Goal: Information Seeking & Learning: Learn about a topic

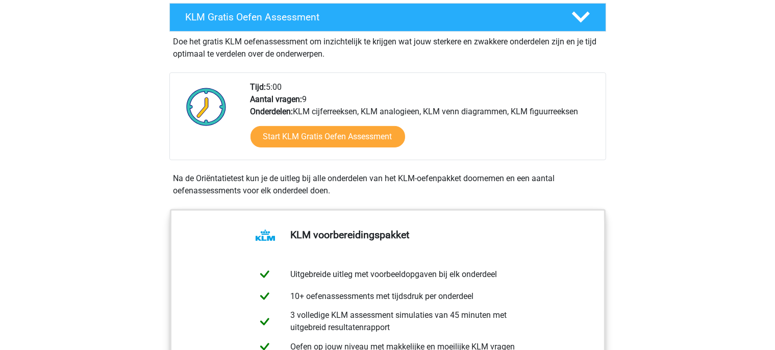
scroll to position [278, 0]
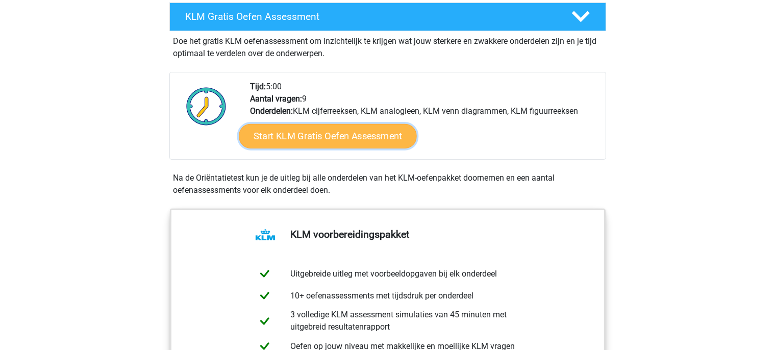
click at [334, 130] on link "Start KLM Gratis Oefen Assessment" at bounding box center [328, 135] width 178 height 24
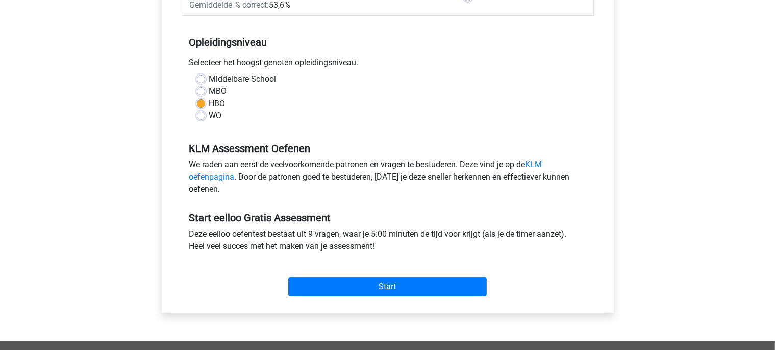
scroll to position [192, 0]
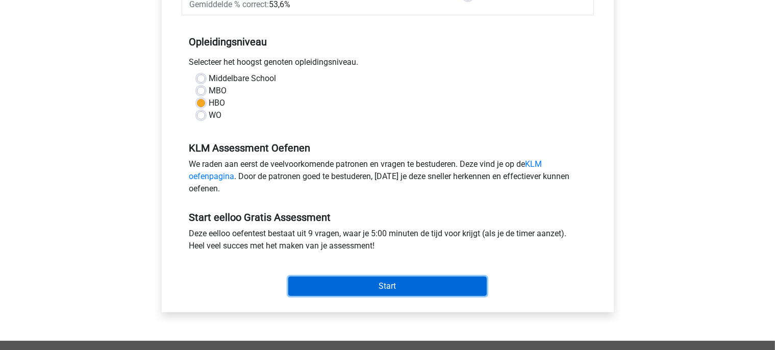
click at [340, 284] on input "Start" at bounding box center [387, 285] width 198 height 19
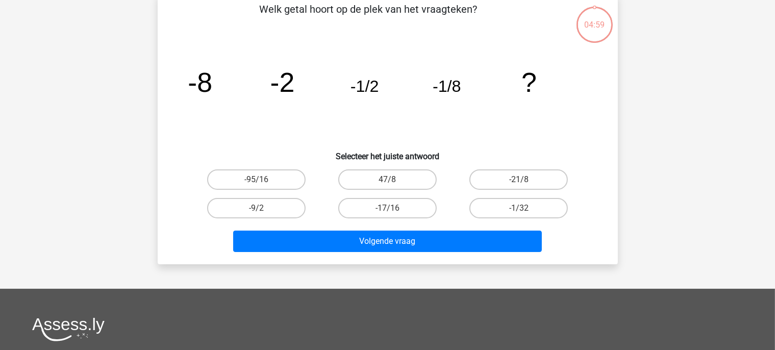
scroll to position [54, 0]
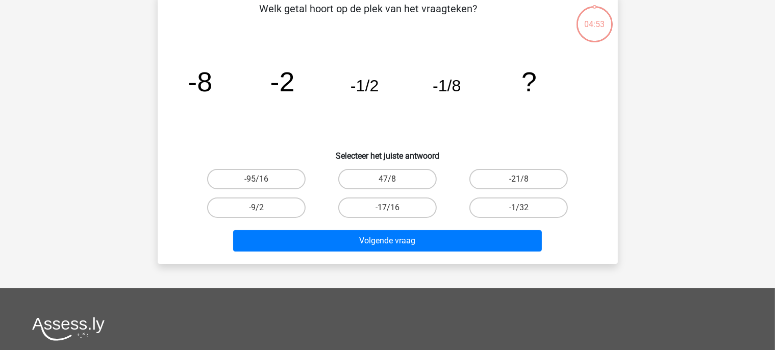
click at [511, 217] on div "-1/32" at bounding box center [518, 207] width 131 height 29
click at [511, 214] on label "-1/32" at bounding box center [518, 207] width 98 height 20
click at [519, 214] on input "-1/32" at bounding box center [522, 211] width 7 height 7
radio input "true"
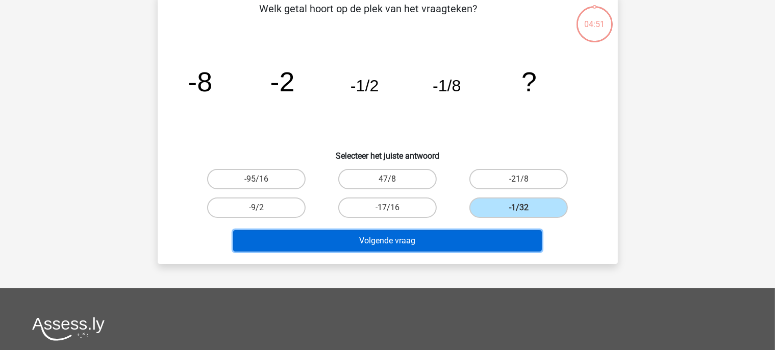
click at [436, 245] on button "Volgende vraag" at bounding box center [387, 240] width 309 height 21
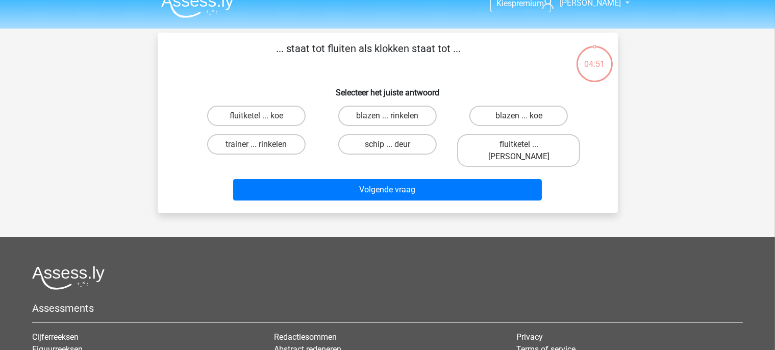
scroll to position [0, 0]
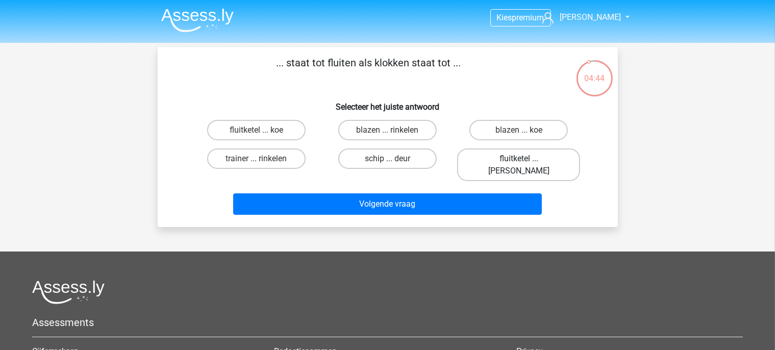
click at [517, 158] on label "fluitketel ... luiden" at bounding box center [518, 164] width 123 height 33
click at [519, 159] on input "fluitketel ... luiden" at bounding box center [522, 162] width 7 height 7
radio input "true"
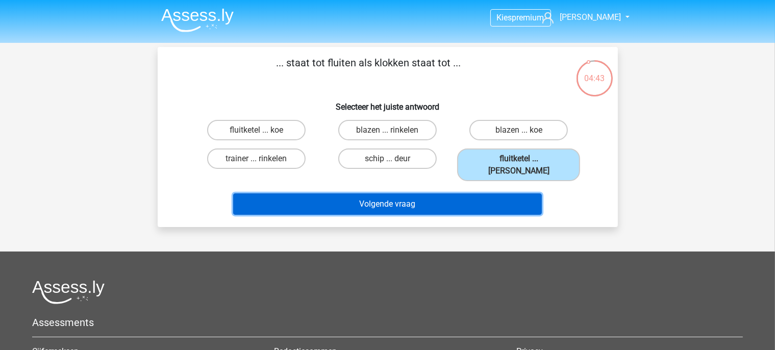
click at [460, 193] on button "Volgende vraag" at bounding box center [387, 203] width 309 height 21
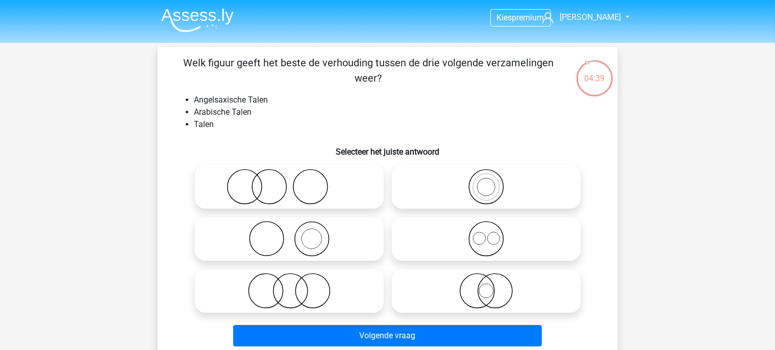
scroll to position [29, 0]
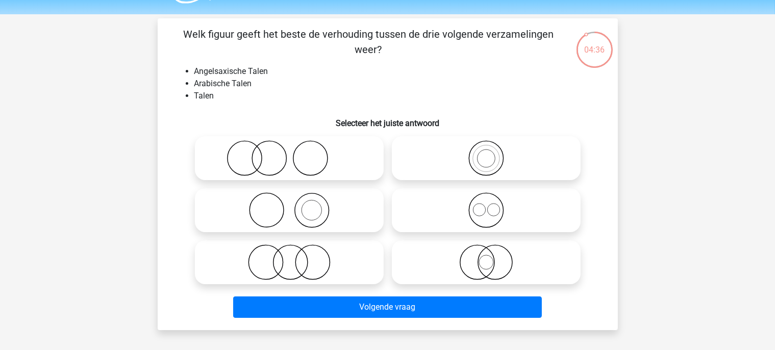
click at [462, 206] on icon at bounding box center [486, 210] width 181 height 36
click at [486, 205] on input "radio" at bounding box center [489, 201] width 7 height 7
radio input "true"
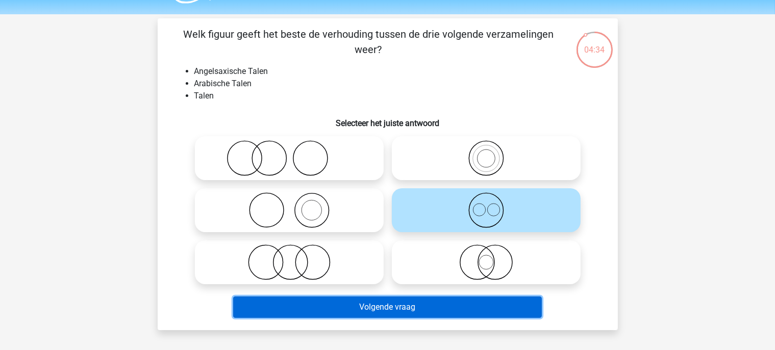
click at [432, 305] on button "Volgende vraag" at bounding box center [387, 306] width 309 height 21
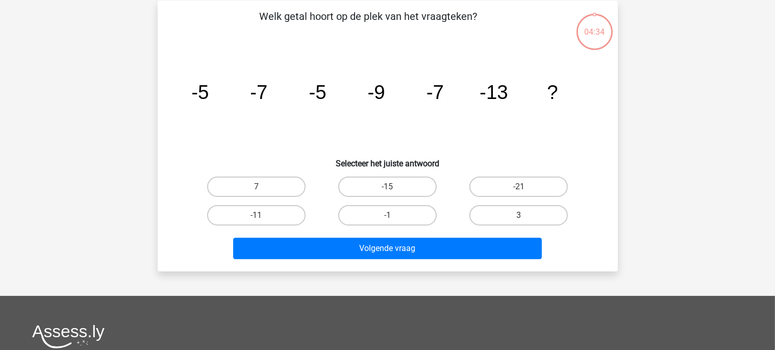
scroll to position [47, 0]
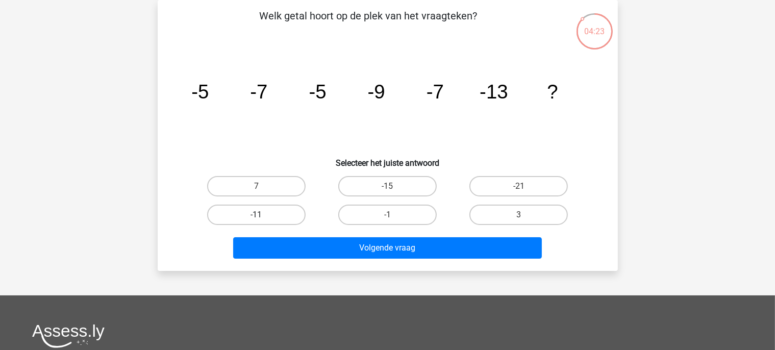
click at [287, 215] on label "-11" at bounding box center [256, 215] width 98 height 20
click at [263, 215] on input "-11" at bounding box center [259, 218] width 7 height 7
radio input "true"
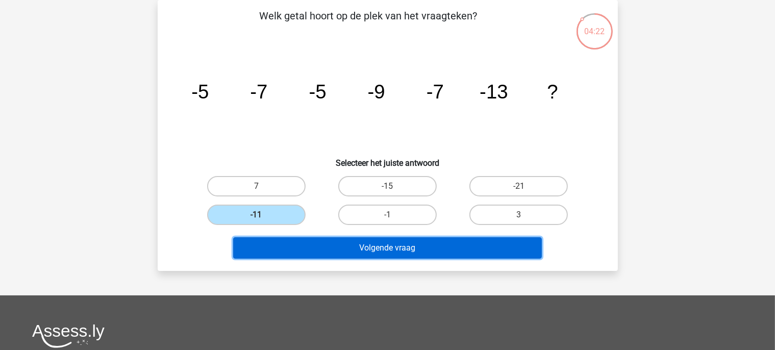
click at [329, 249] on button "Volgende vraag" at bounding box center [387, 247] width 309 height 21
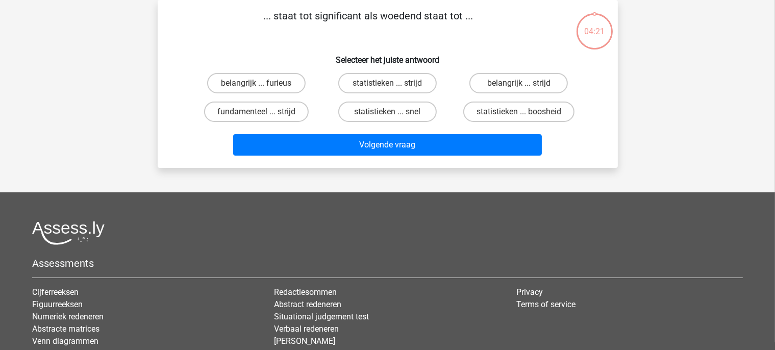
scroll to position [0, 0]
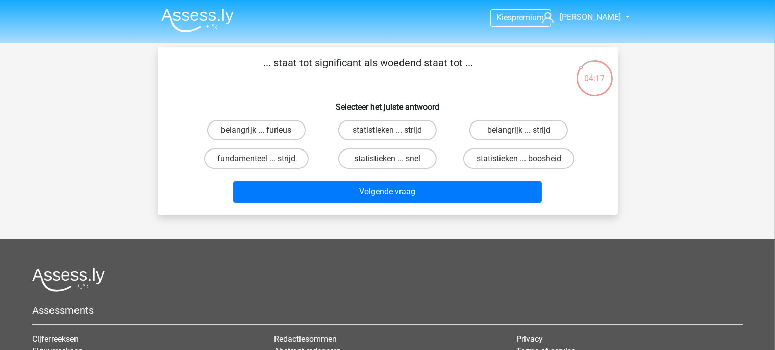
click at [261, 134] on input "belangrijk ... furieus" at bounding box center [259, 133] width 7 height 7
radio input "true"
click at [333, 180] on div "Volgende vraag" at bounding box center [387, 190] width 427 height 34
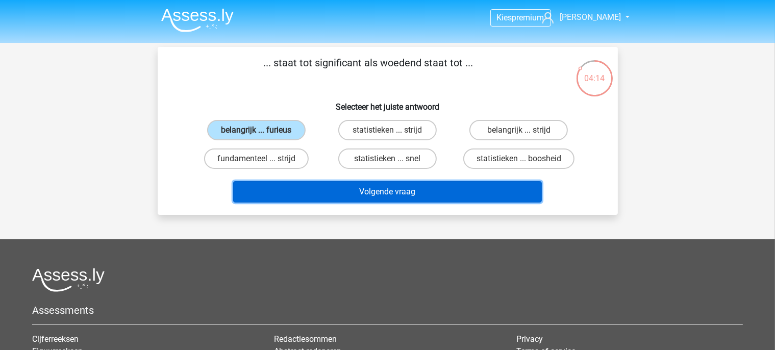
click at [335, 193] on button "Volgende vraag" at bounding box center [387, 191] width 309 height 21
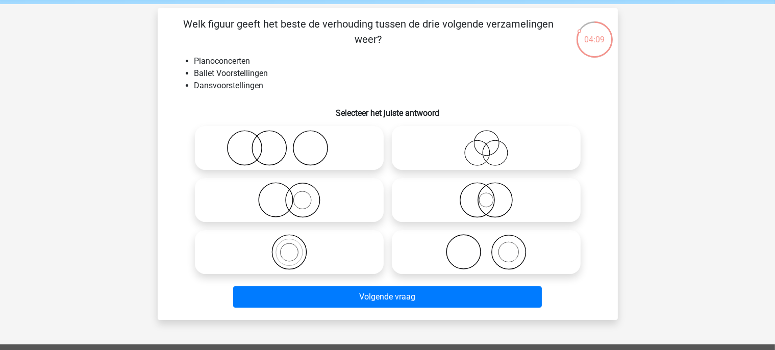
scroll to position [40, 0]
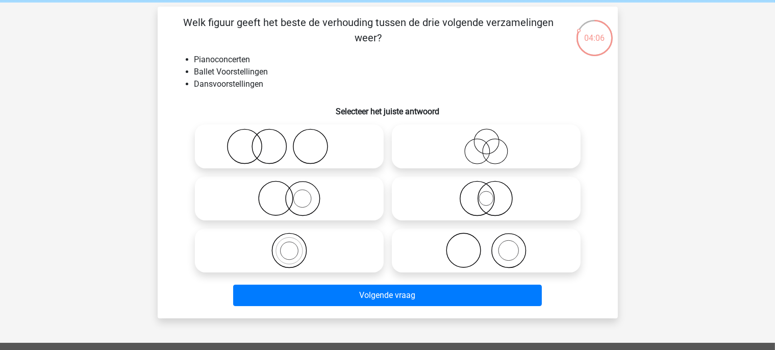
click at [317, 128] on label at bounding box center [289, 146] width 189 height 44
click at [296, 135] on input "radio" at bounding box center [292, 138] width 7 height 7
radio input "true"
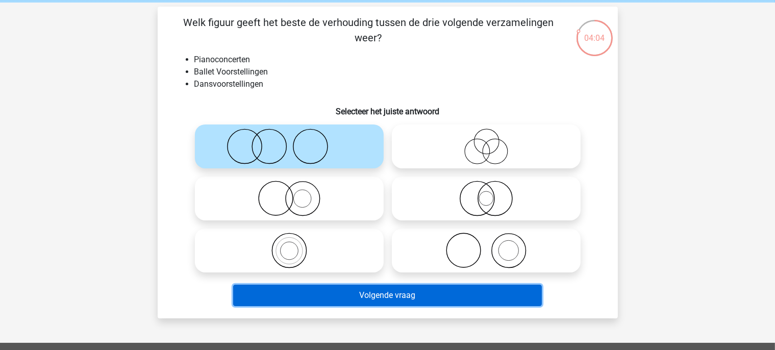
click at [389, 292] on button "Volgende vraag" at bounding box center [387, 295] width 309 height 21
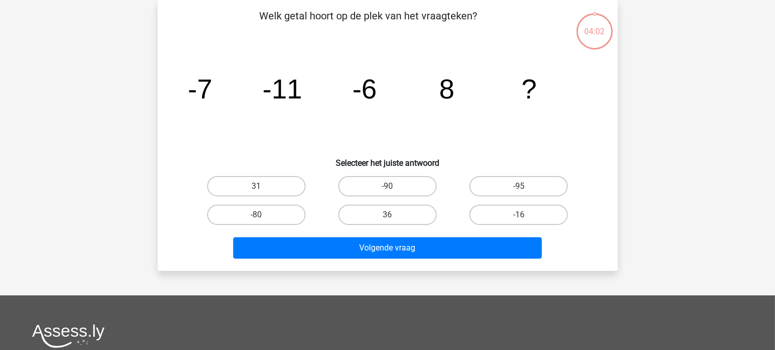
scroll to position [15, 0]
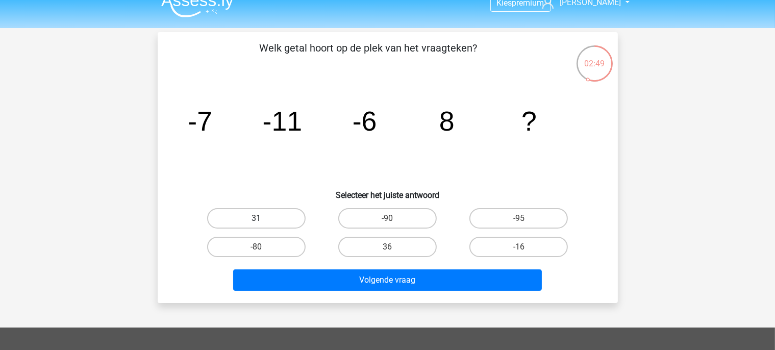
click at [264, 220] on label "31" at bounding box center [256, 218] width 98 height 20
click at [263, 220] on input "31" at bounding box center [259, 221] width 7 height 7
radio input "true"
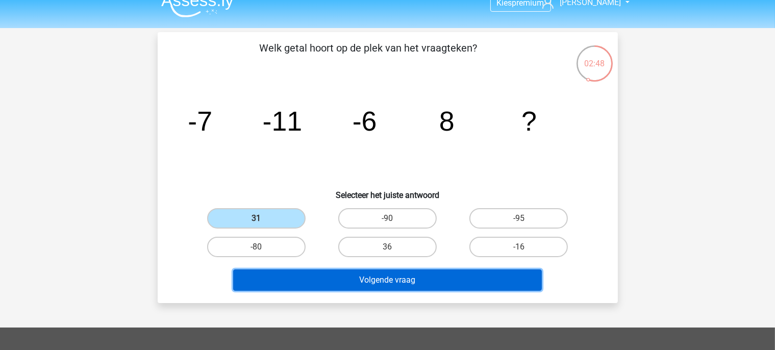
click at [313, 279] on button "Volgende vraag" at bounding box center [387, 279] width 309 height 21
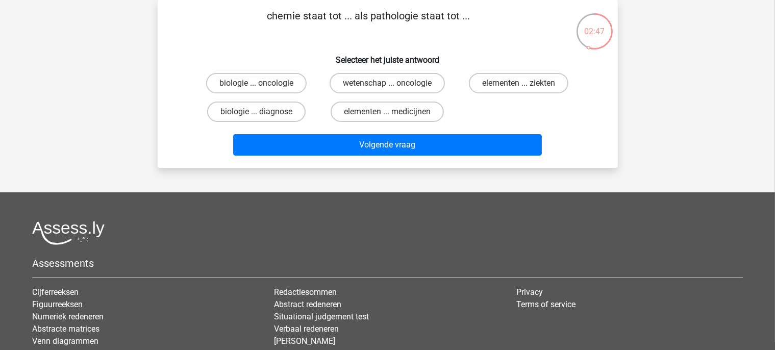
scroll to position [0, 0]
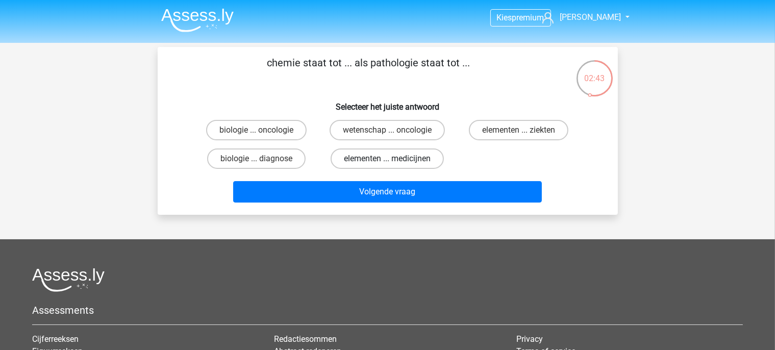
click at [405, 164] on label "elementen ... medicijnen" at bounding box center [387, 158] width 113 height 20
click at [394, 164] on input "elementen ... medicijnen" at bounding box center [390, 162] width 7 height 7
radio input "true"
click at [517, 124] on label "elementen ... ziekten" at bounding box center [518, 130] width 99 height 20
click at [519, 130] on input "elementen ... ziekten" at bounding box center [522, 133] width 7 height 7
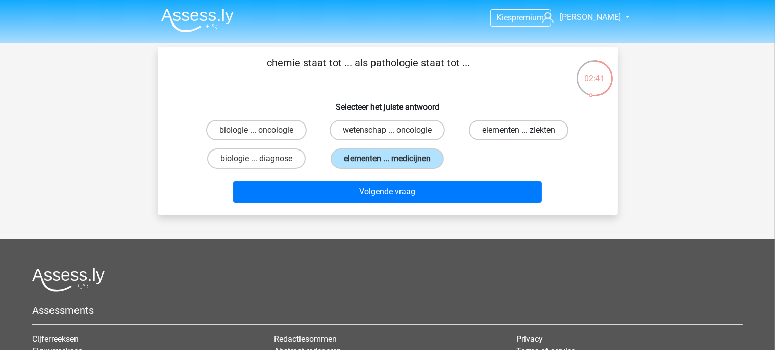
radio input "true"
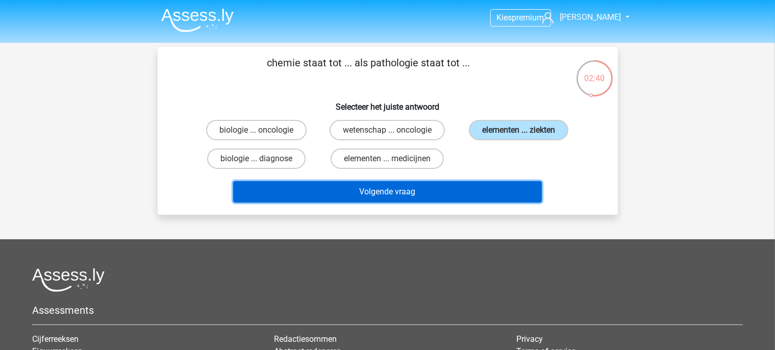
click at [477, 189] on button "Volgende vraag" at bounding box center [387, 191] width 309 height 21
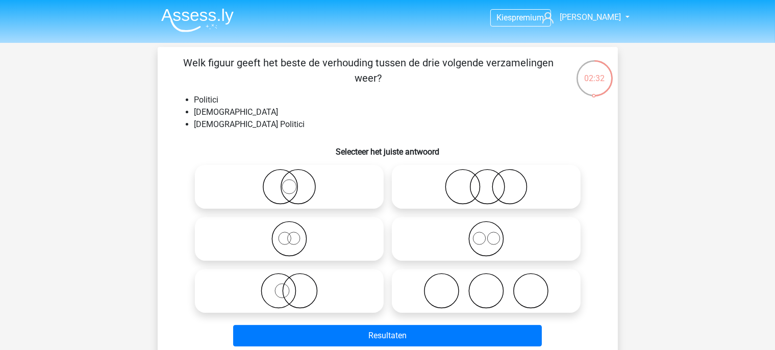
click at [370, 195] on icon at bounding box center [289, 187] width 181 height 36
click at [296, 182] on input "radio" at bounding box center [292, 178] width 7 height 7
radio input "true"
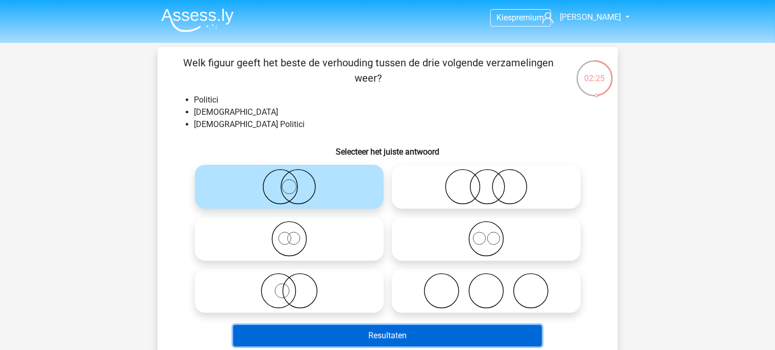
click at [399, 345] on button "Resultaten" at bounding box center [387, 335] width 309 height 21
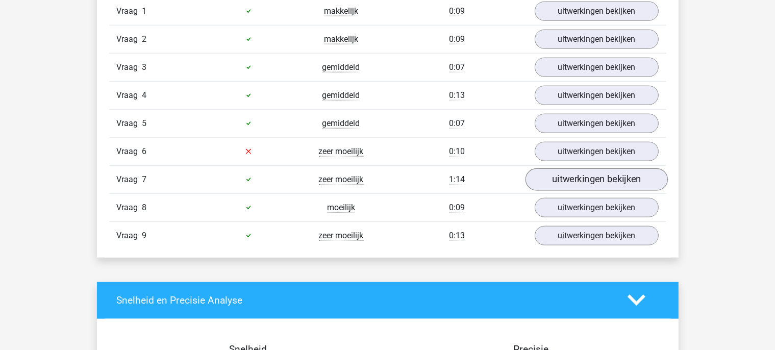
scroll to position [1167, 0]
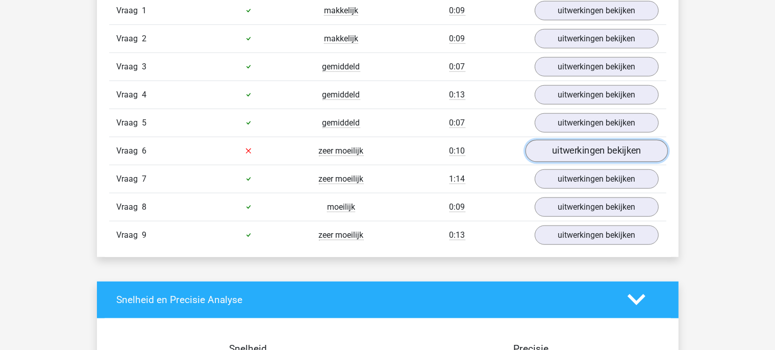
click at [560, 153] on link "uitwerkingen bekijken" at bounding box center [596, 151] width 142 height 22
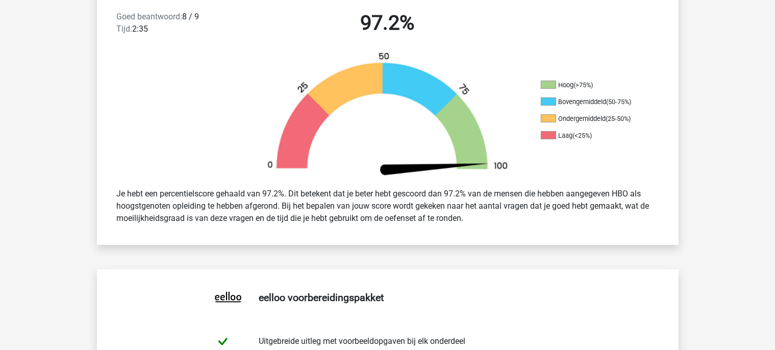
scroll to position [0, 0]
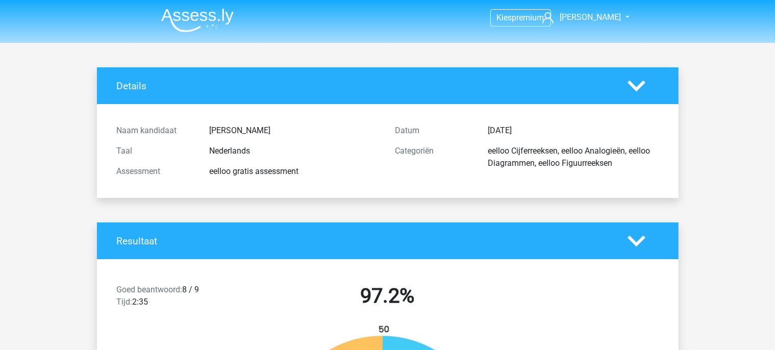
click at [217, 9] on img at bounding box center [197, 20] width 72 height 24
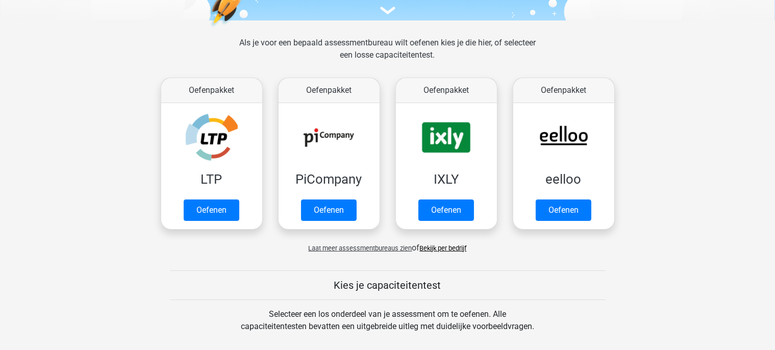
scroll to position [126, 0]
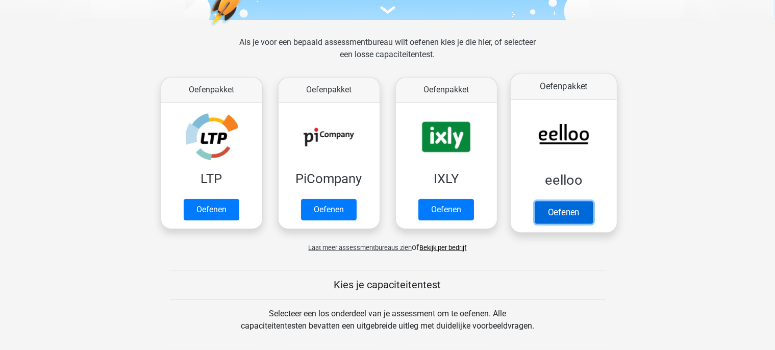
click at [564, 201] on link "Oefenen" at bounding box center [563, 212] width 58 height 22
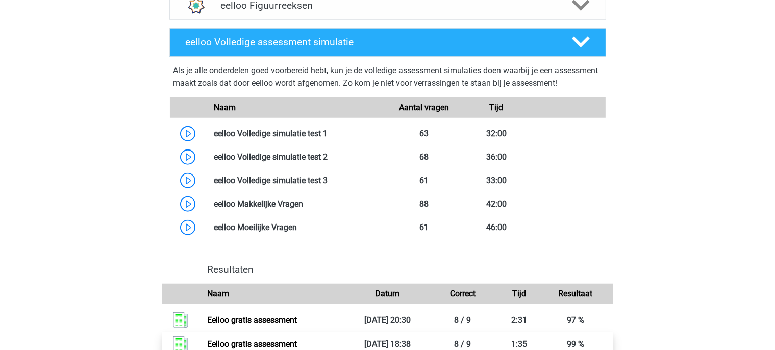
scroll to position [796, 0]
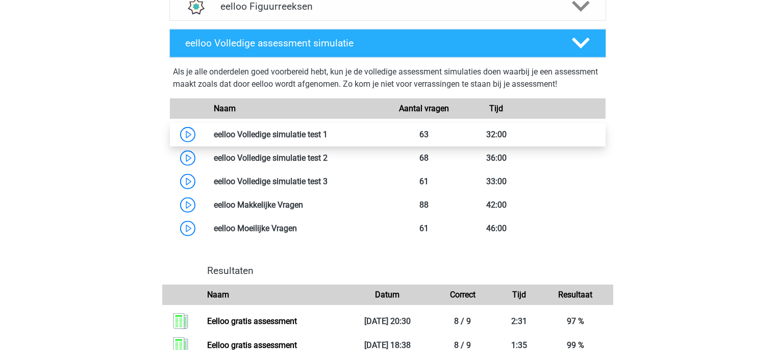
click at [328, 139] on link at bounding box center [328, 135] width 0 height 10
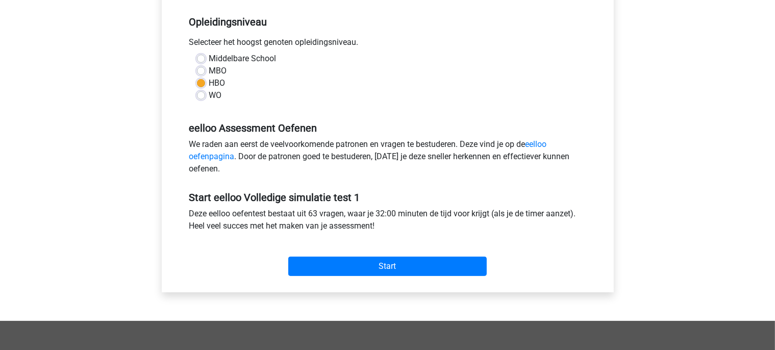
scroll to position [211, 0]
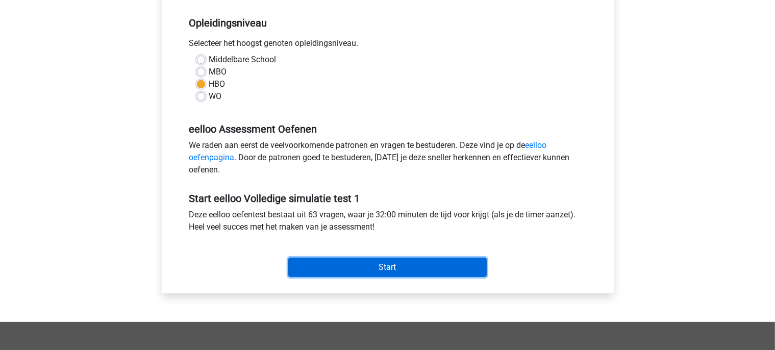
click at [404, 262] on input "Start" at bounding box center [387, 267] width 198 height 19
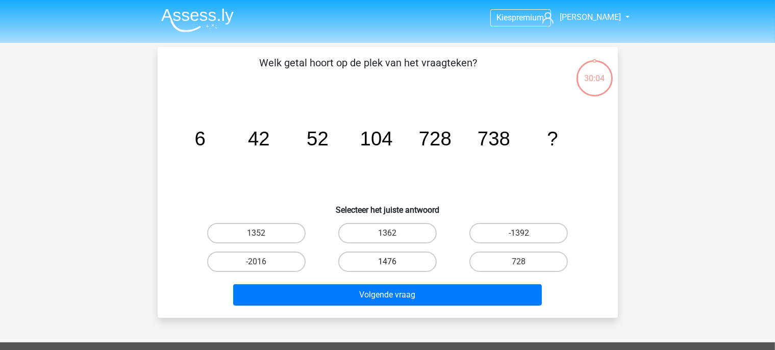
click at [375, 269] on label "1476" at bounding box center [387, 261] width 98 height 20
click at [387, 268] on input "1476" at bounding box center [390, 265] width 7 height 7
radio input "true"
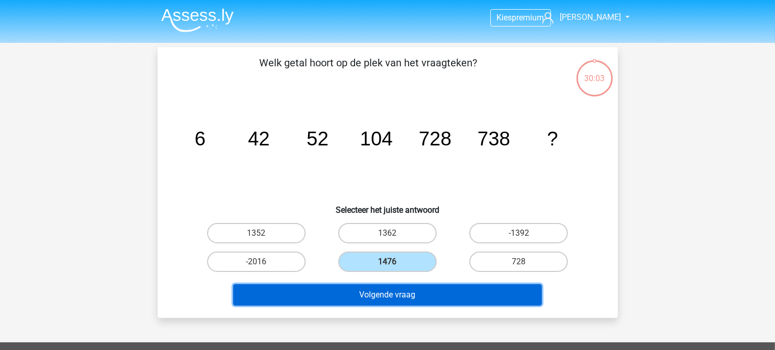
click at [381, 284] on button "Volgende vraag" at bounding box center [387, 294] width 309 height 21
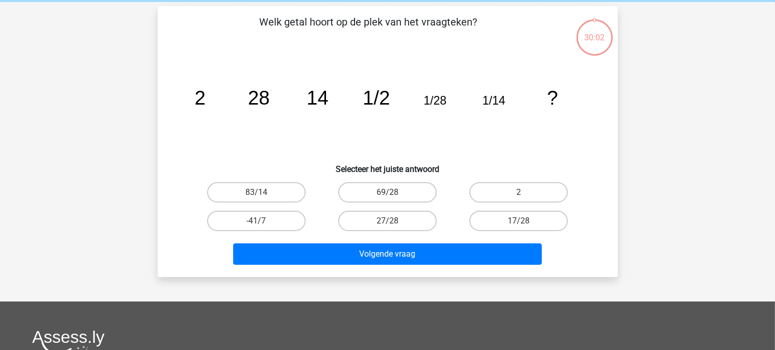
scroll to position [47, 0]
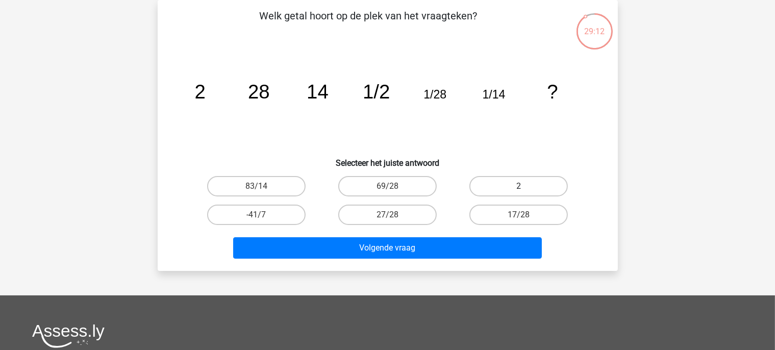
click at [506, 181] on label "2" at bounding box center [518, 186] width 98 height 20
click at [519, 186] on input "2" at bounding box center [522, 189] width 7 height 7
radio input "true"
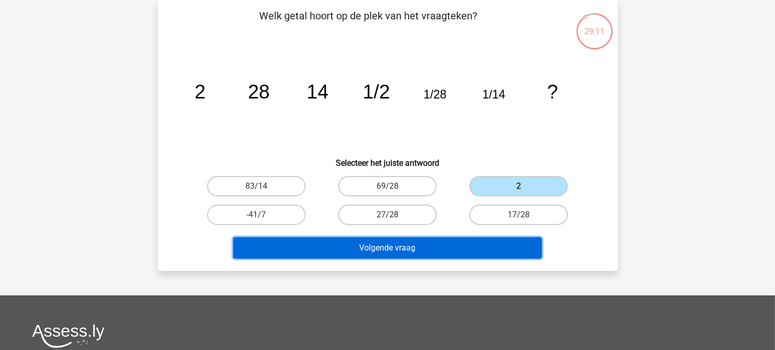
click at [457, 242] on button "Volgende vraag" at bounding box center [387, 247] width 309 height 21
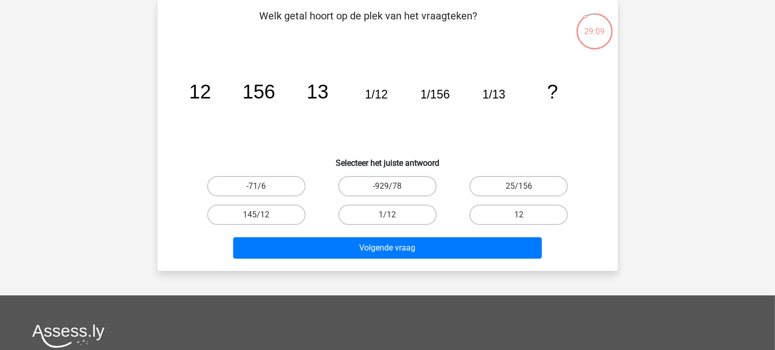
scroll to position [0, 0]
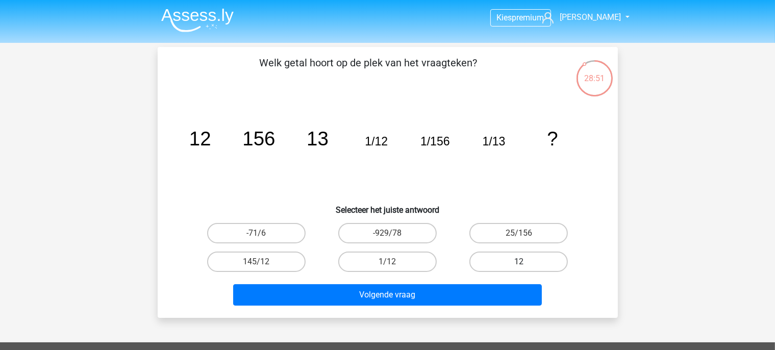
click at [504, 261] on label "12" at bounding box center [518, 261] width 98 height 20
click at [519, 262] on input "12" at bounding box center [522, 265] width 7 height 7
radio input "true"
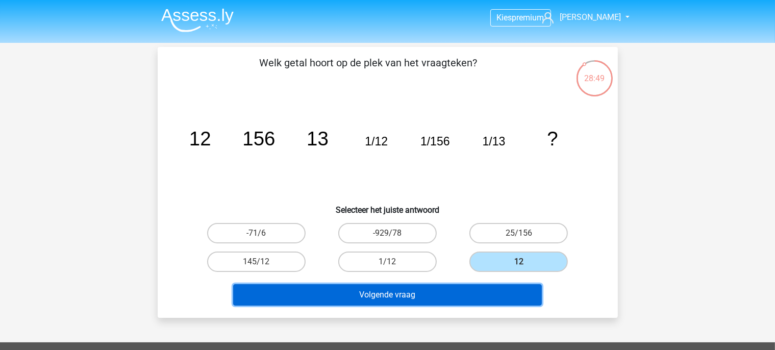
click at [431, 293] on button "Volgende vraag" at bounding box center [387, 294] width 309 height 21
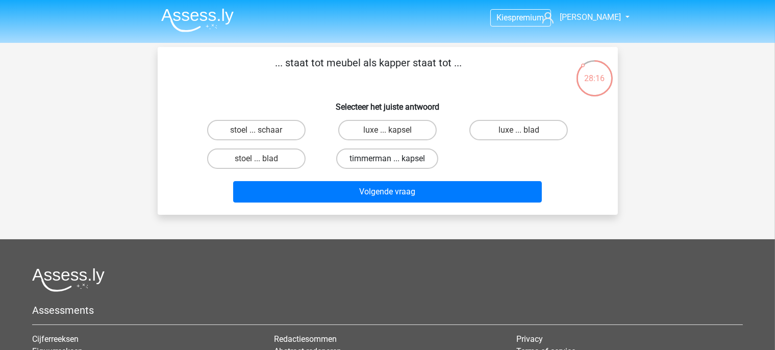
click at [383, 160] on label "timmerman ... kapsel" at bounding box center [387, 158] width 102 height 20
click at [387, 160] on input "timmerman ... kapsel" at bounding box center [390, 162] width 7 height 7
radio input "true"
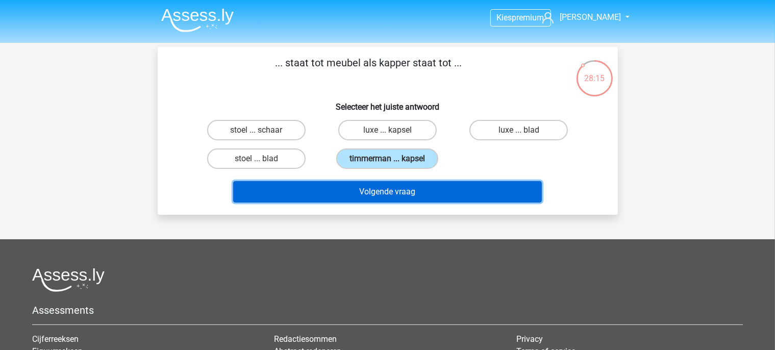
click at [378, 186] on button "Volgende vraag" at bounding box center [387, 191] width 309 height 21
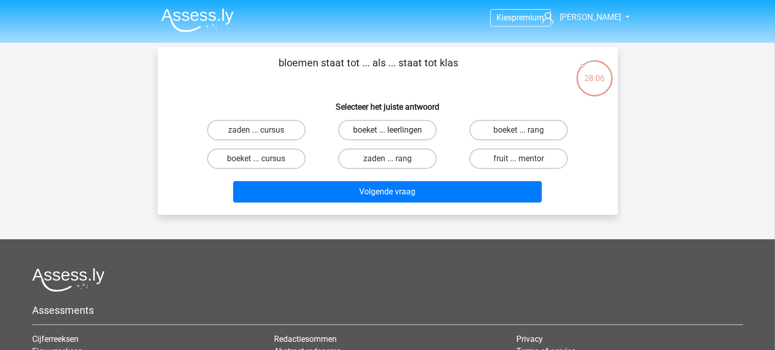
click at [372, 134] on label "boeket ... leerlingen" at bounding box center [387, 130] width 98 height 20
click at [387, 134] on input "boeket ... leerlingen" at bounding box center [390, 133] width 7 height 7
radio input "true"
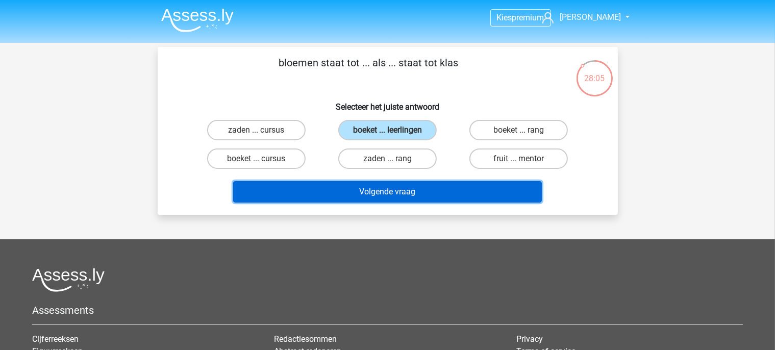
click at [383, 194] on button "Volgende vraag" at bounding box center [387, 191] width 309 height 21
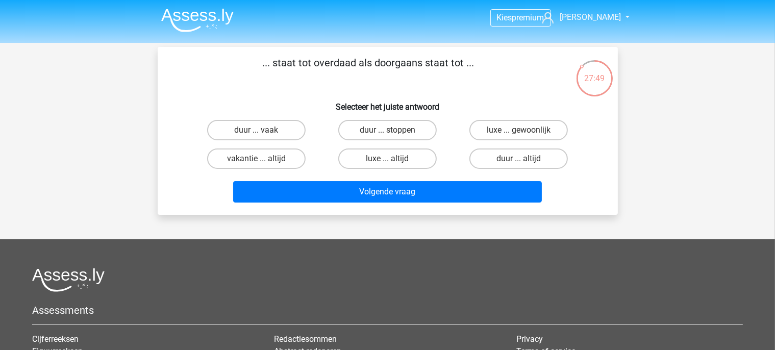
click at [389, 162] on input "luxe ... altijd" at bounding box center [390, 162] width 7 height 7
radio input "true"
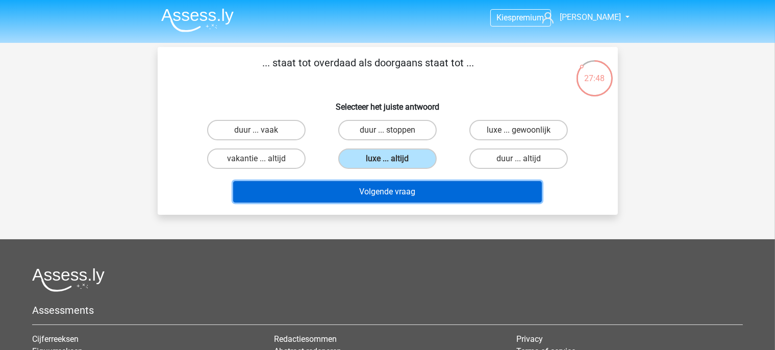
click at [422, 195] on button "Volgende vraag" at bounding box center [387, 191] width 309 height 21
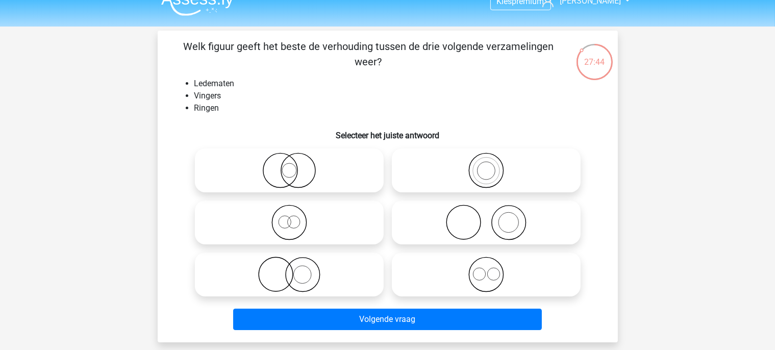
scroll to position [17, 0]
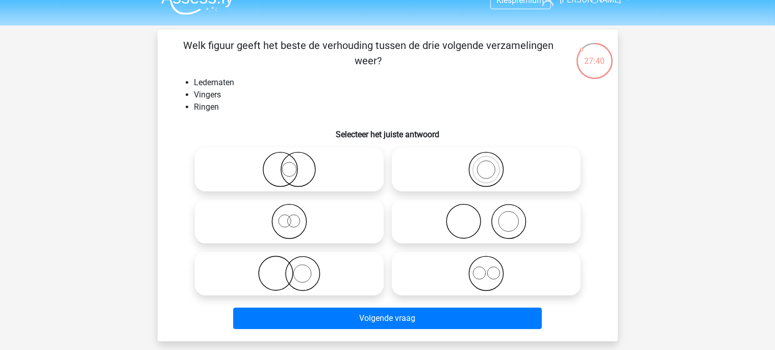
click at [454, 210] on icon at bounding box center [486, 222] width 181 height 36
click at [486, 210] on input "radio" at bounding box center [489, 213] width 7 height 7
radio input "true"
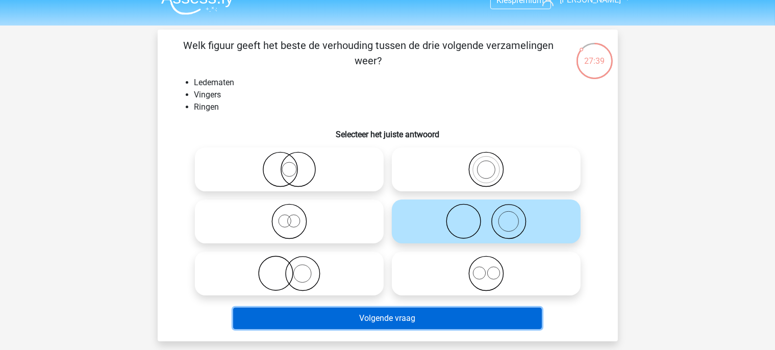
click at [421, 318] on button "Volgende vraag" at bounding box center [387, 318] width 309 height 21
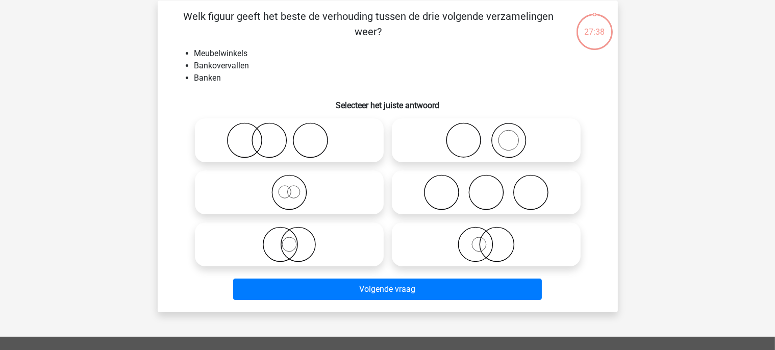
scroll to position [47, 0]
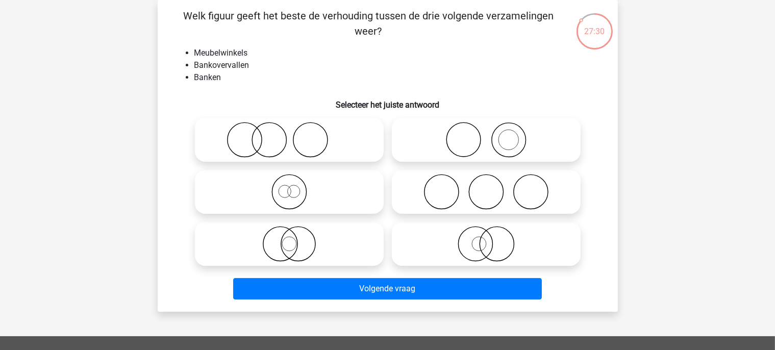
click at [450, 200] on icon at bounding box center [486, 192] width 181 height 36
click at [486, 187] on input "radio" at bounding box center [489, 183] width 7 height 7
radio input "true"
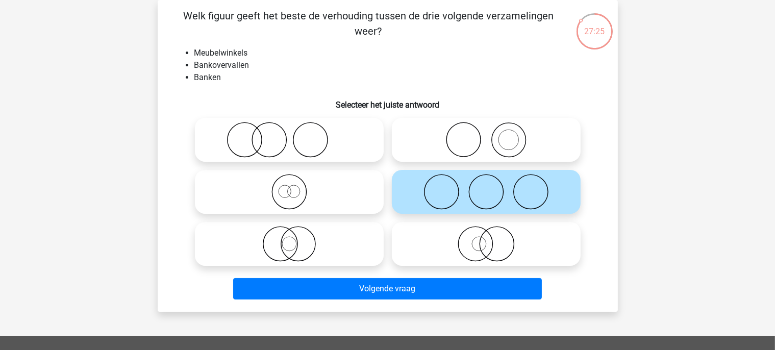
click at [297, 159] on label at bounding box center [289, 140] width 189 height 44
click at [296, 135] on input "radio" at bounding box center [292, 131] width 7 height 7
radio input "true"
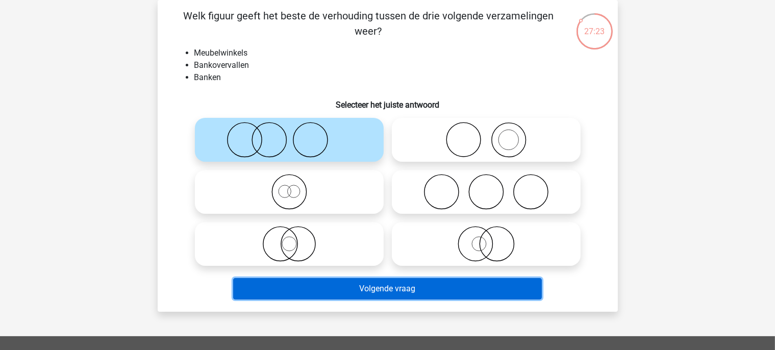
click at [371, 283] on button "Volgende vraag" at bounding box center [387, 288] width 309 height 21
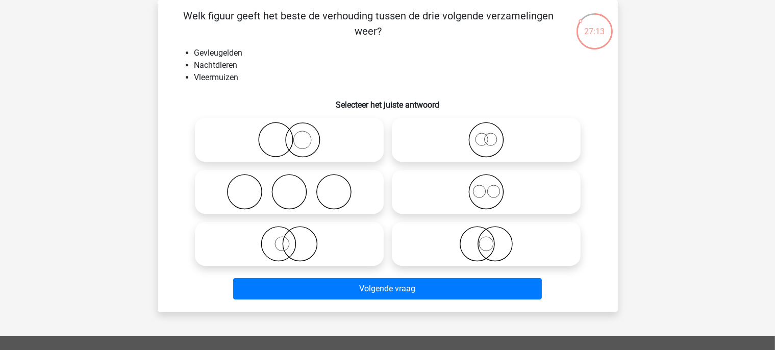
click at [308, 140] on icon at bounding box center [289, 140] width 181 height 36
click at [296, 135] on input "radio" at bounding box center [292, 131] width 7 height 7
radio input "true"
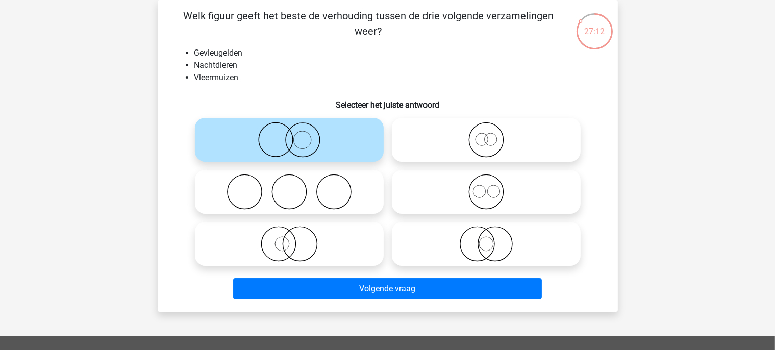
click at [310, 248] on icon at bounding box center [289, 244] width 181 height 36
click at [296, 239] on input "radio" at bounding box center [292, 235] width 7 height 7
radio input "true"
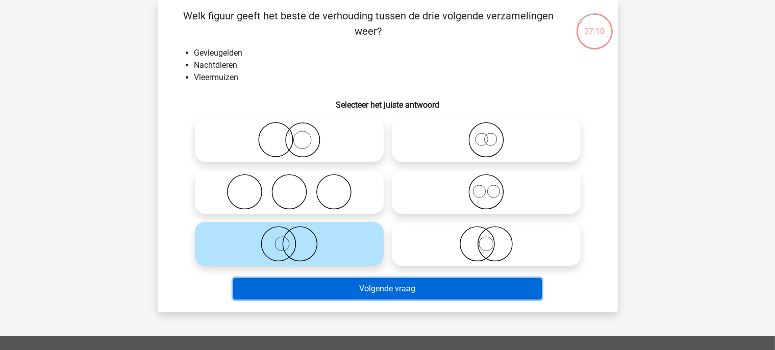
click at [391, 293] on button "Volgende vraag" at bounding box center [387, 288] width 309 height 21
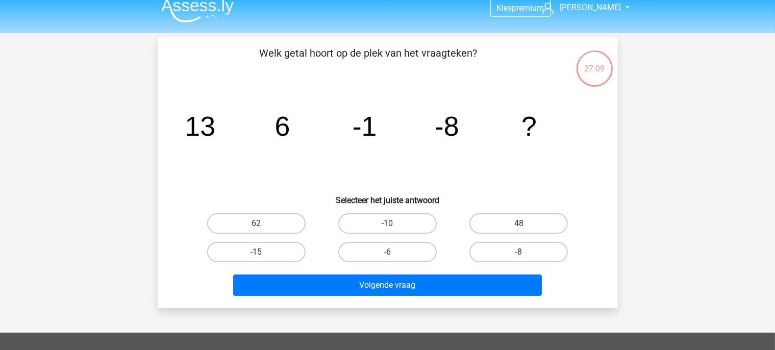
scroll to position [8, 0]
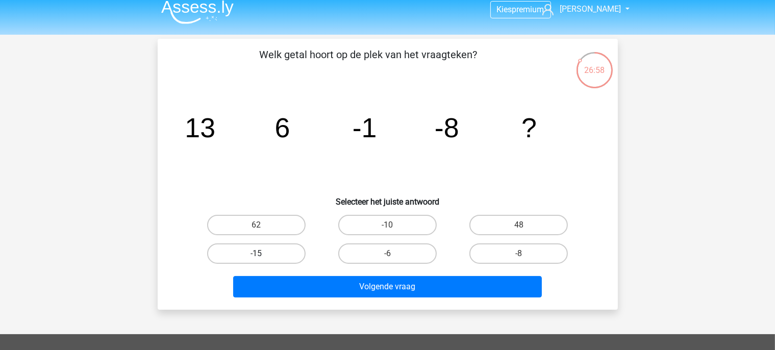
click at [269, 249] on label "-15" at bounding box center [256, 253] width 98 height 20
click at [263, 254] on input "-15" at bounding box center [259, 257] width 7 height 7
radio input "true"
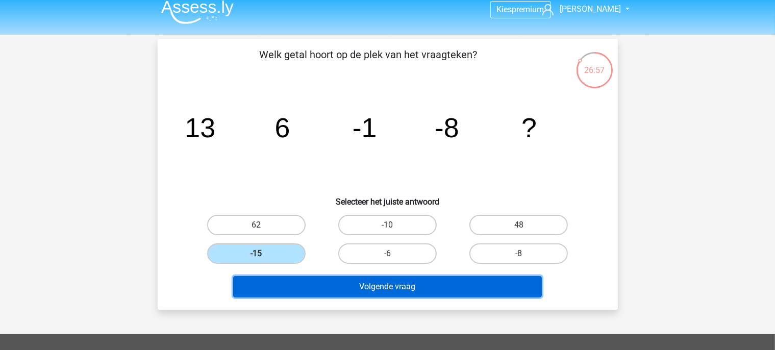
click at [308, 287] on button "Volgende vraag" at bounding box center [387, 286] width 309 height 21
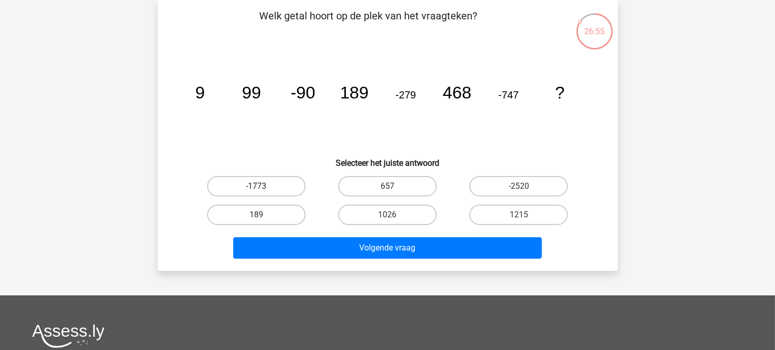
scroll to position [0, 0]
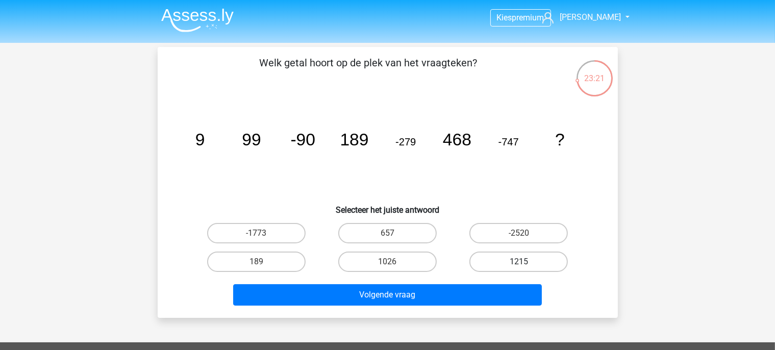
click at [494, 254] on label "1215" at bounding box center [518, 261] width 98 height 20
click at [519, 262] on input "1215" at bounding box center [522, 265] width 7 height 7
radio input "true"
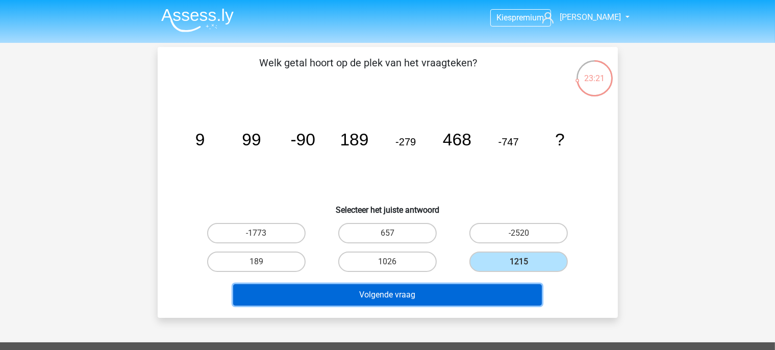
click at [454, 285] on button "Volgende vraag" at bounding box center [387, 294] width 309 height 21
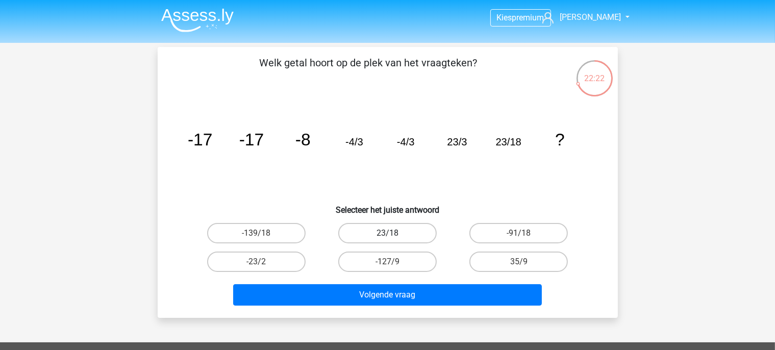
click at [399, 229] on label "23/18" at bounding box center [387, 233] width 98 height 20
click at [394, 233] on input "23/18" at bounding box center [390, 236] width 7 height 7
radio input "true"
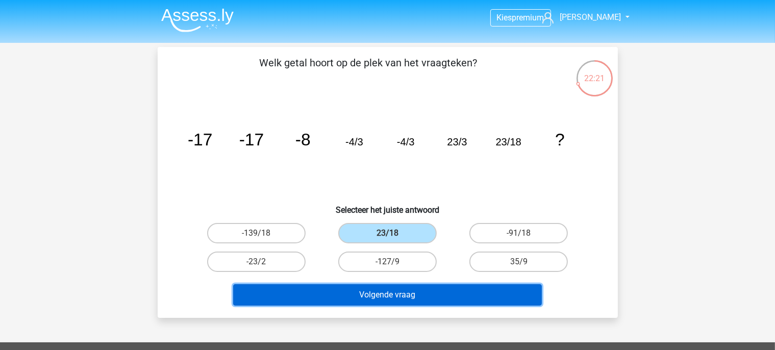
click at [380, 296] on button "Volgende vraag" at bounding box center [387, 294] width 309 height 21
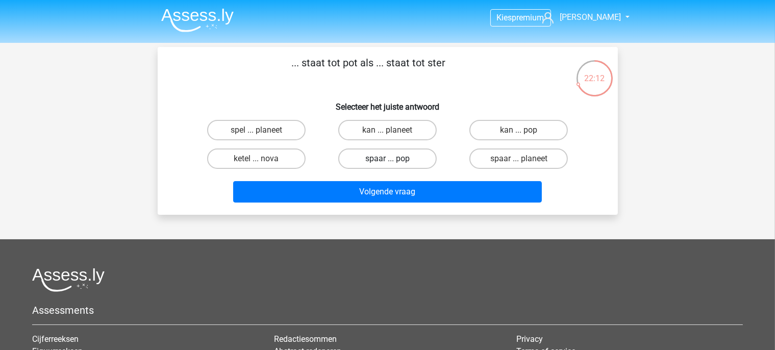
click at [380, 155] on label "spaar ... pop" at bounding box center [387, 158] width 98 height 20
click at [387, 159] on input "spaar ... pop" at bounding box center [390, 162] width 7 height 7
radio input "true"
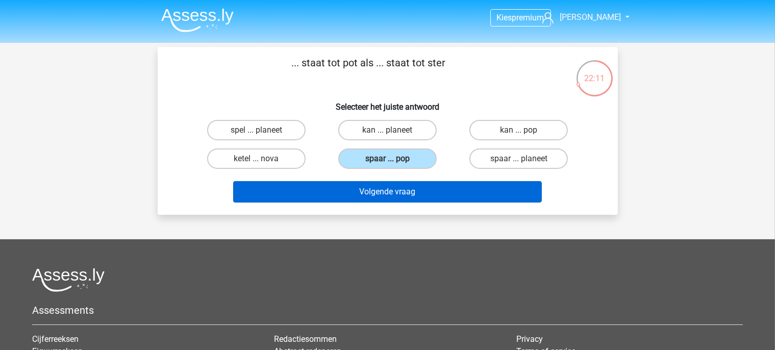
drag, startPoint x: 384, startPoint y: 178, endPoint x: 380, endPoint y: 185, distance: 7.8
click at [380, 185] on div "Volgende vraag" at bounding box center [387, 190] width 427 height 34
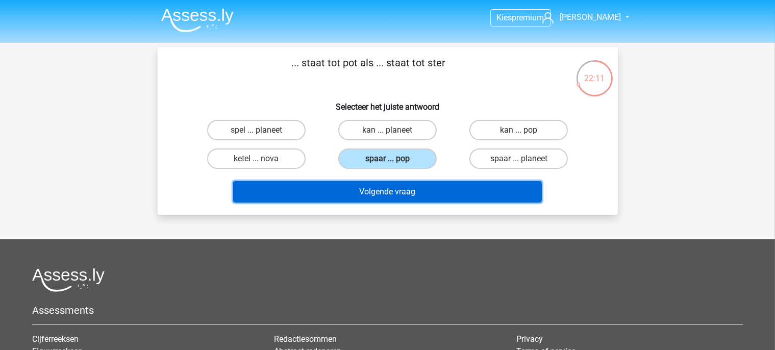
click at [380, 185] on button "Volgende vraag" at bounding box center [387, 191] width 309 height 21
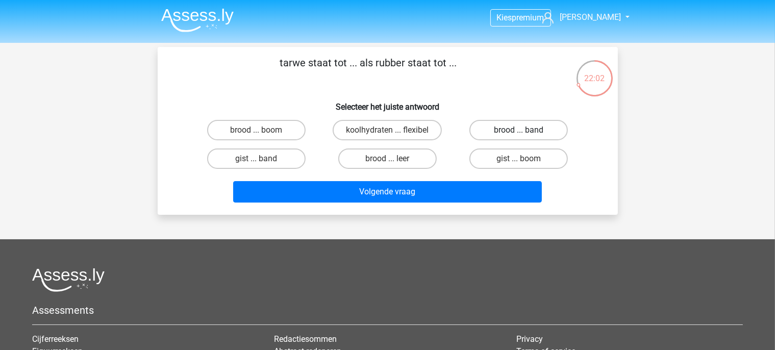
click at [496, 131] on label "brood ... band" at bounding box center [518, 130] width 98 height 20
click at [519, 131] on input "brood ... band" at bounding box center [522, 133] width 7 height 7
radio input "true"
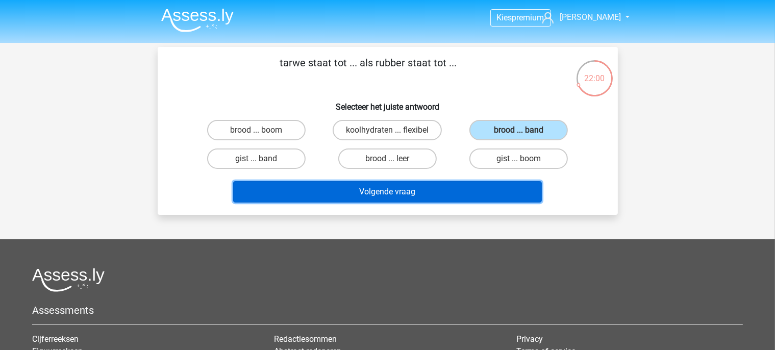
click at [387, 190] on button "Volgende vraag" at bounding box center [387, 191] width 309 height 21
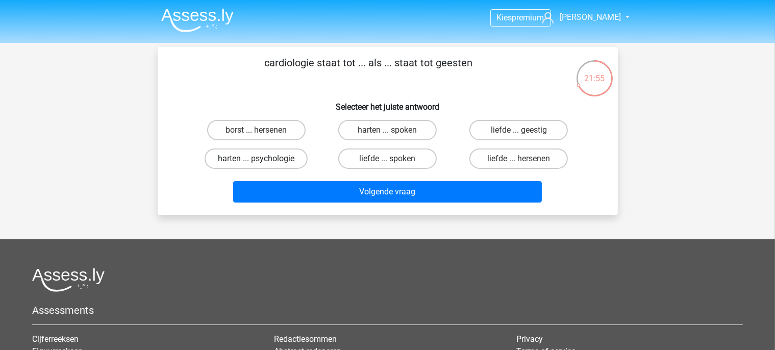
click at [274, 157] on label "harten ... psychologie" at bounding box center [256, 158] width 103 height 20
click at [263, 159] on input "harten ... psychologie" at bounding box center [259, 162] width 7 height 7
radio input "true"
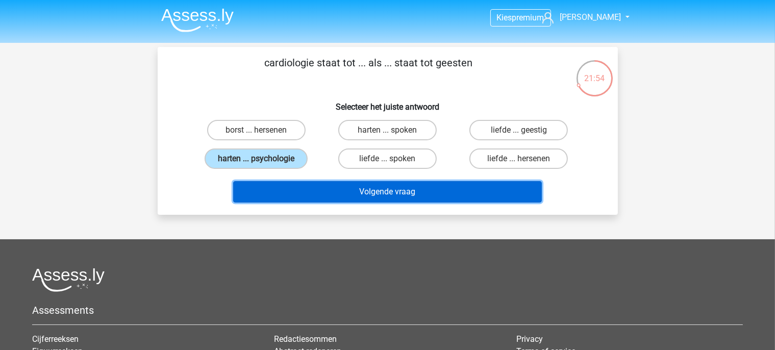
click at [389, 187] on button "Volgende vraag" at bounding box center [387, 191] width 309 height 21
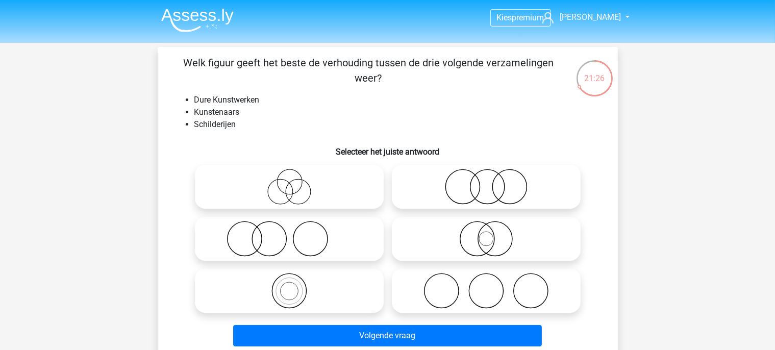
click at [292, 240] on icon at bounding box center [289, 239] width 181 height 36
click at [292, 234] on input "radio" at bounding box center [292, 230] width 7 height 7
radio input "true"
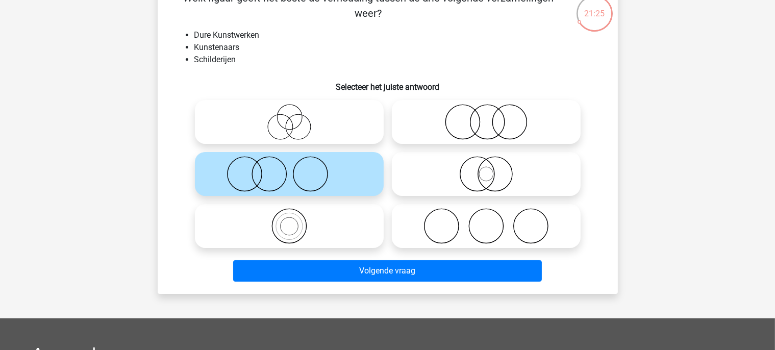
scroll to position [70, 0]
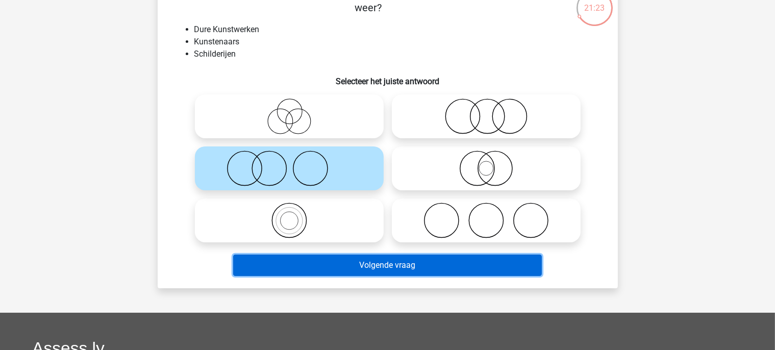
click at [402, 271] on button "Volgende vraag" at bounding box center [387, 265] width 309 height 21
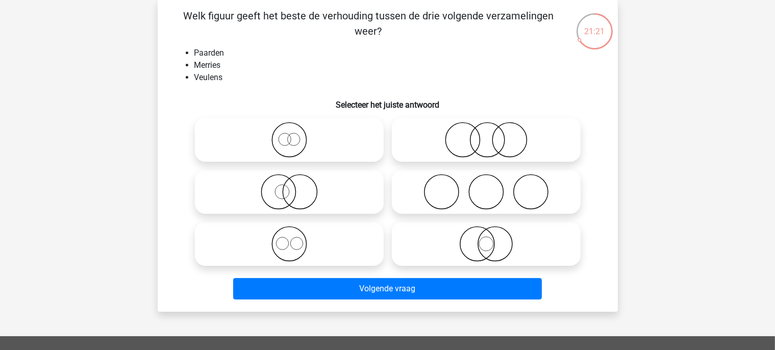
scroll to position [0, 0]
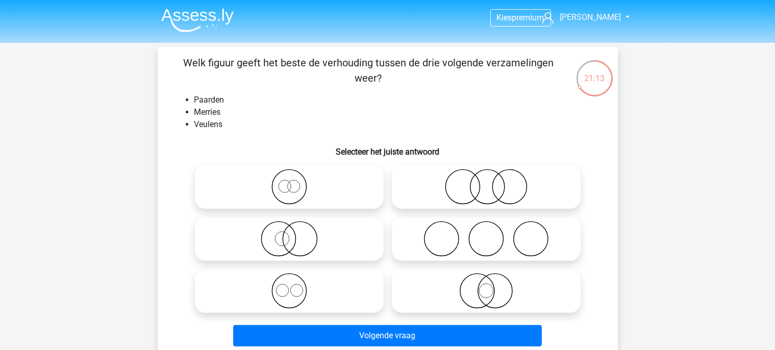
click at [299, 188] on icon at bounding box center [289, 187] width 181 height 36
click at [296, 182] on input "radio" at bounding box center [292, 178] width 7 height 7
radio input "true"
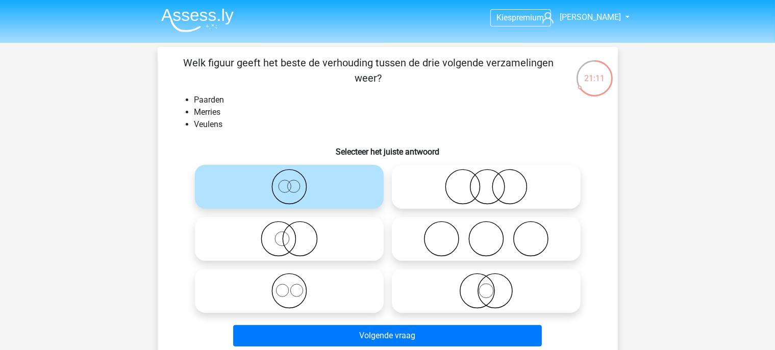
click at [312, 288] on icon at bounding box center [289, 291] width 181 height 36
click at [296, 286] on input "radio" at bounding box center [292, 282] width 7 height 7
radio input "true"
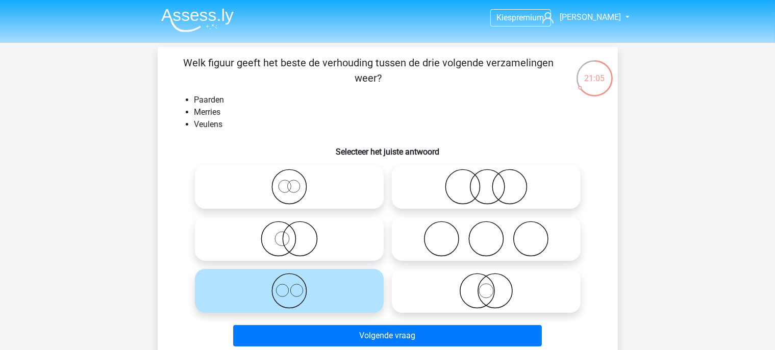
click at [315, 173] on icon at bounding box center [289, 187] width 181 height 36
click at [296, 175] on input "radio" at bounding box center [292, 178] width 7 height 7
radio input "true"
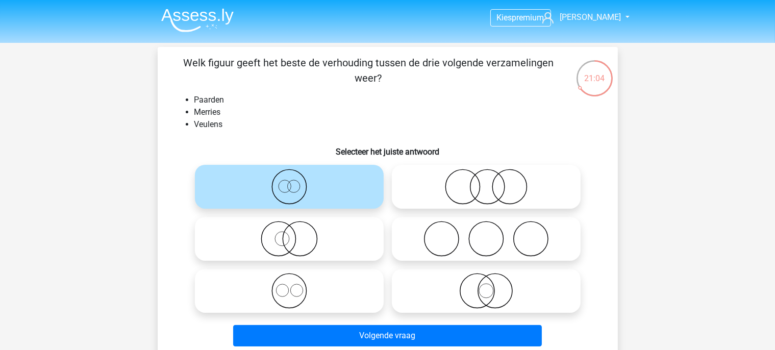
click at [318, 280] on icon at bounding box center [289, 291] width 181 height 36
click at [296, 280] on input "radio" at bounding box center [292, 282] width 7 height 7
radio input "true"
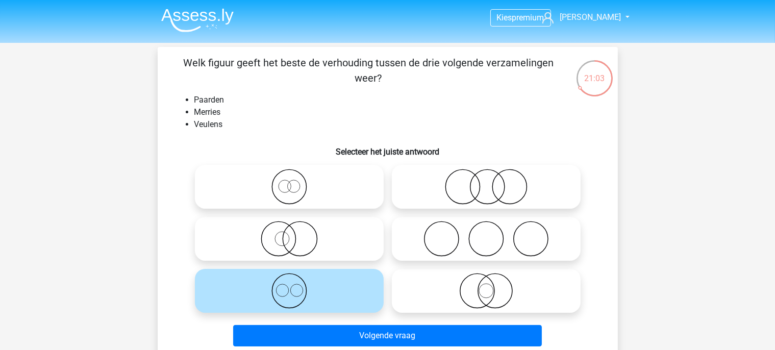
click at [315, 205] on icon at bounding box center [289, 187] width 181 height 36
click at [296, 182] on input "radio" at bounding box center [292, 178] width 7 height 7
radio input "true"
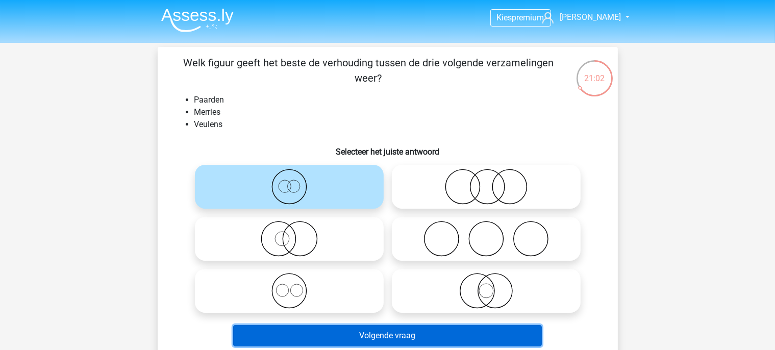
click at [363, 344] on button "Volgende vraag" at bounding box center [387, 335] width 309 height 21
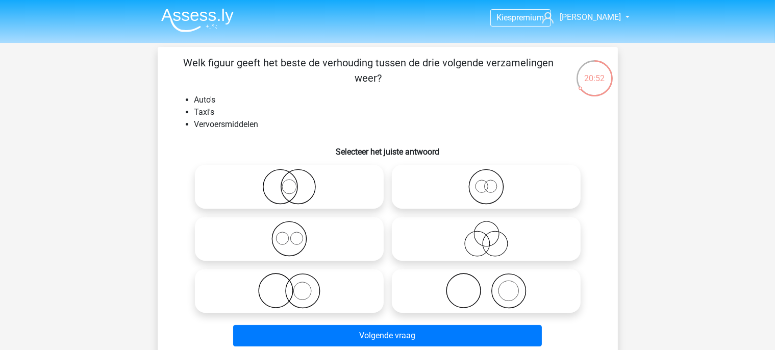
click at [436, 175] on icon at bounding box center [486, 187] width 181 height 36
click at [486, 175] on input "radio" at bounding box center [489, 178] width 7 height 7
radio input "true"
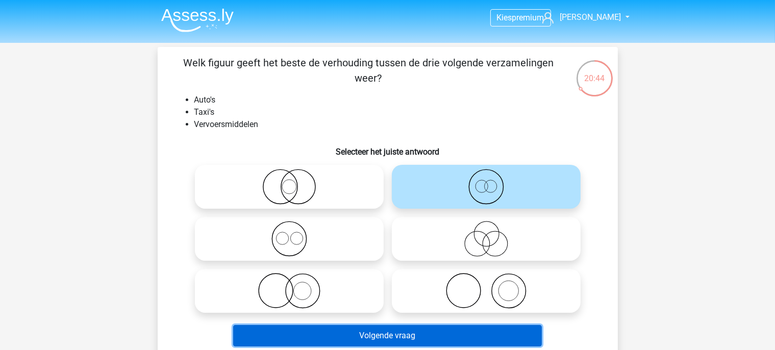
drag, startPoint x: 383, startPoint y: 328, endPoint x: 380, endPoint y: 334, distance: 6.8
click at [380, 334] on button "Volgende vraag" at bounding box center [387, 335] width 309 height 21
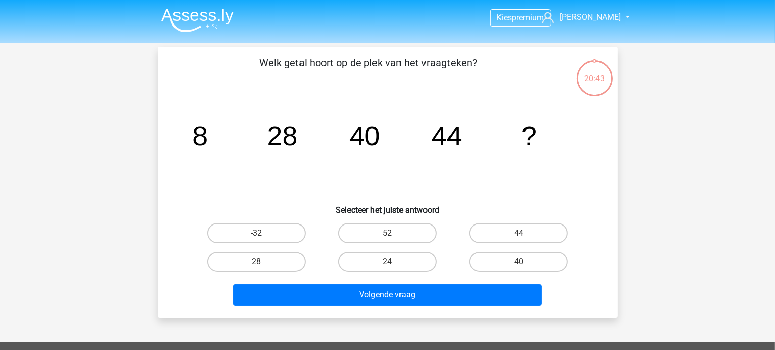
scroll to position [13, 0]
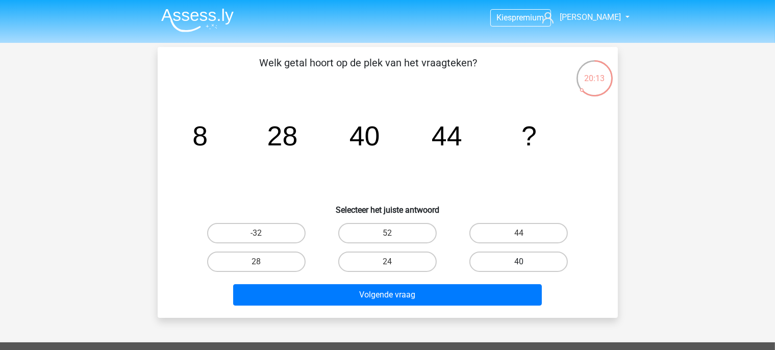
click at [512, 259] on label "40" at bounding box center [518, 261] width 98 height 20
click at [519, 262] on input "40" at bounding box center [522, 265] width 7 height 7
radio input "true"
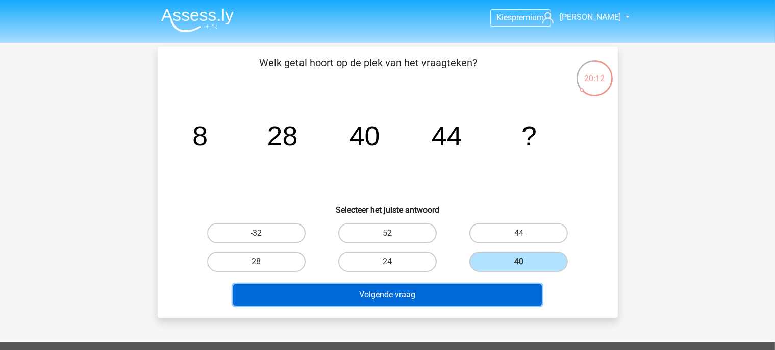
click at [474, 299] on button "Volgende vraag" at bounding box center [387, 294] width 309 height 21
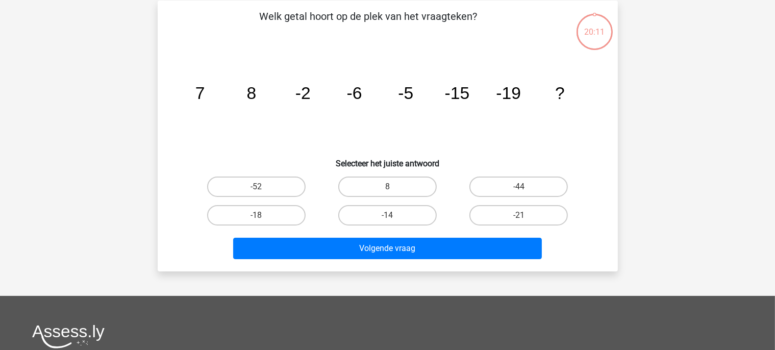
scroll to position [47, 0]
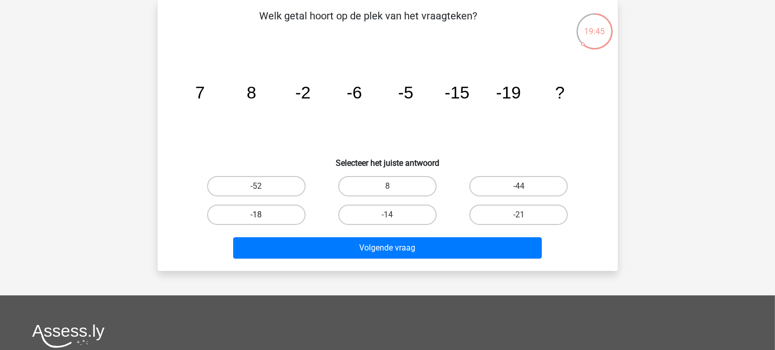
click at [295, 212] on label "-18" at bounding box center [256, 215] width 98 height 20
click at [263, 215] on input "-18" at bounding box center [259, 218] width 7 height 7
radio input "true"
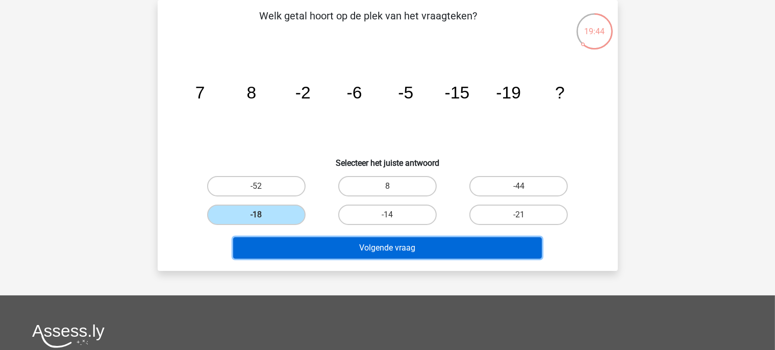
click at [338, 249] on button "Volgende vraag" at bounding box center [387, 247] width 309 height 21
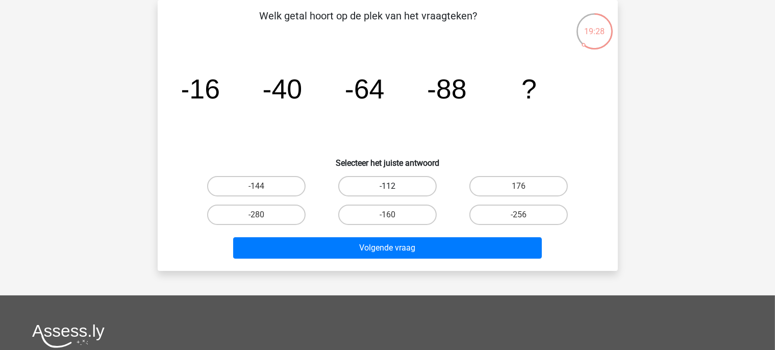
click at [391, 180] on label "-112" at bounding box center [387, 186] width 98 height 20
click at [391, 186] on input "-112" at bounding box center [390, 189] width 7 height 7
radio input "true"
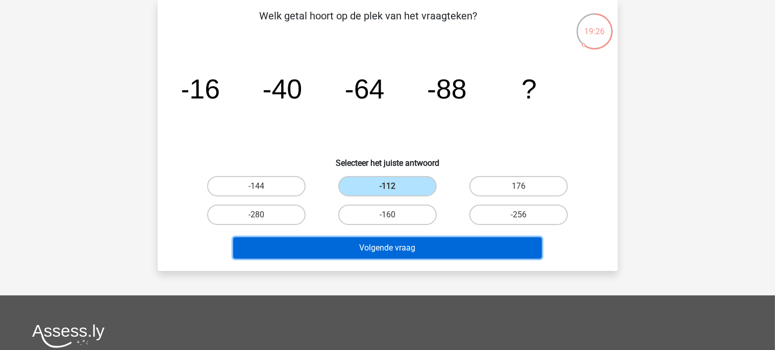
click at [387, 241] on button "Volgende vraag" at bounding box center [387, 247] width 309 height 21
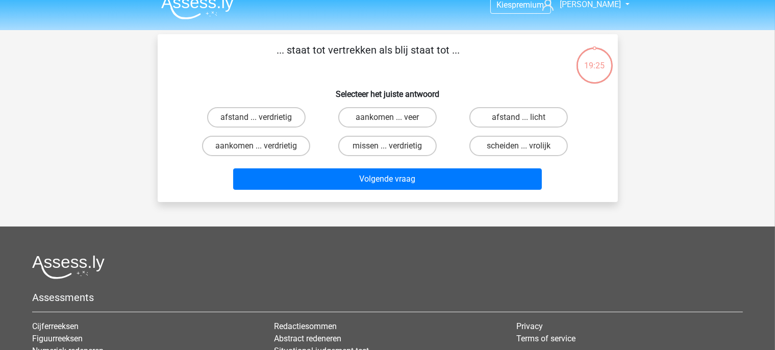
scroll to position [0, 0]
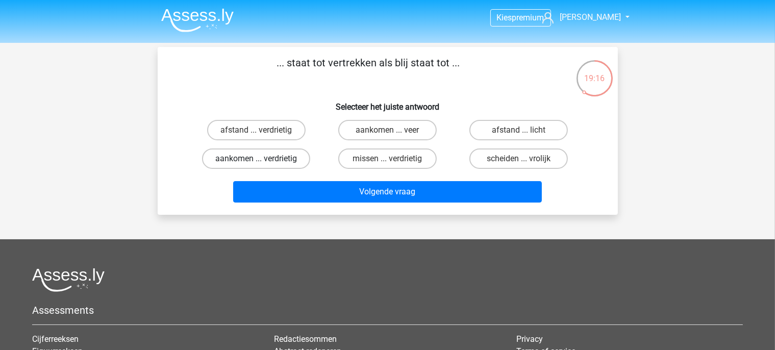
click at [295, 162] on label "aankomen ... verdrietig" at bounding box center [256, 158] width 108 height 20
click at [263, 162] on input "aankomen ... verdrietig" at bounding box center [259, 162] width 7 height 7
radio input "true"
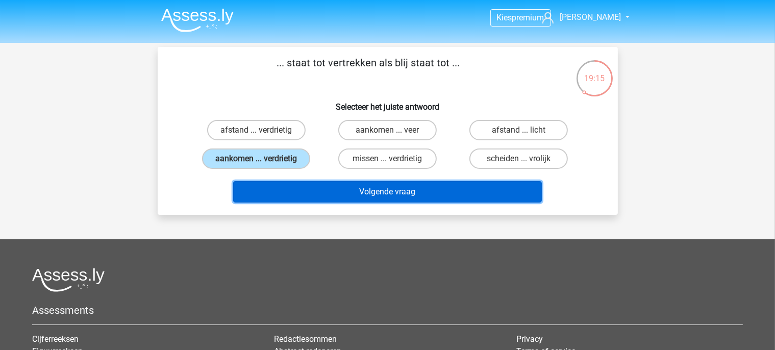
click at [319, 185] on button "Volgende vraag" at bounding box center [387, 191] width 309 height 21
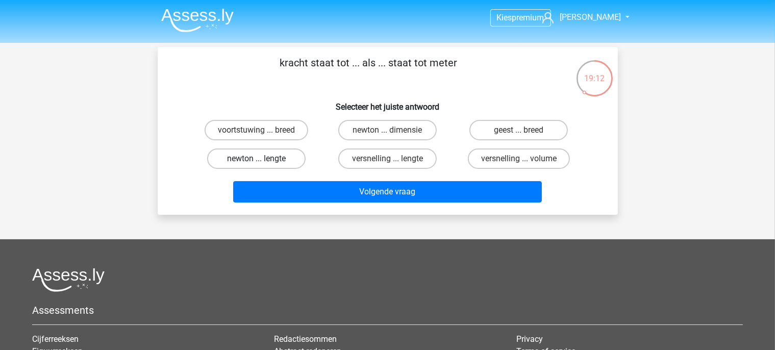
click at [282, 158] on label "newton ... lengte" at bounding box center [256, 158] width 98 height 20
click at [263, 159] on input "newton ... lengte" at bounding box center [259, 162] width 7 height 7
radio input "true"
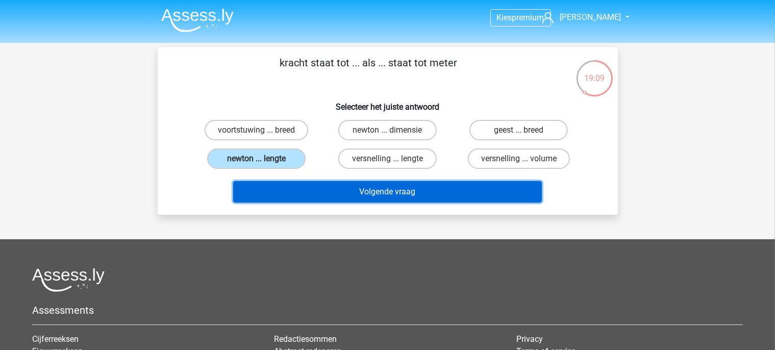
click at [372, 194] on button "Volgende vraag" at bounding box center [387, 191] width 309 height 21
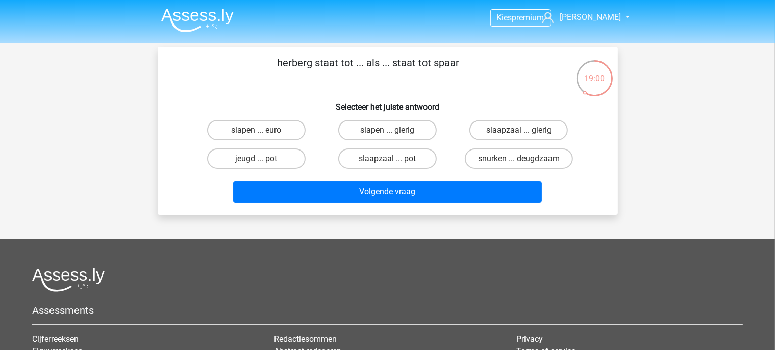
click at [273, 169] on div "jeugd ... pot" at bounding box center [256, 158] width 131 height 29
click at [279, 164] on label "jeugd ... pot" at bounding box center [256, 158] width 98 height 20
click at [263, 164] on input "jeugd ... pot" at bounding box center [259, 162] width 7 height 7
radio input "true"
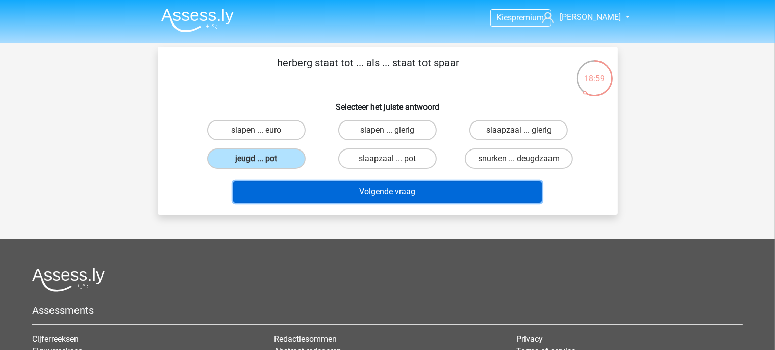
click at [319, 181] on button "Volgende vraag" at bounding box center [387, 191] width 309 height 21
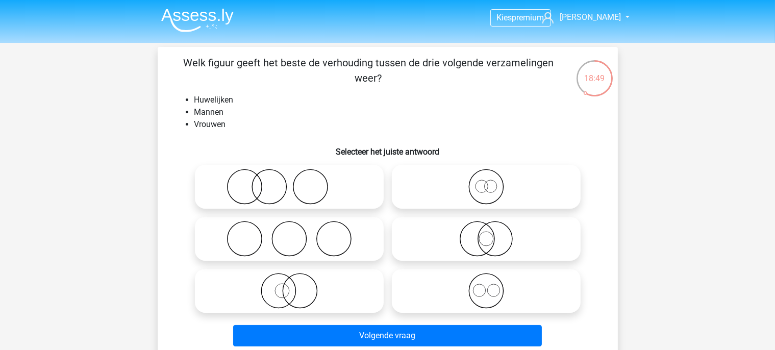
click at [266, 187] on icon at bounding box center [289, 187] width 181 height 36
click at [289, 182] on input "radio" at bounding box center [292, 178] width 7 height 7
radio input "true"
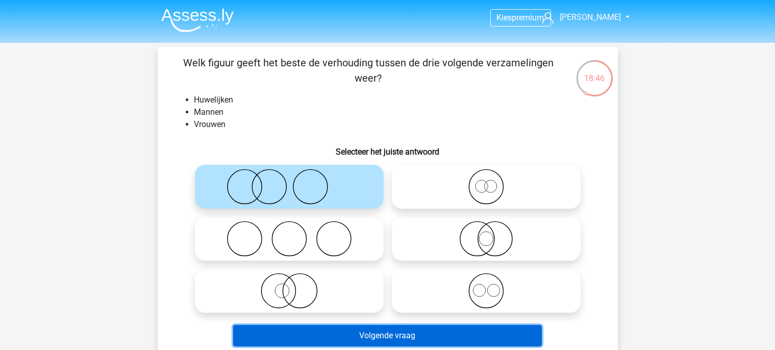
click at [387, 326] on button "Volgende vraag" at bounding box center [387, 335] width 309 height 21
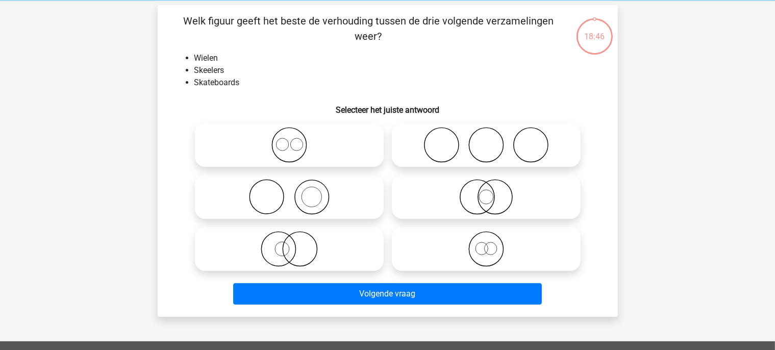
scroll to position [47, 0]
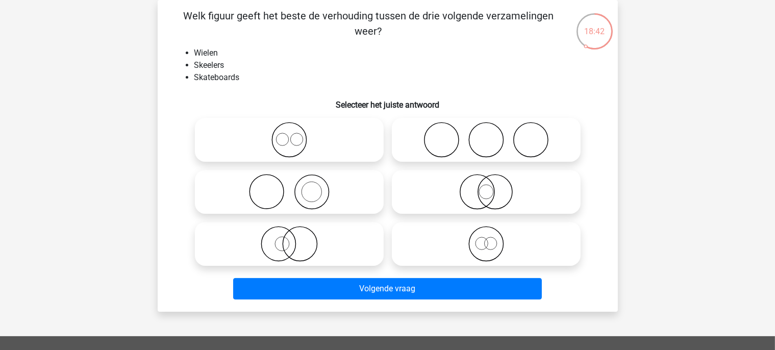
click at [294, 148] on icon at bounding box center [289, 140] width 181 height 36
click at [294, 135] on input "radio" at bounding box center [292, 131] width 7 height 7
radio input "true"
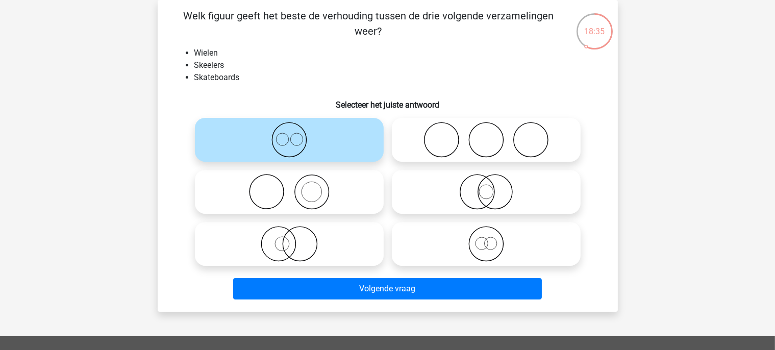
click at [421, 184] on icon at bounding box center [486, 192] width 181 height 36
click at [486, 184] on input "radio" at bounding box center [489, 183] width 7 height 7
radio input "true"
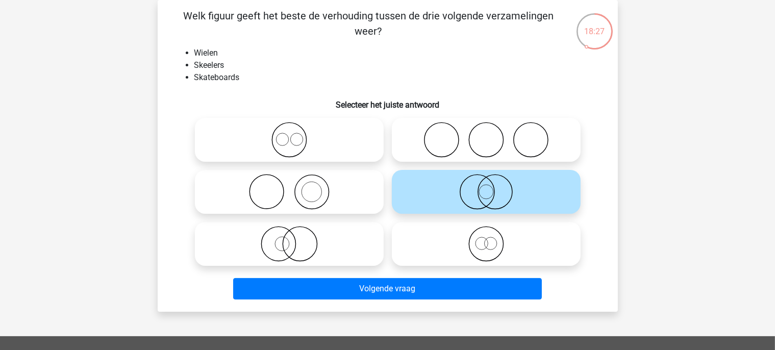
click at [446, 155] on icon at bounding box center [486, 140] width 181 height 36
click at [486, 135] on input "radio" at bounding box center [489, 131] width 7 height 7
radio input "true"
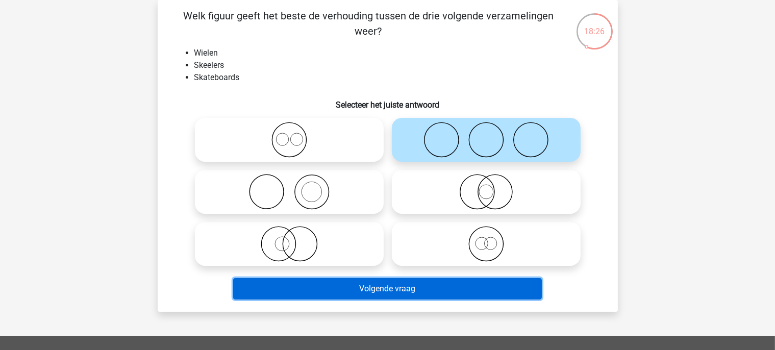
click at [387, 290] on button "Volgende vraag" at bounding box center [387, 288] width 309 height 21
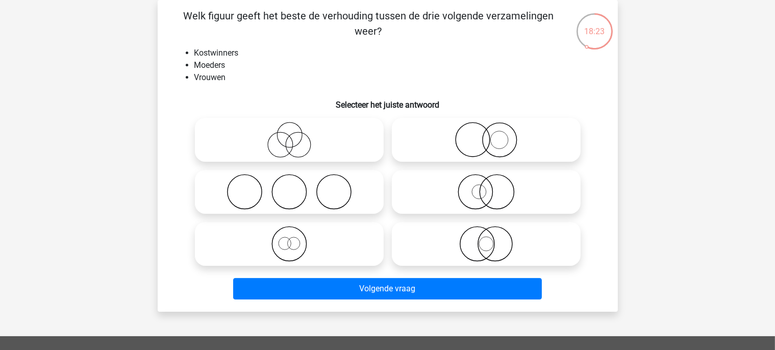
scroll to position [0, 0]
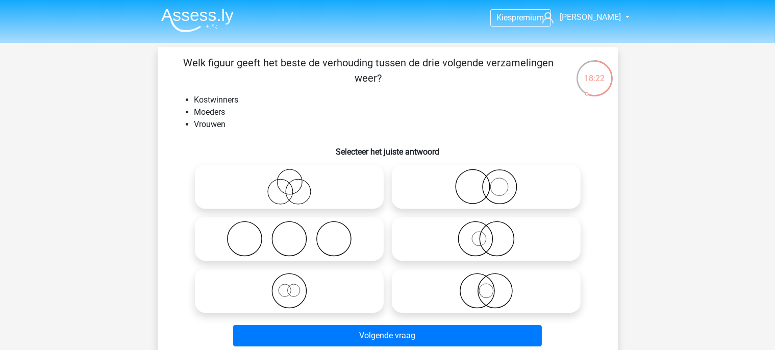
click at [331, 182] on icon at bounding box center [289, 187] width 181 height 36
click at [296, 182] on input "radio" at bounding box center [292, 178] width 7 height 7
radio input "true"
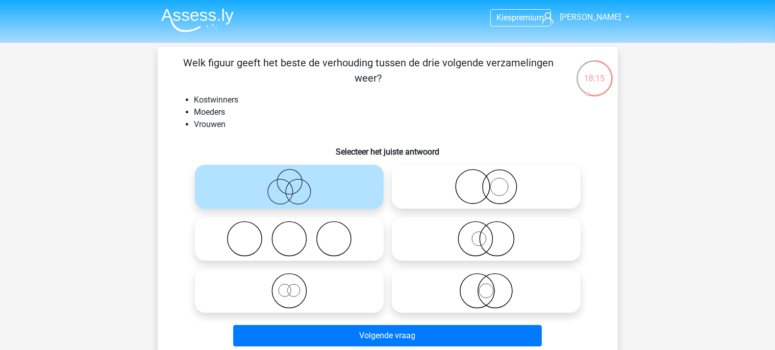
click at [466, 195] on icon at bounding box center [486, 187] width 181 height 36
click at [486, 182] on input "radio" at bounding box center [489, 178] width 7 height 7
radio input "true"
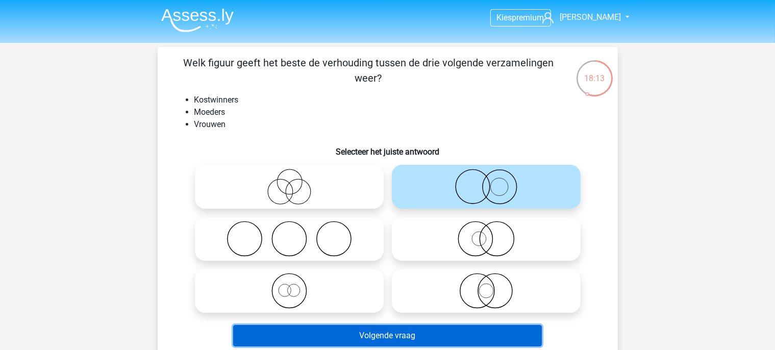
click at [444, 334] on button "Volgende vraag" at bounding box center [387, 335] width 309 height 21
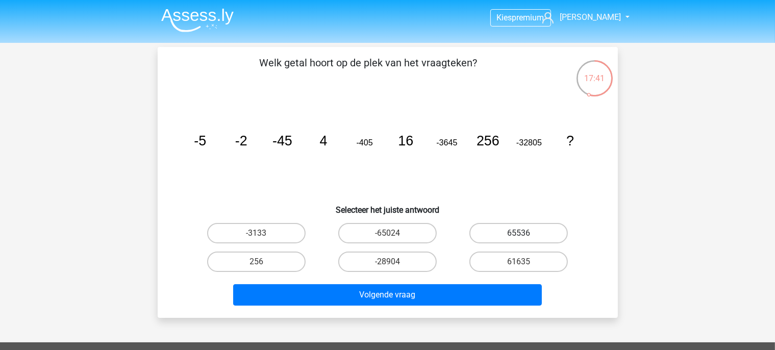
click at [489, 234] on label "65536" at bounding box center [518, 233] width 98 height 20
click at [519, 234] on input "65536" at bounding box center [522, 236] width 7 height 7
radio input "true"
click at [443, 283] on div "Volgende vraag" at bounding box center [387, 293] width 427 height 34
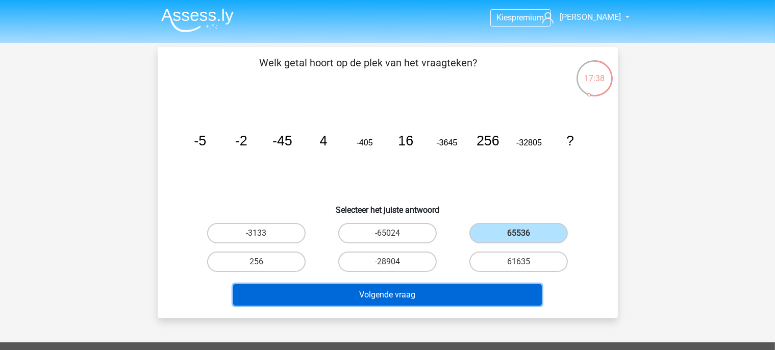
click at [433, 294] on button "Volgende vraag" at bounding box center [387, 294] width 309 height 21
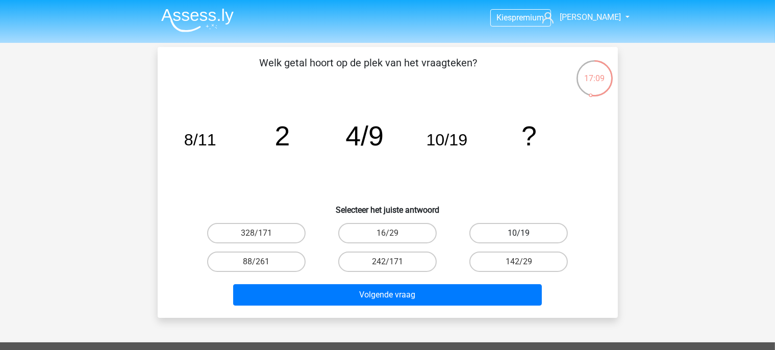
click at [529, 238] on label "10/19" at bounding box center [518, 233] width 98 height 20
click at [525, 238] on input "10/19" at bounding box center [522, 236] width 7 height 7
radio input "true"
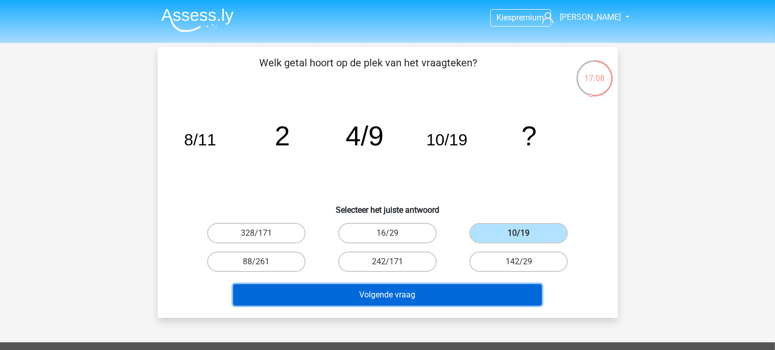
click at [476, 289] on button "Volgende vraag" at bounding box center [387, 294] width 309 height 21
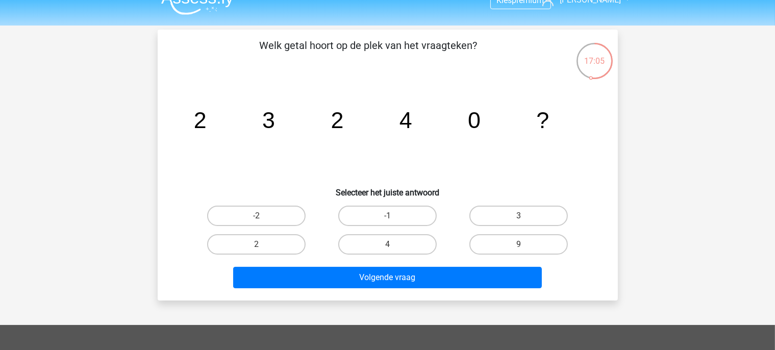
scroll to position [16, 0]
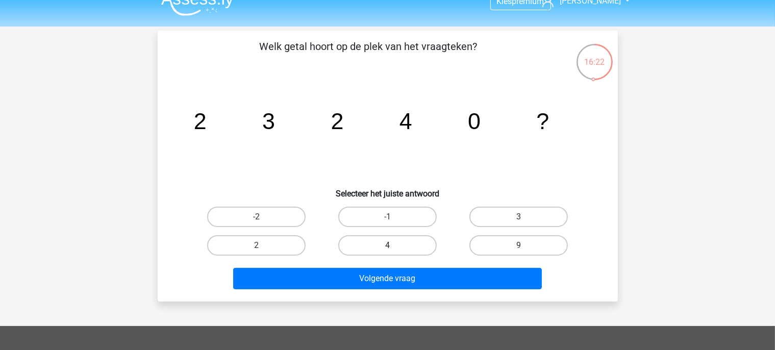
click at [382, 251] on label "4" at bounding box center [387, 245] width 98 height 20
click at [387, 251] on input "4" at bounding box center [390, 248] width 7 height 7
radio input "true"
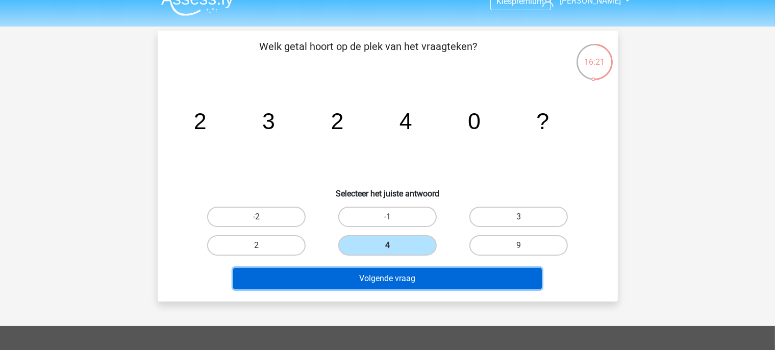
click at [393, 282] on button "Volgende vraag" at bounding box center [387, 278] width 309 height 21
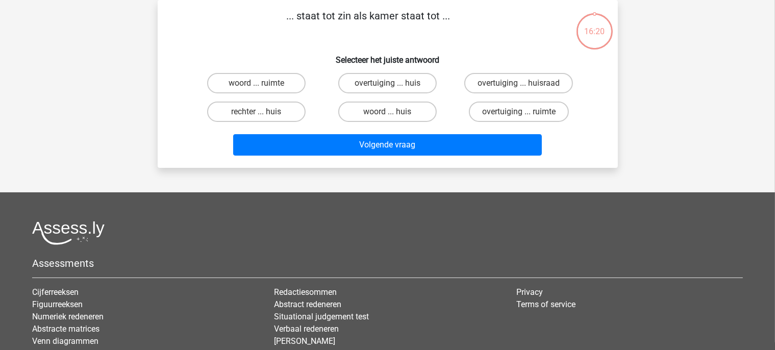
scroll to position [0, 0]
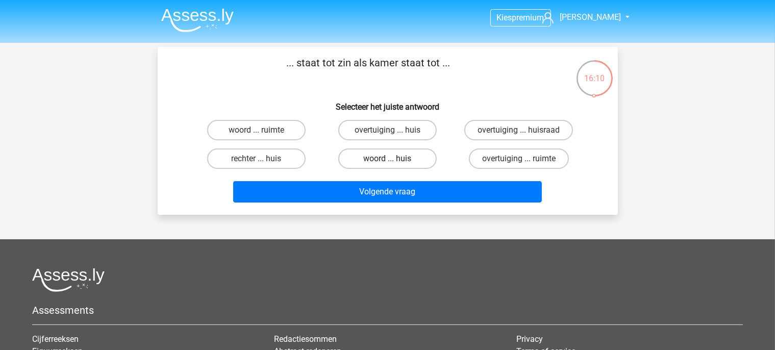
click at [403, 154] on label "woord ... huis" at bounding box center [387, 158] width 98 height 20
click at [394, 159] on input "woord ... huis" at bounding box center [390, 162] width 7 height 7
radio input "true"
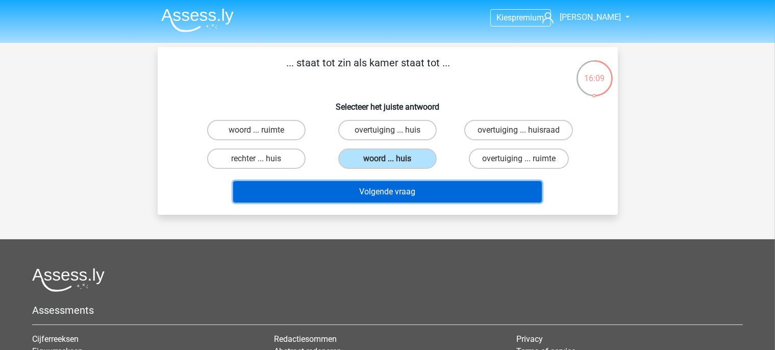
click at [402, 187] on button "Volgende vraag" at bounding box center [387, 191] width 309 height 21
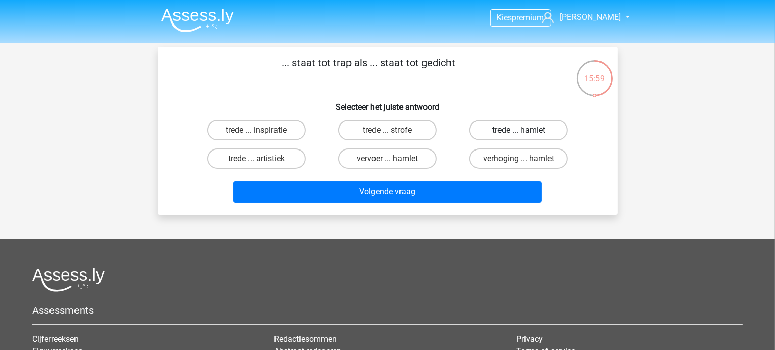
click at [493, 140] on label "trede ... hamlet" at bounding box center [518, 130] width 98 height 20
click at [519, 137] on input "trede ... hamlet" at bounding box center [522, 133] width 7 height 7
radio input "true"
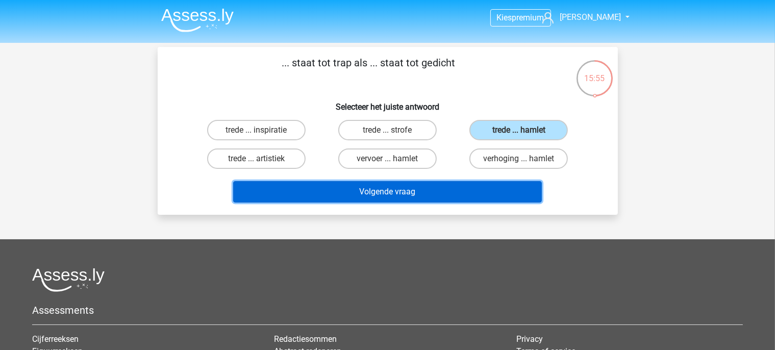
click at [440, 189] on button "Volgende vraag" at bounding box center [387, 191] width 309 height 21
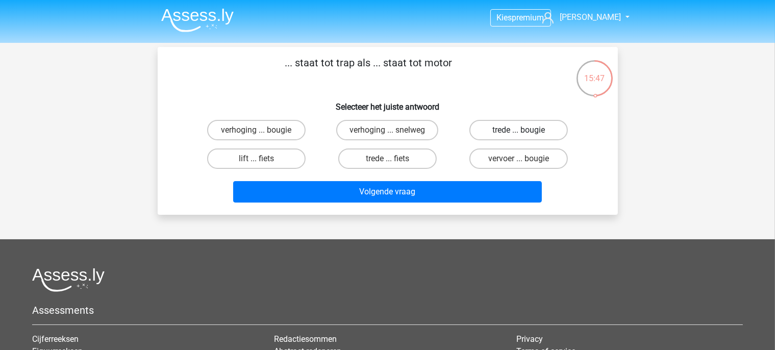
click at [504, 134] on label "trede ... bougie" at bounding box center [518, 130] width 98 height 20
click at [519, 134] on input "trede ... bougie" at bounding box center [522, 133] width 7 height 7
radio input "true"
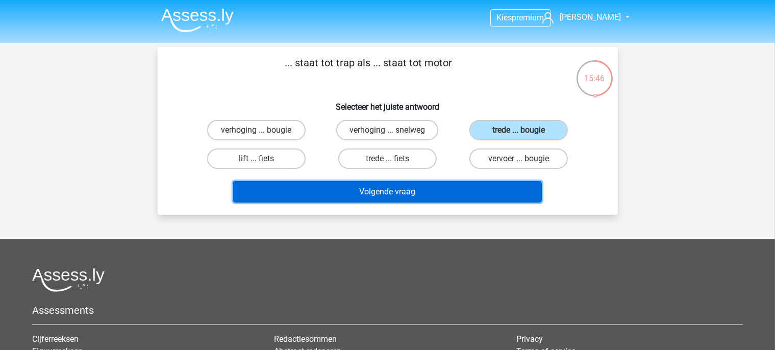
click at [475, 185] on button "Volgende vraag" at bounding box center [387, 191] width 309 height 21
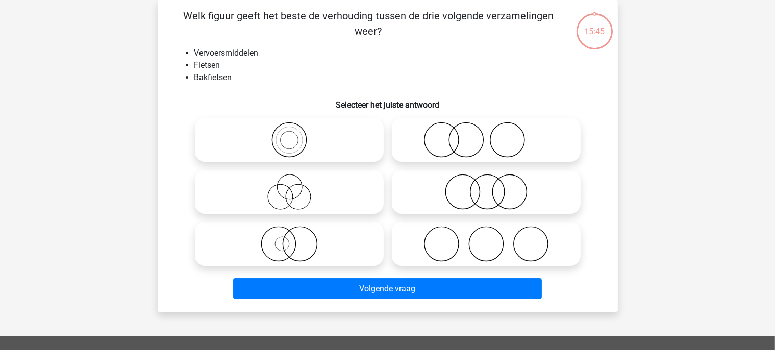
scroll to position [11, 0]
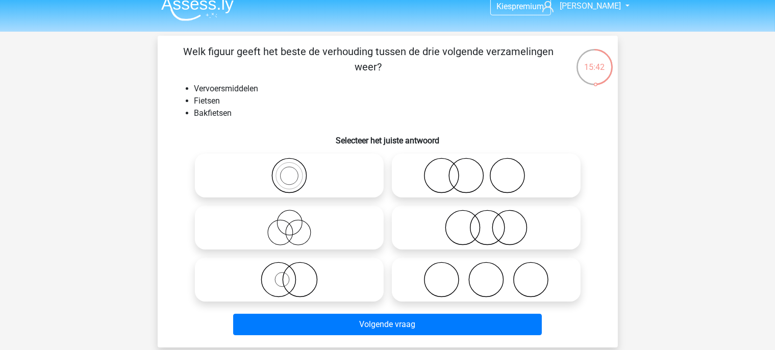
click at [298, 175] on circle at bounding box center [289, 176] width 18 height 18
click at [296, 170] on input "radio" at bounding box center [292, 167] width 7 height 7
radio input "true"
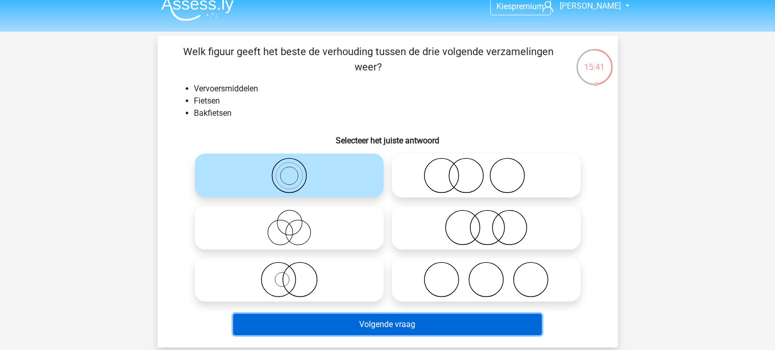
click at [369, 320] on button "Volgende vraag" at bounding box center [387, 324] width 309 height 21
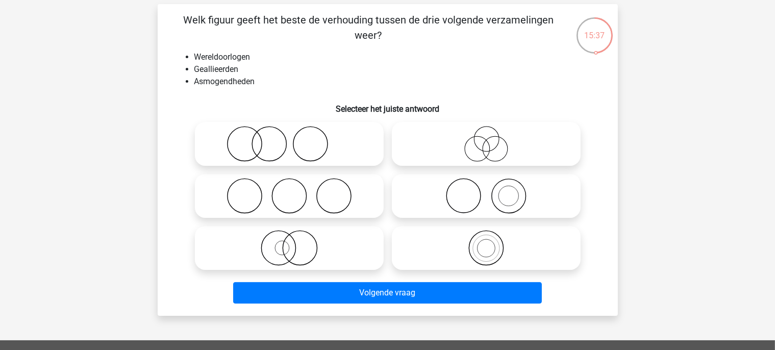
scroll to position [46, 0]
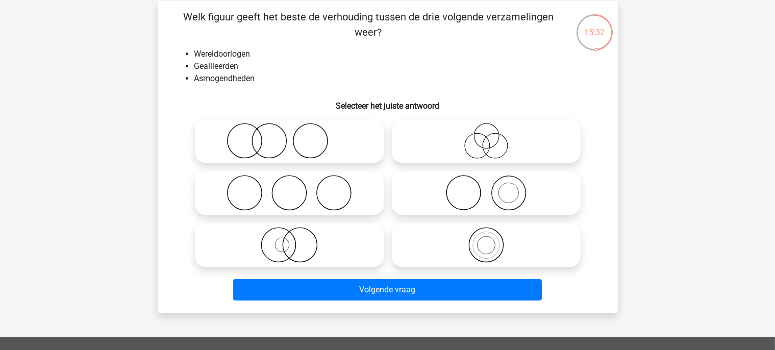
click at [307, 184] on icon at bounding box center [289, 193] width 181 height 36
click at [296, 184] on input "radio" at bounding box center [292, 184] width 7 height 7
radio input "true"
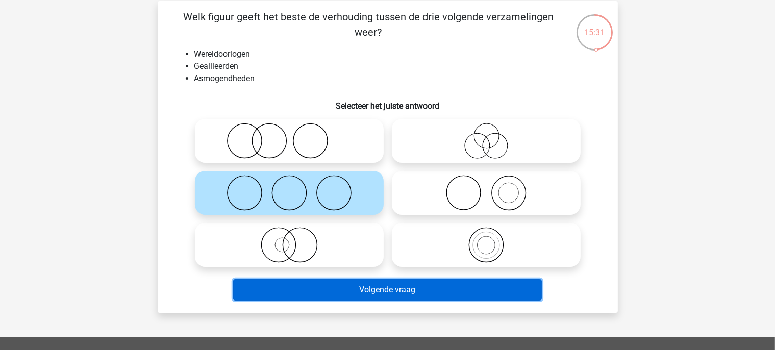
click at [349, 282] on button "Volgende vraag" at bounding box center [387, 289] width 309 height 21
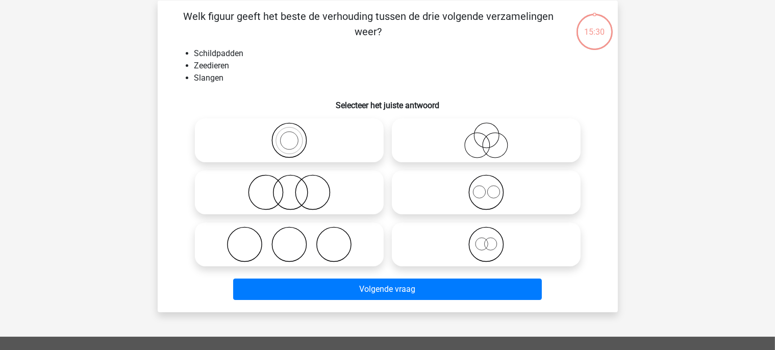
scroll to position [47, 0]
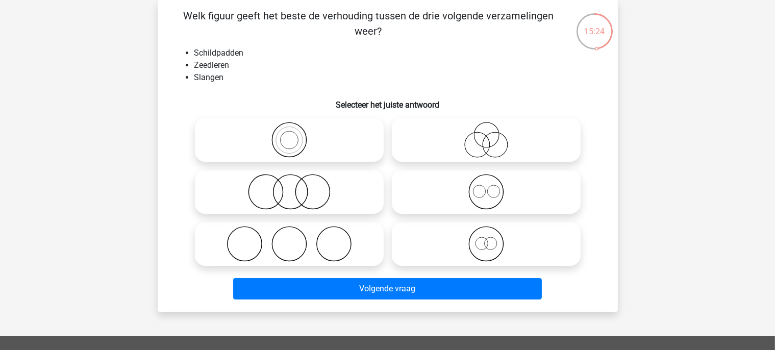
click at [364, 203] on icon at bounding box center [289, 192] width 181 height 36
click at [296, 187] on input "radio" at bounding box center [292, 183] width 7 height 7
radio input "true"
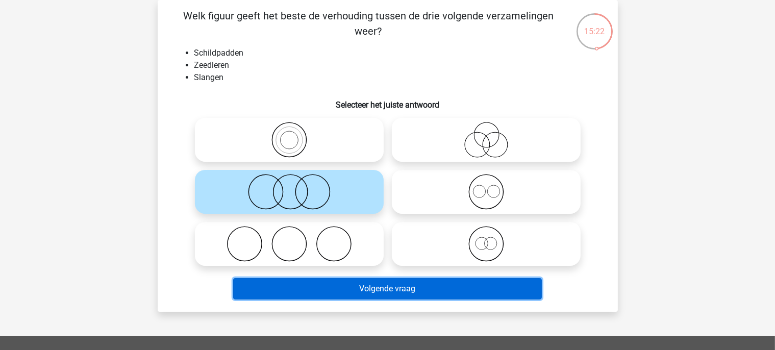
click at [346, 287] on button "Volgende vraag" at bounding box center [387, 288] width 309 height 21
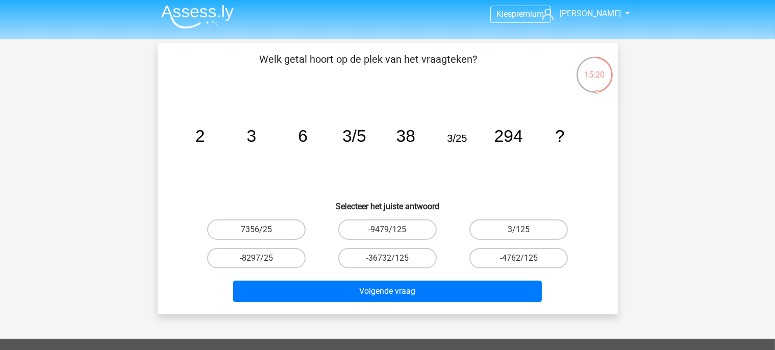
scroll to position [3, 0]
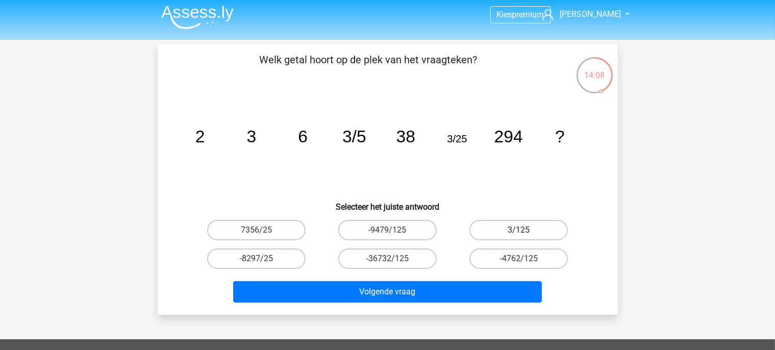
click at [498, 226] on label "3/125" at bounding box center [518, 230] width 98 height 20
click at [519, 230] on input "3/125" at bounding box center [522, 233] width 7 height 7
radio input "true"
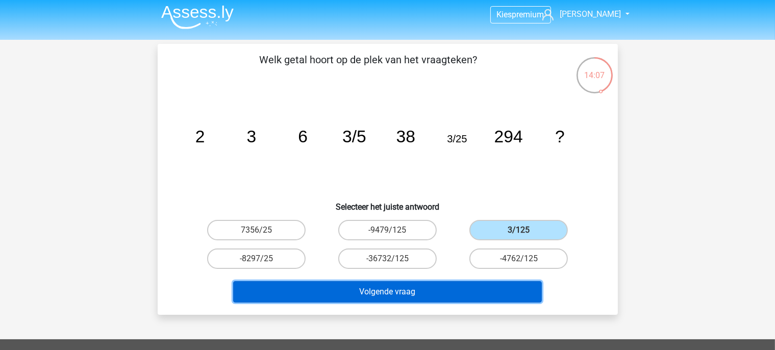
click at [450, 283] on button "Volgende vraag" at bounding box center [387, 291] width 309 height 21
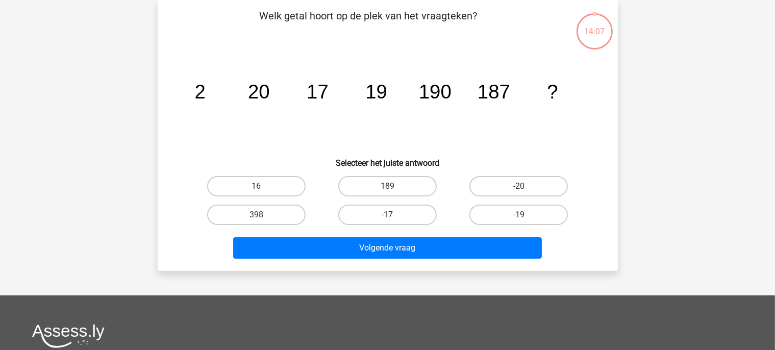
scroll to position [0, 0]
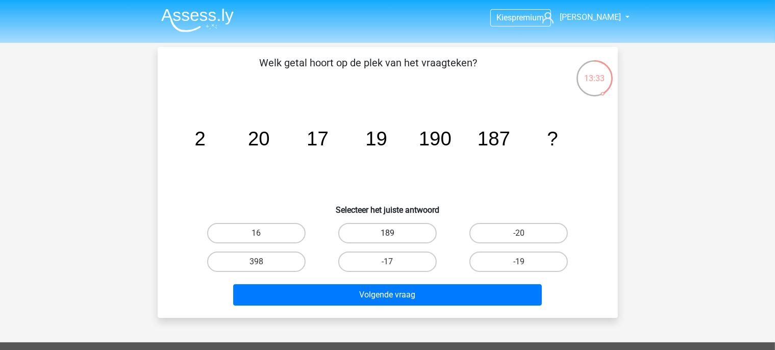
click at [375, 237] on label "189" at bounding box center [387, 233] width 98 height 20
click at [387, 237] on input "189" at bounding box center [390, 236] width 7 height 7
radio input "true"
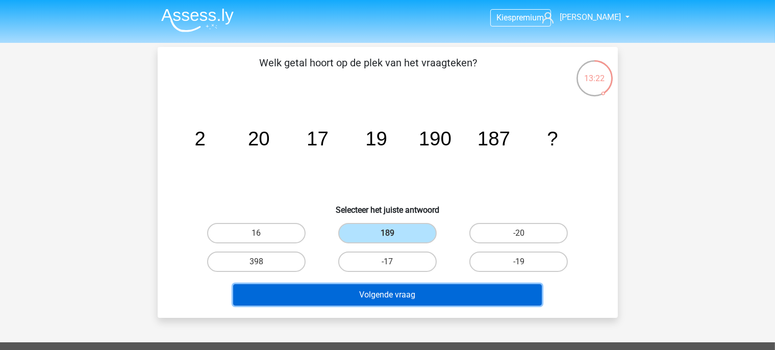
click at [412, 297] on button "Volgende vraag" at bounding box center [387, 294] width 309 height 21
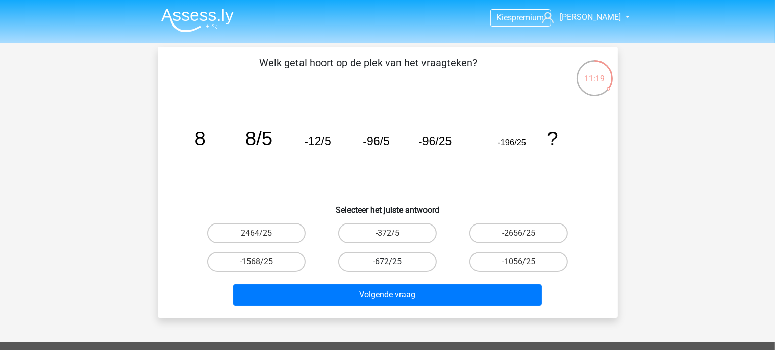
click at [397, 269] on label "-672/25" at bounding box center [387, 261] width 98 height 20
click at [394, 268] on input "-672/25" at bounding box center [390, 265] width 7 height 7
radio input "true"
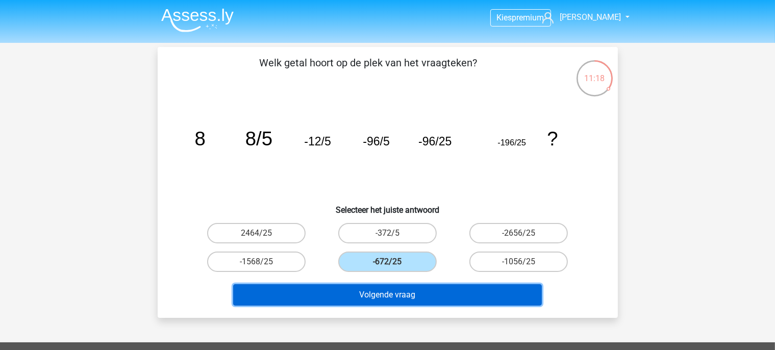
click at [397, 295] on button "Volgende vraag" at bounding box center [387, 294] width 309 height 21
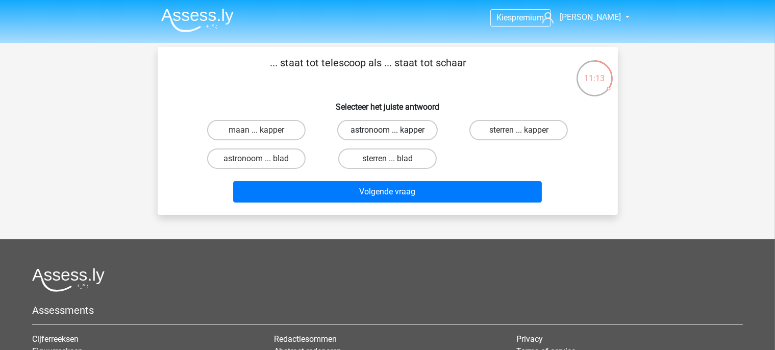
click at [376, 130] on label "astronoom ... kapper" at bounding box center [387, 130] width 100 height 20
click at [387, 130] on input "astronoom ... kapper" at bounding box center [390, 133] width 7 height 7
radio input "true"
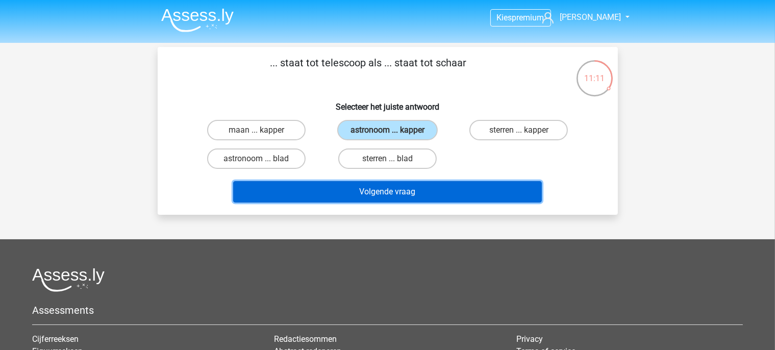
click at [382, 189] on button "Volgende vraag" at bounding box center [387, 191] width 309 height 21
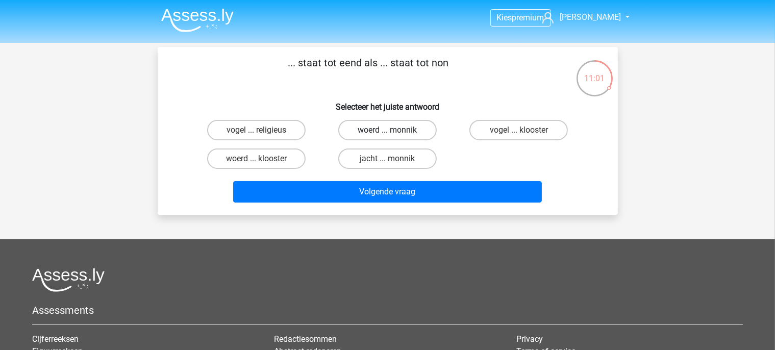
click at [362, 131] on label "woerd ... monnik" at bounding box center [387, 130] width 98 height 20
click at [387, 131] on input "woerd ... monnik" at bounding box center [390, 133] width 7 height 7
radio input "true"
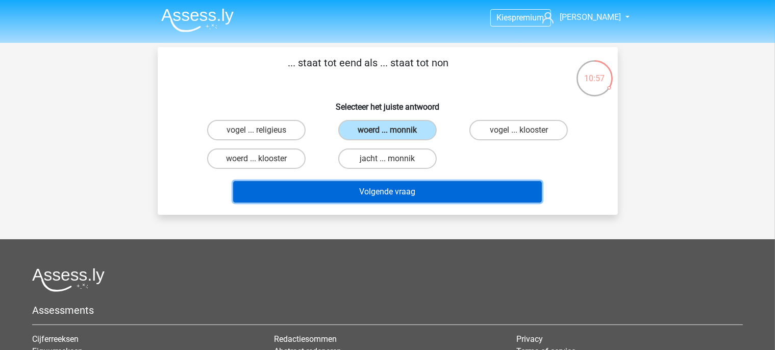
click at [379, 188] on button "Volgende vraag" at bounding box center [387, 191] width 309 height 21
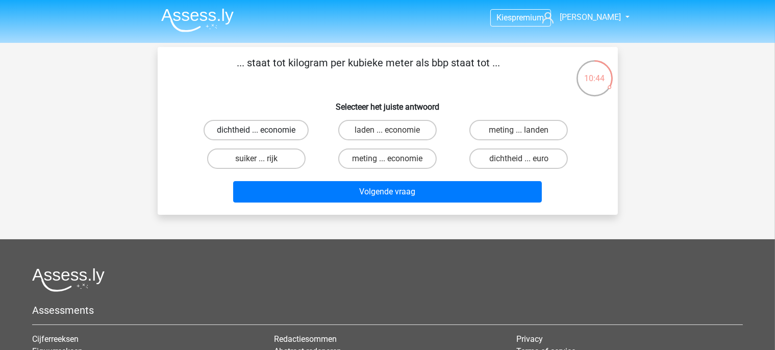
click at [265, 128] on label "dichtheid ... economie" at bounding box center [256, 130] width 105 height 20
click at [263, 130] on input "dichtheid ... economie" at bounding box center [259, 133] width 7 height 7
radio input "true"
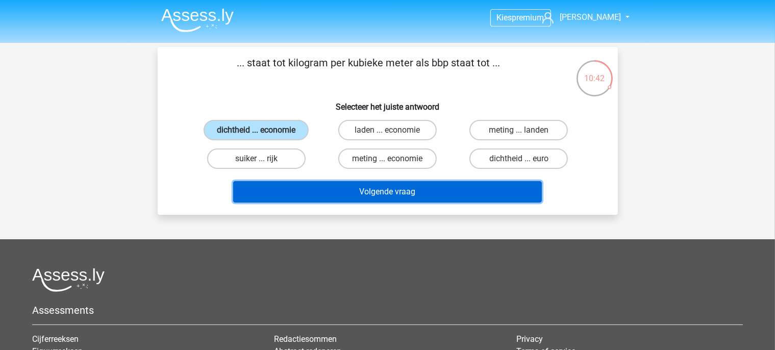
click at [313, 188] on button "Volgende vraag" at bounding box center [387, 191] width 309 height 21
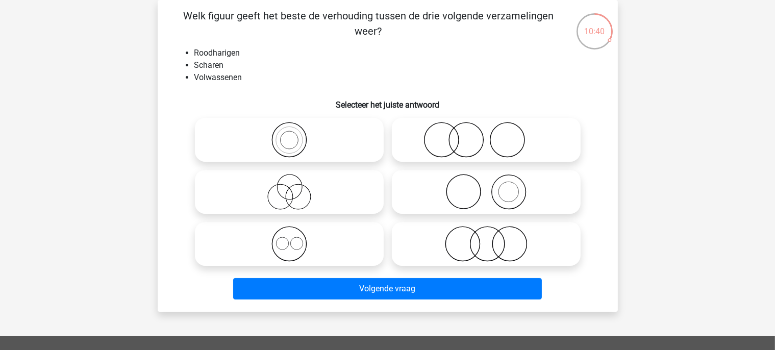
scroll to position [14, 0]
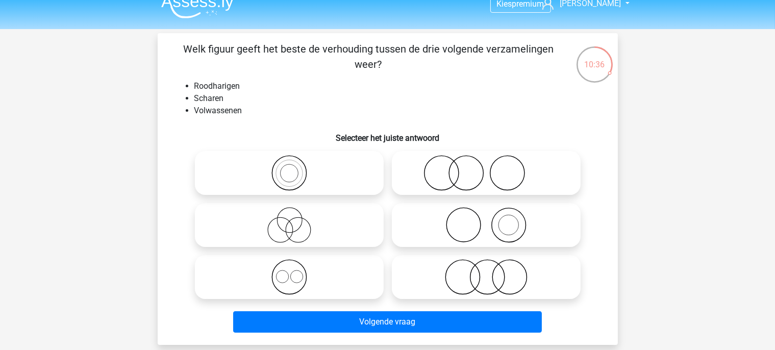
click at [467, 224] on icon at bounding box center [486, 225] width 181 height 36
click at [486, 220] on input "radio" at bounding box center [489, 216] width 7 height 7
radio input "true"
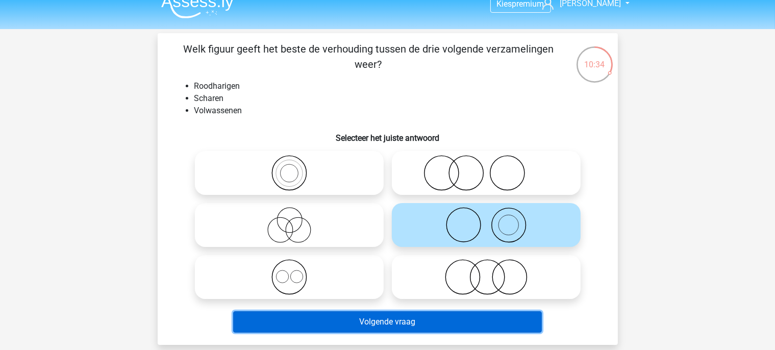
click at [393, 313] on button "Volgende vraag" at bounding box center [387, 321] width 309 height 21
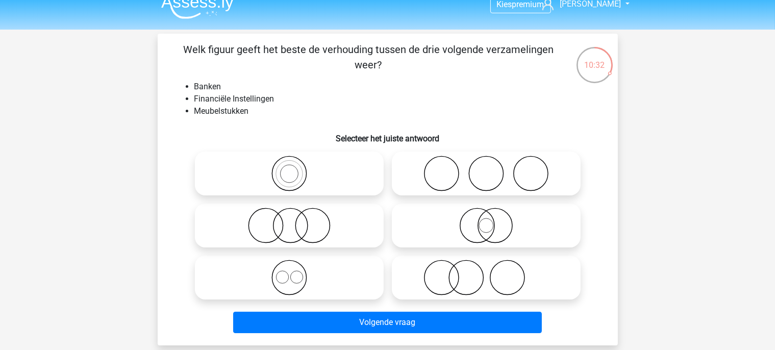
scroll to position [9, 0]
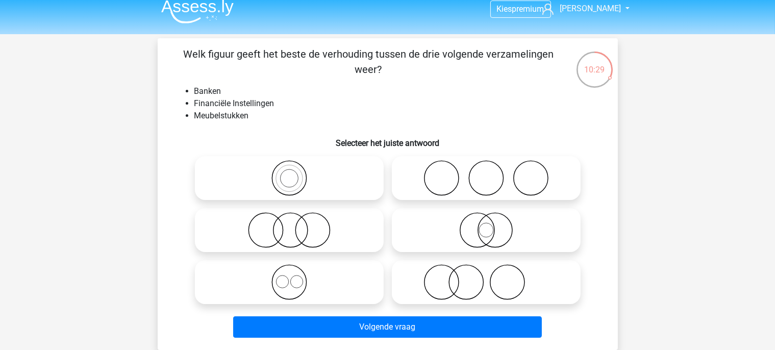
click at [272, 204] on div at bounding box center [289, 178] width 197 height 52
click at [274, 219] on icon at bounding box center [289, 230] width 181 height 36
click at [289, 219] on input "radio" at bounding box center [292, 221] width 7 height 7
radio input "true"
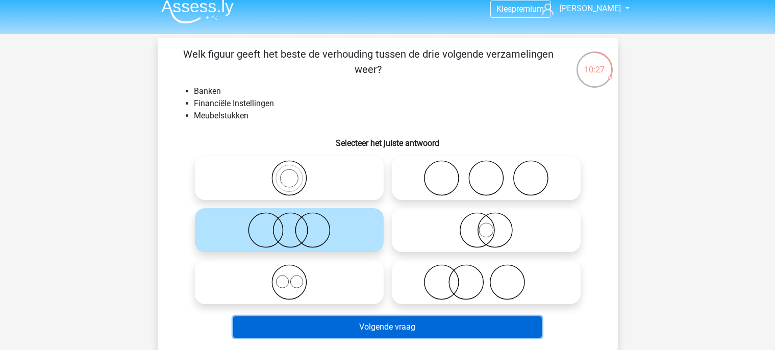
click at [355, 321] on button "Volgende vraag" at bounding box center [387, 326] width 309 height 21
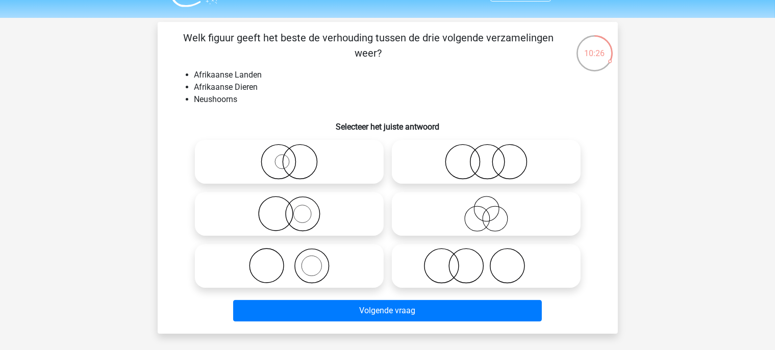
scroll to position [24, 0]
click at [405, 172] on icon at bounding box center [486, 162] width 181 height 36
click at [486, 157] on input "radio" at bounding box center [489, 153] width 7 height 7
radio input "true"
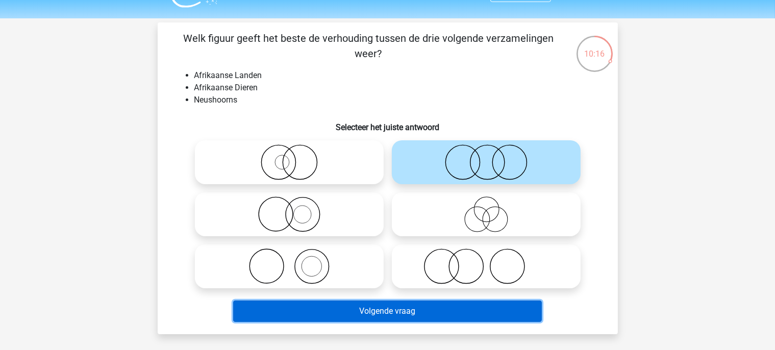
click at [349, 306] on button "Volgende vraag" at bounding box center [387, 310] width 309 height 21
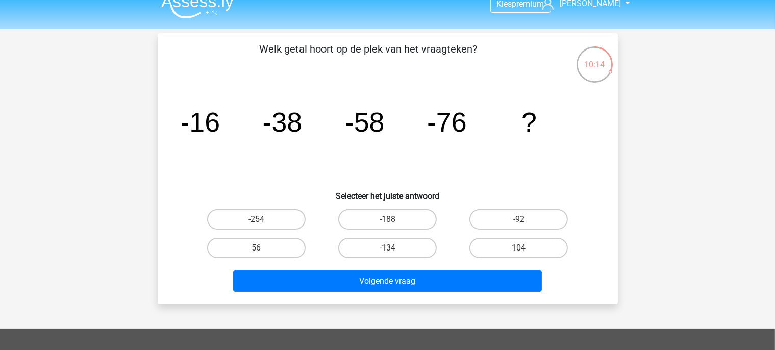
scroll to position [10, 0]
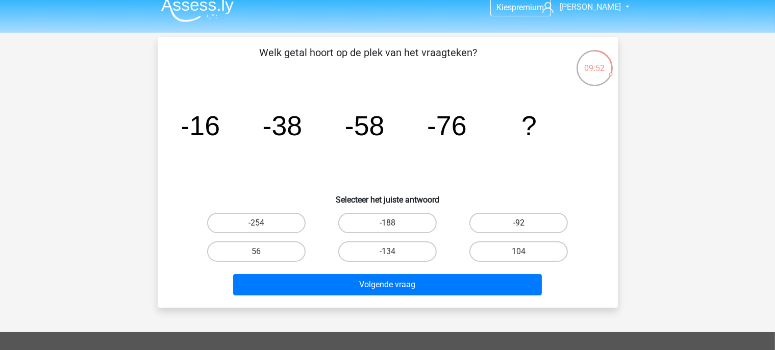
click at [502, 216] on label "-92" at bounding box center [518, 223] width 98 height 20
click at [519, 223] on input "-92" at bounding box center [522, 226] width 7 height 7
radio input "true"
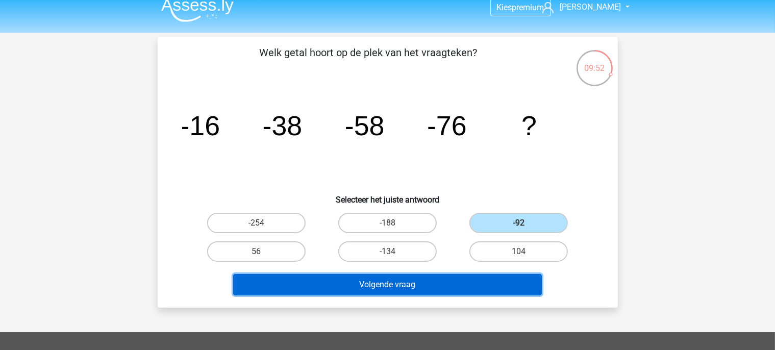
click at [434, 287] on button "Volgende vraag" at bounding box center [387, 284] width 309 height 21
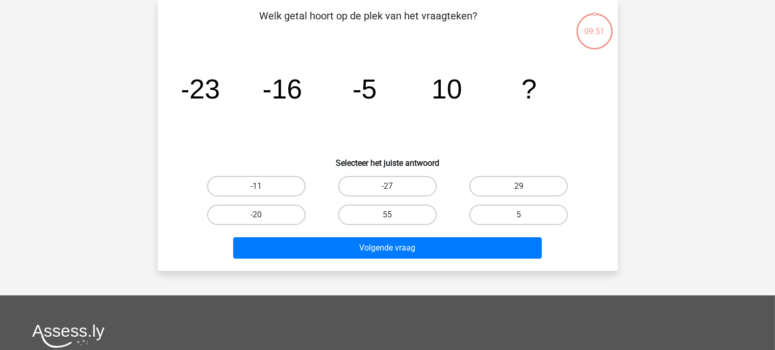
scroll to position [0, 0]
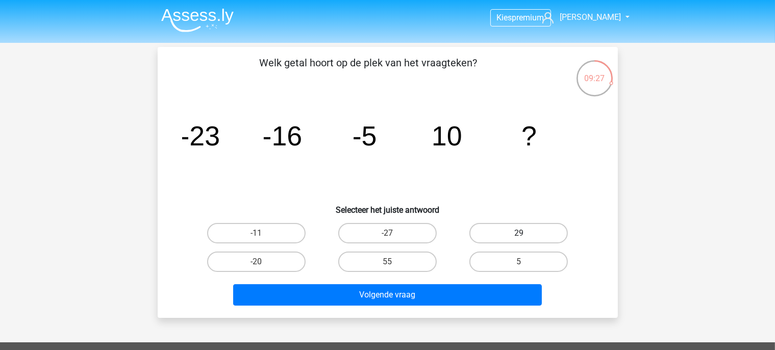
click at [490, 232] on label "29" at bounding box center [518, 233] width 98 height 20
click at [519, 233] on input "29" at bounding box center [522, 236] width 7 height 7
radio input "true"
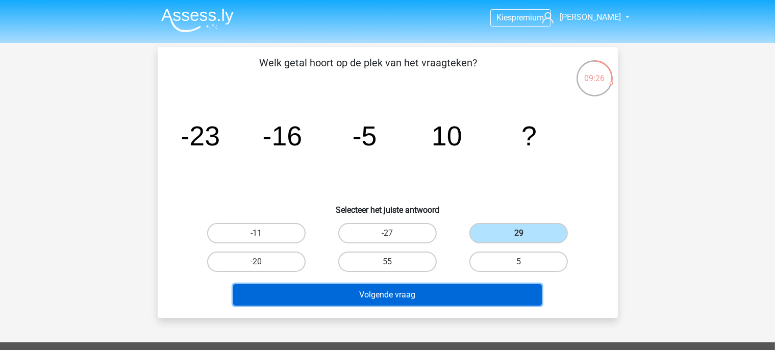
click at [417, 296] on button "Volgende vraag" at bounding box center [387, 294] width 309 height 21
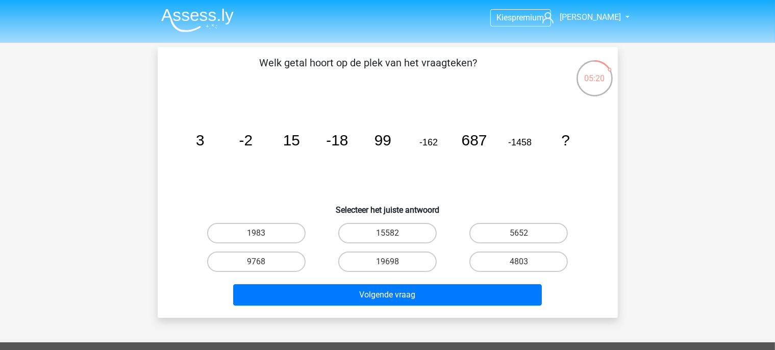
click at [262, 234] on input "1983" at bounding box center [259, 236] width 7 height 7
radio input "true"
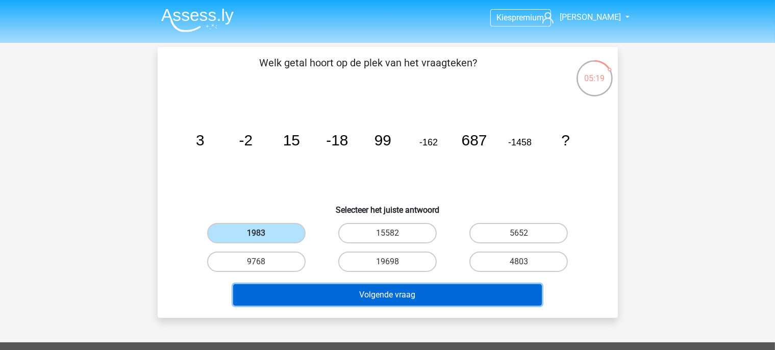
click at [326, 295] on button "Volgende vraag" at bounding box center [387, 294] width 309 height 21
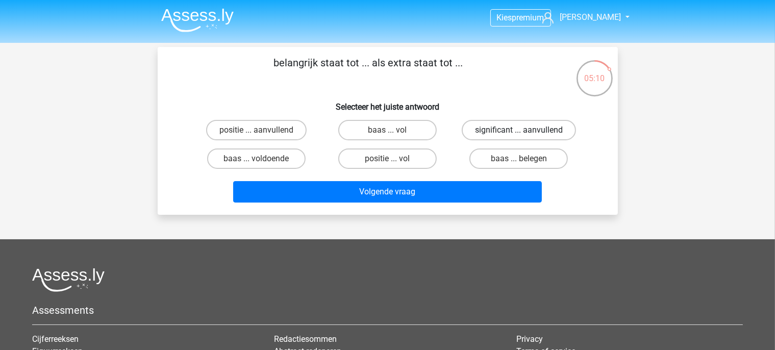
click at [509, 131] on label "significant ... aanvullend" at bounding box center [519, 130] width 114 height 20
click at [519, 131] on input "significant ... aanvullend" at bounding box center [522, 133] width 7 height 7
radio input "true"
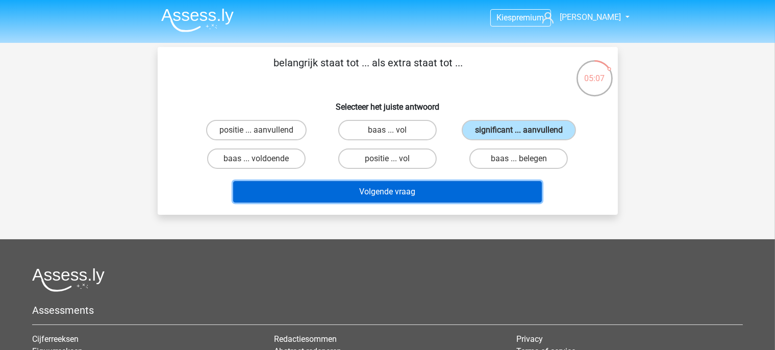
click at [452, 184] on button "Volgende vraag" at bounding box center [387, 191] width 309 height 21
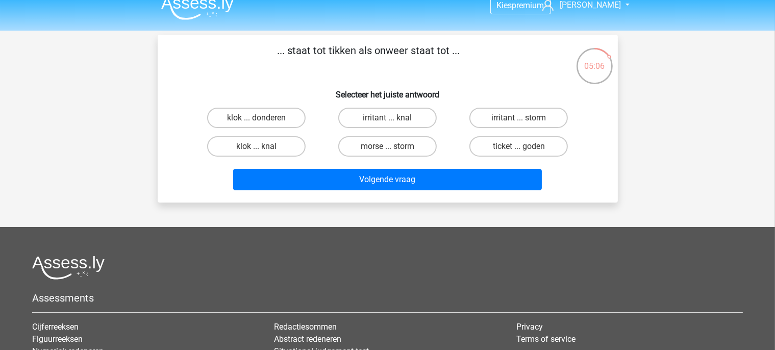
scroll to position [10, 0]
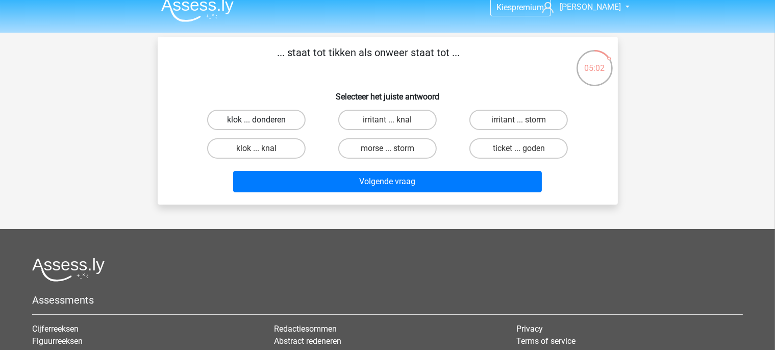
click at [281, 123] on label "klok ... donderen" at bounding box center [256, 120] width 98 height 20
click at [263, 123] on input "klok ... donderen" at bounding box center [259, 123] width 7 height 7
radio input "true"
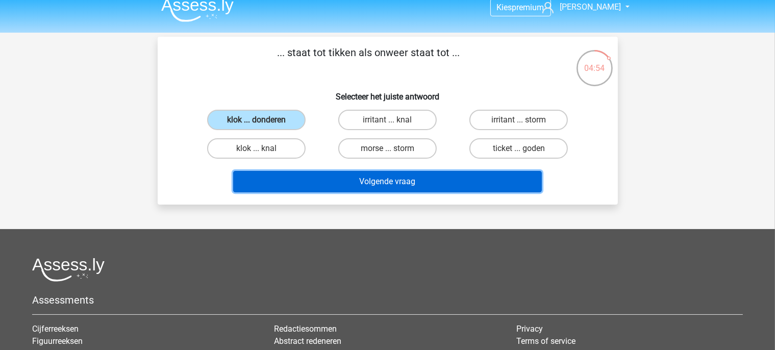
click at [349, 182] on button "Volgende vraag" at bounding box center [387, 181] width 309 height 21
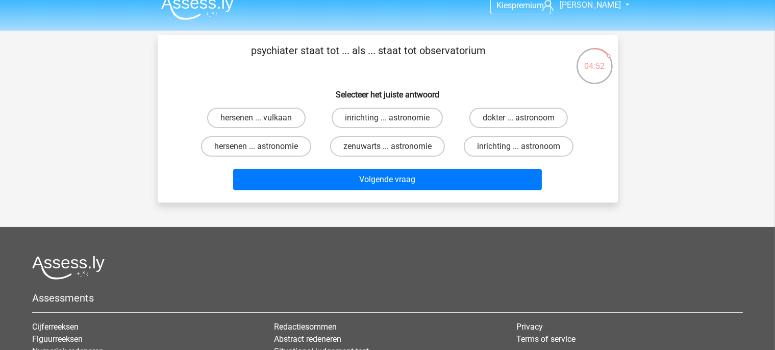
scroll to position [0, 0]
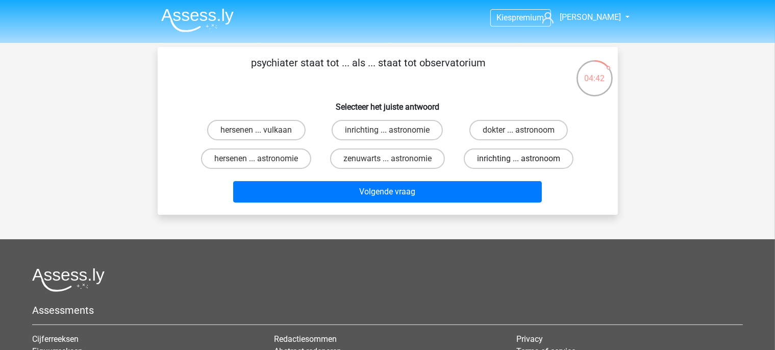
click at [466, 159] on label "inrichting ... astronoom" at bounding box center [519, 158] width 110 height 20
click at [519, 159] on input "inrichting ... astronoom" at bounding box center [522, 162] width 7 height 7
radio input "true"
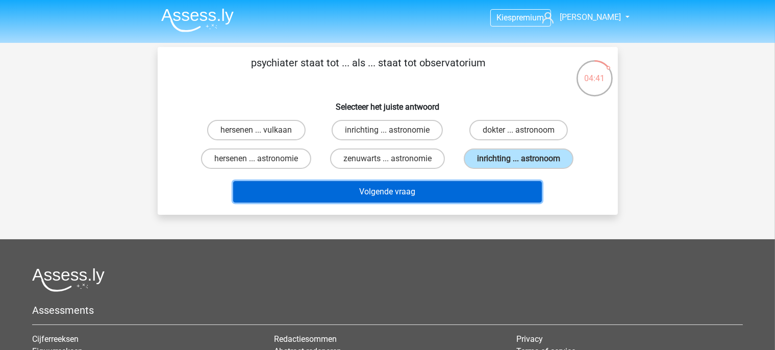
click at [459, 184] on button "Volgende vraag" at bounding box center [387, 191] width 309 height 21
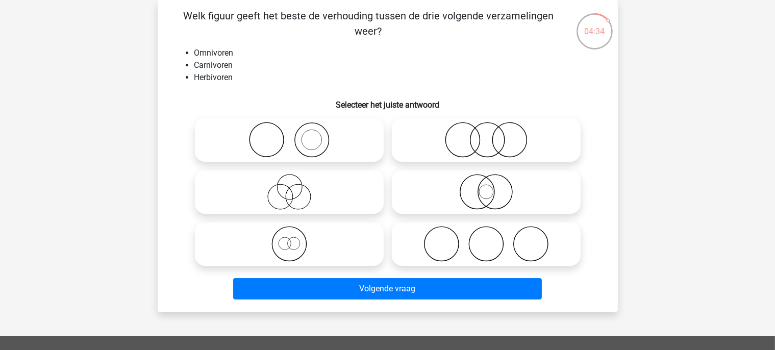
scroll to position [47, 0]
click at [444, 247] on icon at bounding box center [486, 244] width 181 height 36
click at [486, 239] on input "radio" at bounding box center [489, 235] width 7 height 7
radio input "true"
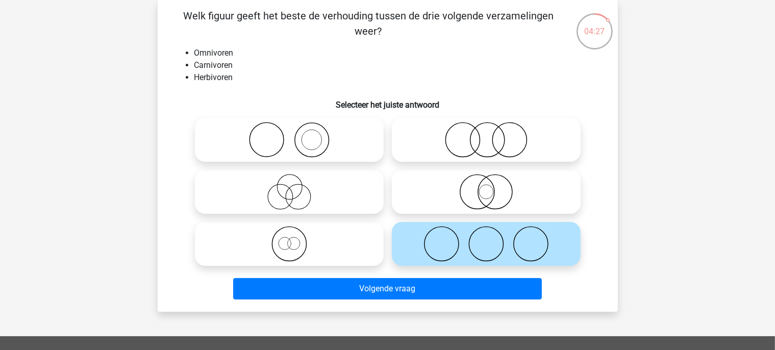
click at [453, 156] on icon at bounding box center [486, 140] width 181 height 36
click at [486, 135] on input "radio" at bounding box center [489, 131] width 7 height 7
radio input "true"
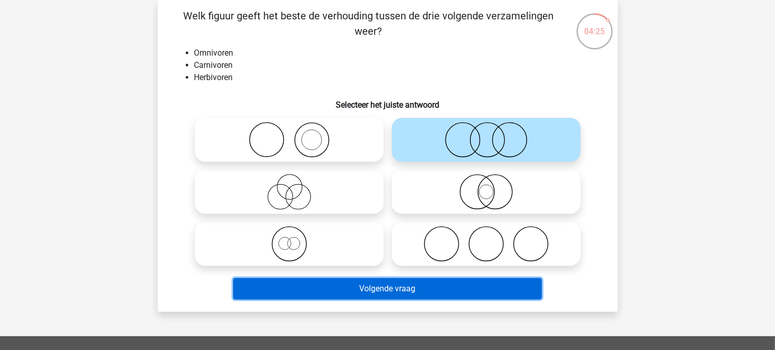
click at [419, 283] on button "Volgende vraag" at bounding box center [387, 288] width 309 height 21
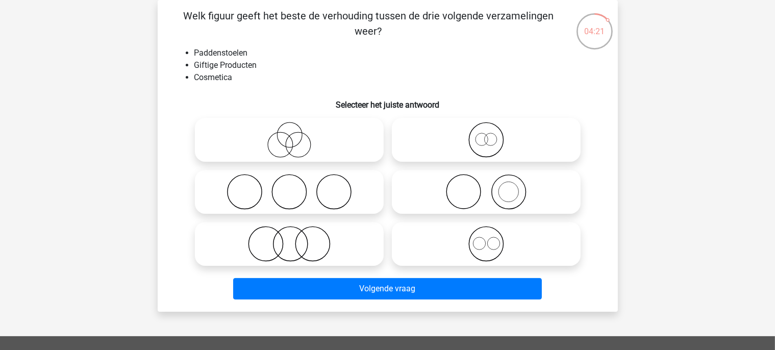
click at [282, 174] on label at bounding box center [289, 192] width 189 height 44
click at [289, 180] on input "radio" at bounding box center [292, 183] width 7 height 7
radio input "true"
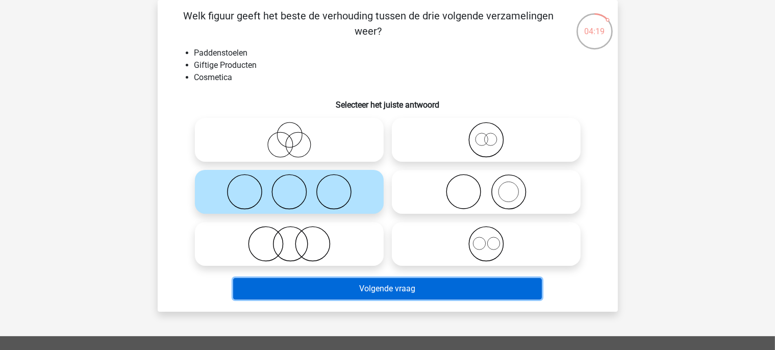
click at [338, 291] on button "Volgende vraag" at bounding box center [387, 288] width 309 height 21
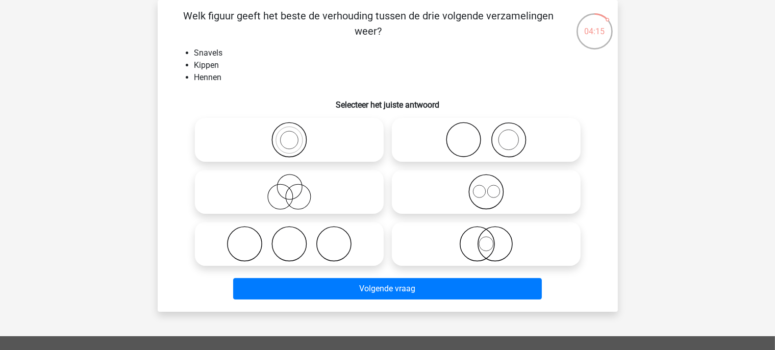
click at [448, 193] on icon at bounding box center [486, 192] width 181 height 36
click at [486, 187] on input "radio" at bounding box center [489, 183] width 7 height 7
radio input "true"
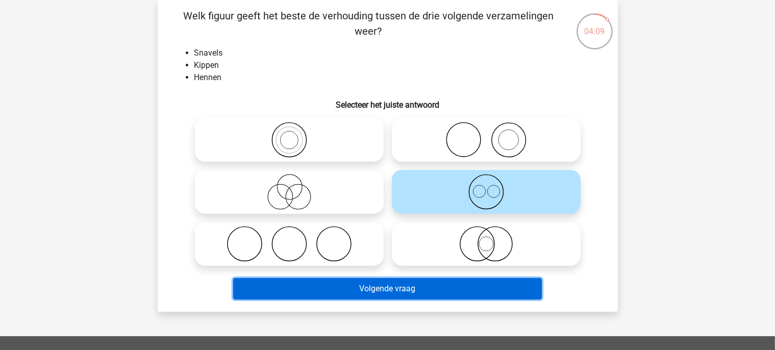
click at [419, 285] on button "Volgende vraag" at bounding box center [387, 288] width 309 height 21
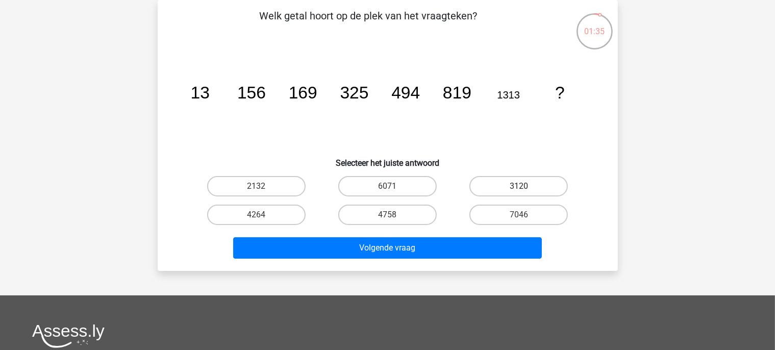
click at [491, 191] on label "3120" at bounding box center [518, 186] width 98 height 20
click at [519, 191] on input "3120" at bounding box center [522, 189] width 7 height 7
radio input "true"
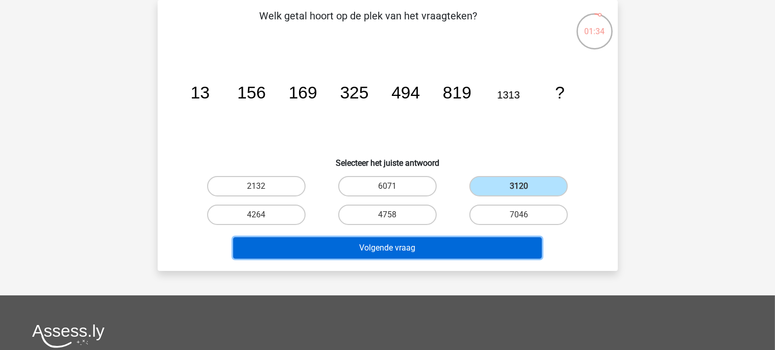
click at [436, 241] on button "Volgende vraag" at bounding box center [387, 247] width 309 height 21
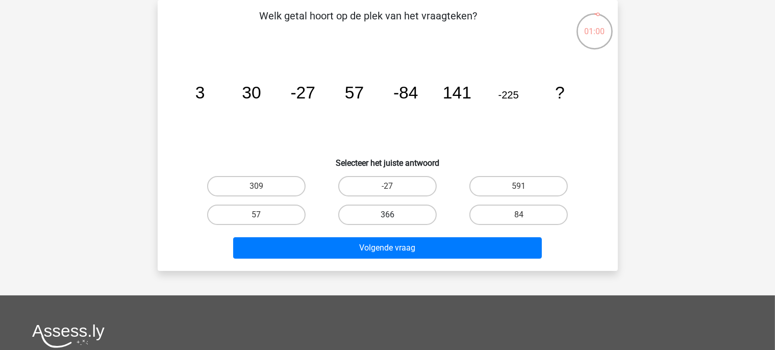
click at [388, 214] on label "366" at bounding box center [387, 215] width 98 height 20
click at [388, 215] on input "366" at bounding box center [390, 218] width 7 height 7
radio input "true"
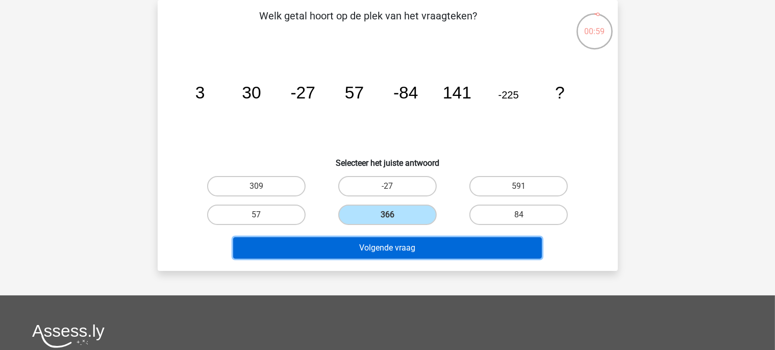
click at [381, 241] on button "Volgende vraag" at bounding box center [387, 247] width 309 height 21
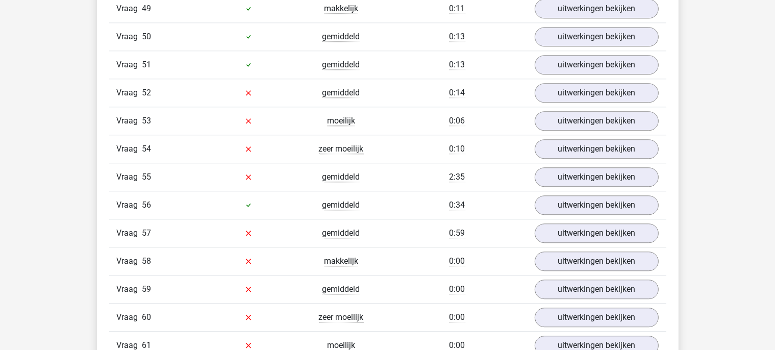
scroll to position [2520, 0]
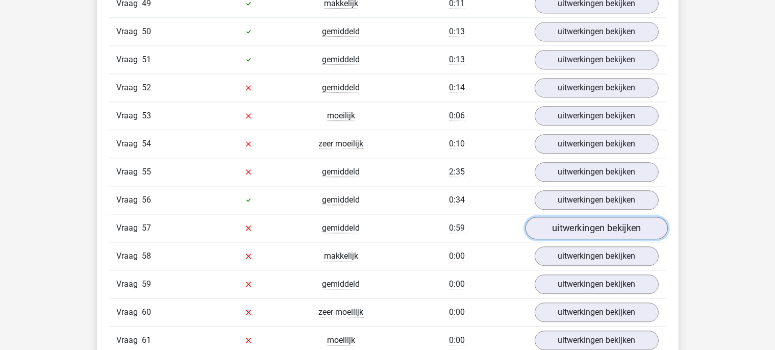
click at [590, 217] on link "uitwerkingen bekijken" at bounding box center [596, 228] width 142 height 22
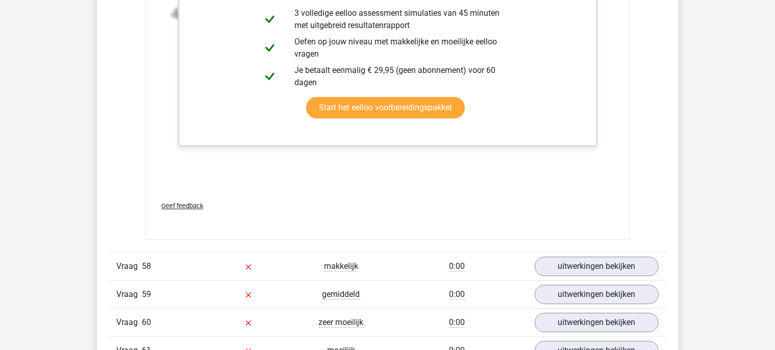
scroll to position [3176, 0]
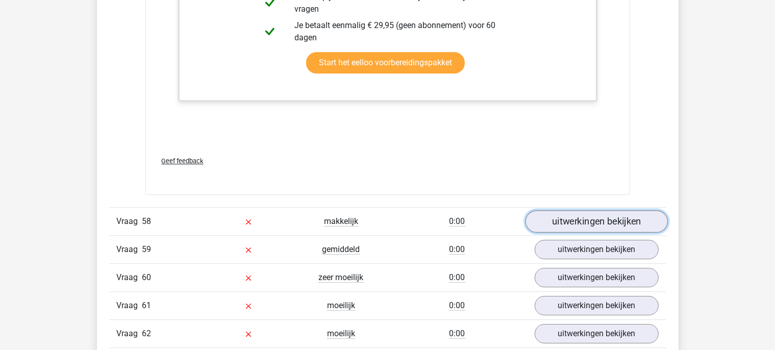
click at [569, 210] on link "uitwerkingen bekijken" at bounding box center [596, 221] width 142 height 22
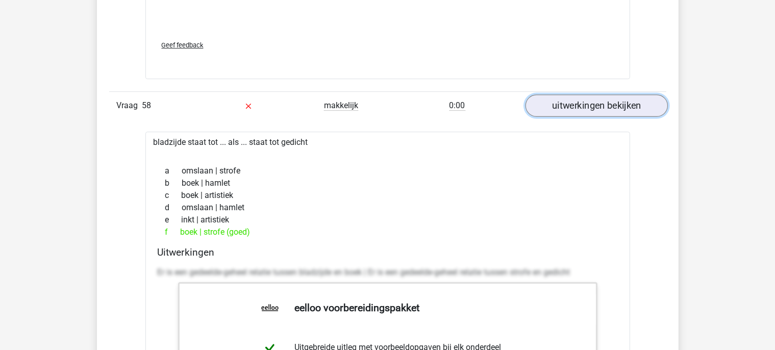
scroll to position [3297, 0]
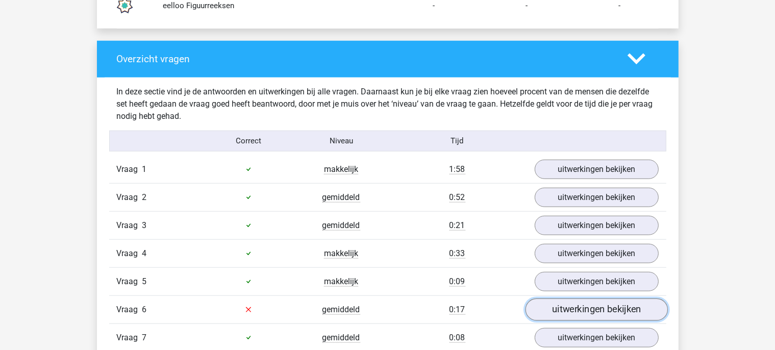
click at [625, 302] on link "uitwerkingen bekijken" at bounding box center [596, 309] width 142 height 22
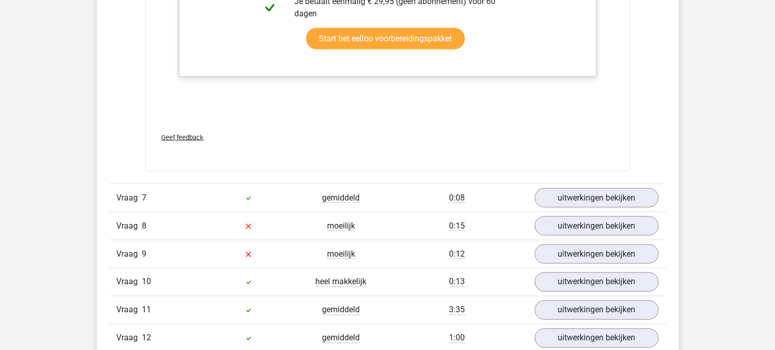
scroll to position [1659, 0]
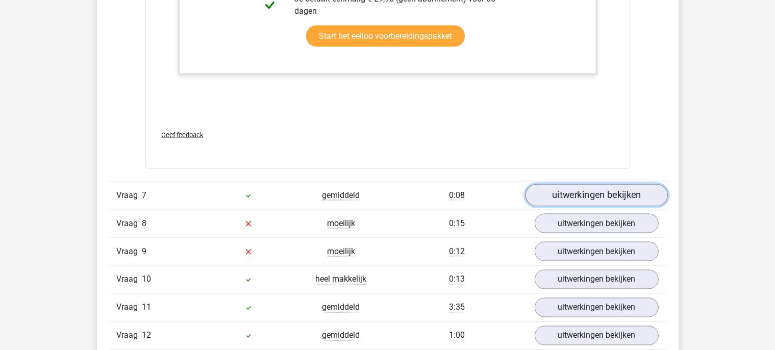
click at [613, 198] on link "uitwerkingen bekijken" at bounding box center [596, 195] width 142 height 22
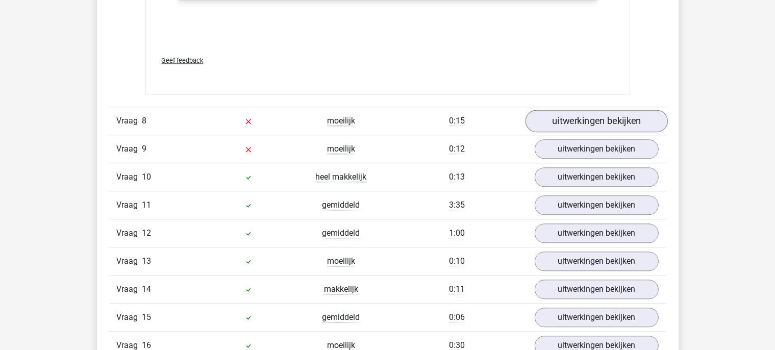
scroll to position [2416, 0]
click at [608, 112] on link "uitwerkingen bekijken" at bounding box center [596, 121] width 142 height 22
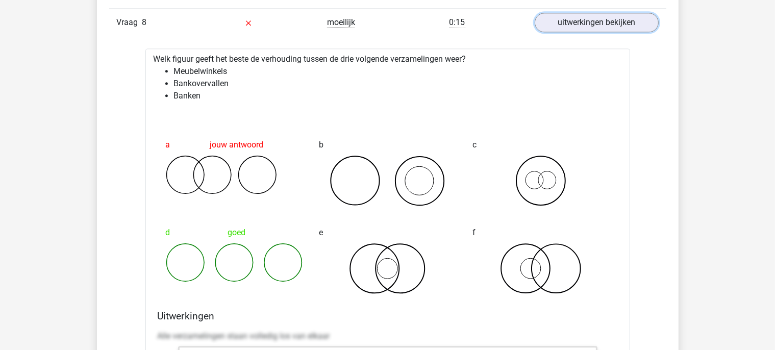
scroll to position [2551, 0]
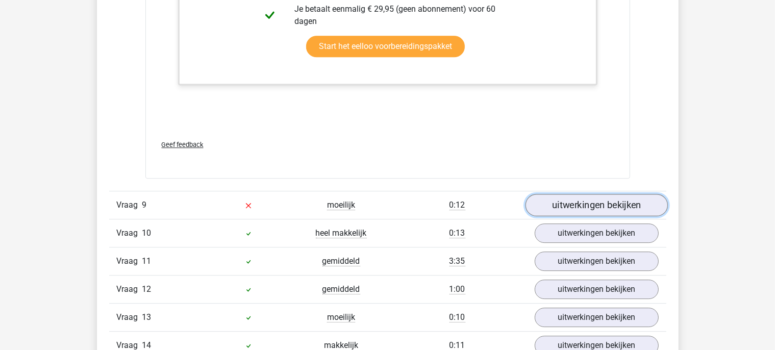
click at [581, 204] on link "uitwerkingen bekijken" at bounding box center [596, 205] width 142 height 22
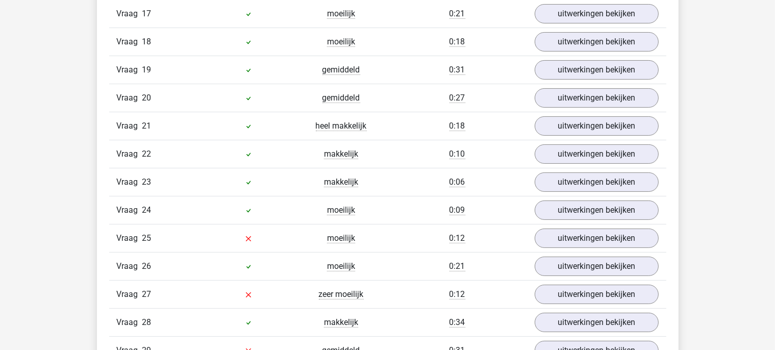
scroll to position [4103, 0]
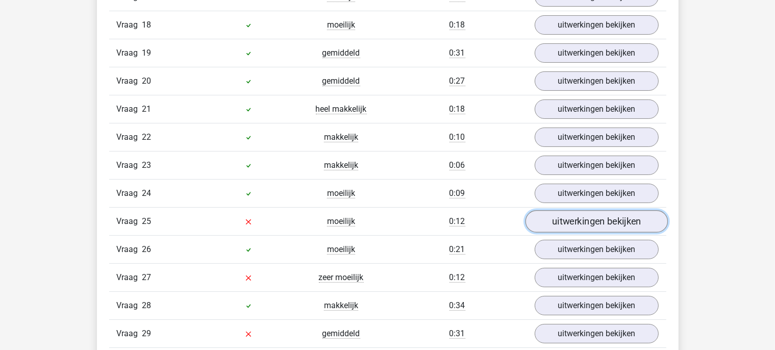
click at [591, 222] on link "uitwerkingen bekijken" at bounding box center [596, 222] width 142 height 22
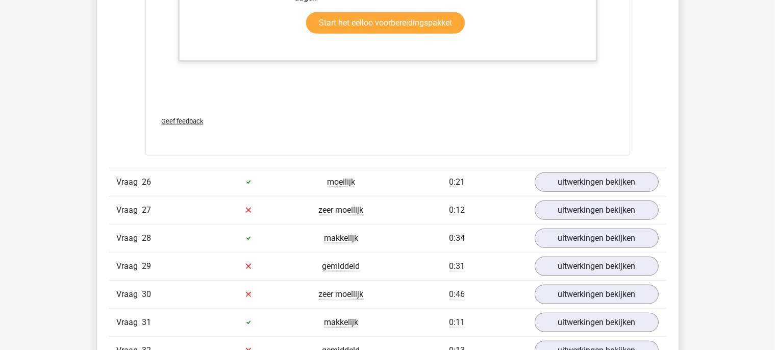
scroll to position [4827, 0]
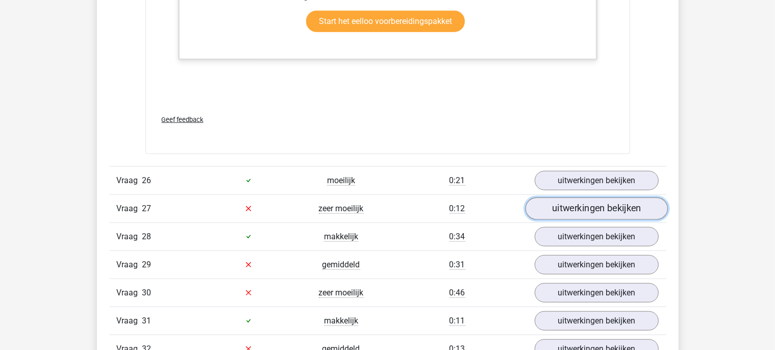
click at [578, 202] on link "uitwerkingen bekijken" at bounding box center [596, 208] width 142 height 22
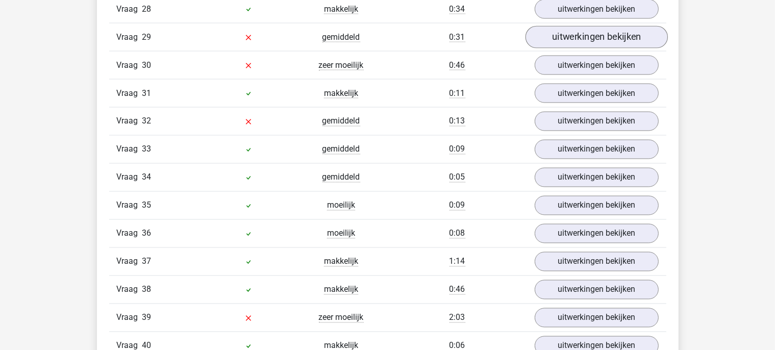
scroll to position [5709, 0]
click at [587, 33] on link "uitwerkingen bekijken" at bounding box center [596, 37] width 142 height 22
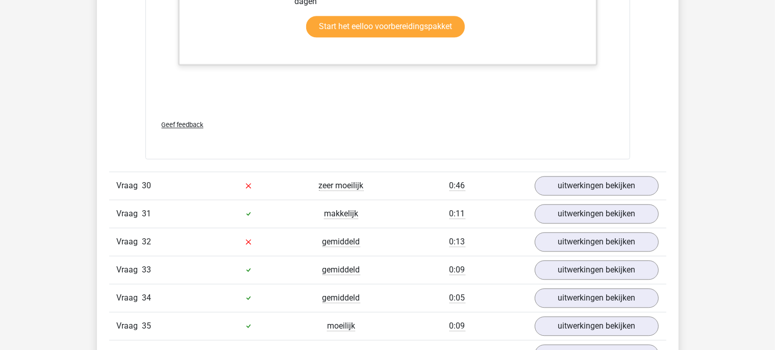
scroll to position [6215, 0]
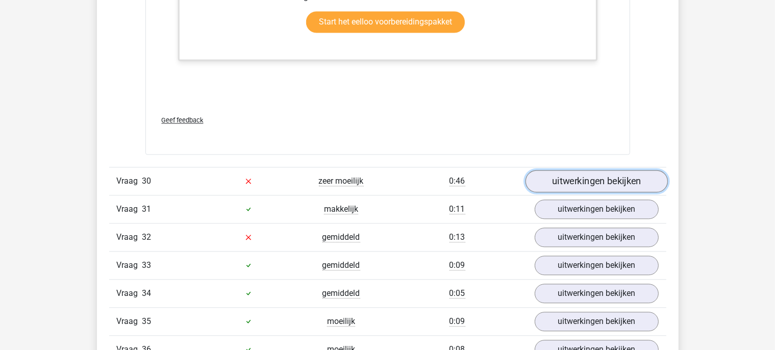
click at [603, 176] on link "uitwerkingen bekijken" at bounding box center [596, 181] width 142 height 22
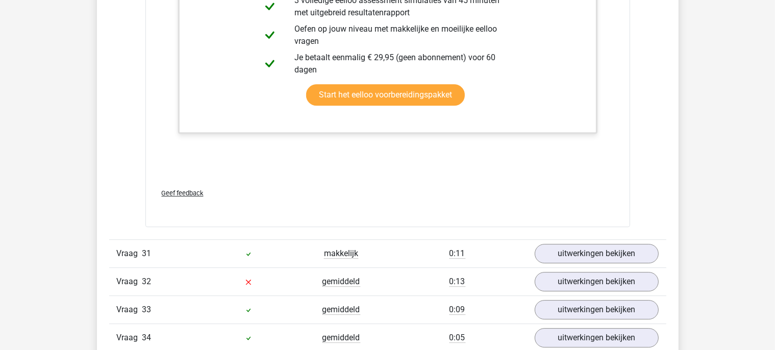
scroll to position [6873, 0]
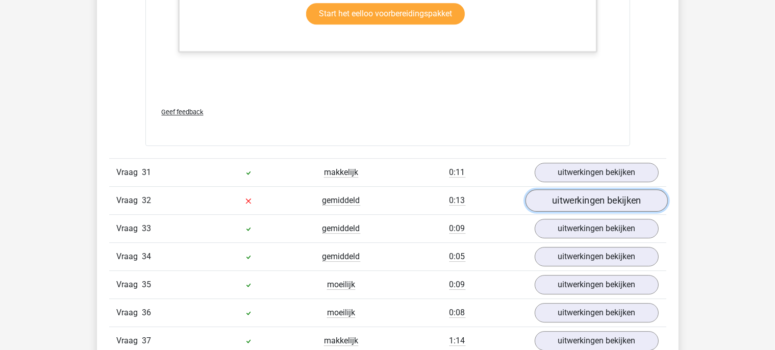
click at [578, 189] on link "uitwerkingen bekijken" at bounding box center [596, 200] width 142 height 22
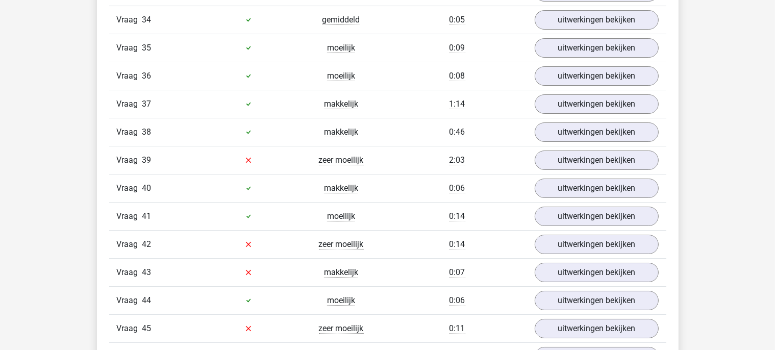
scroll to position [7629, 0]
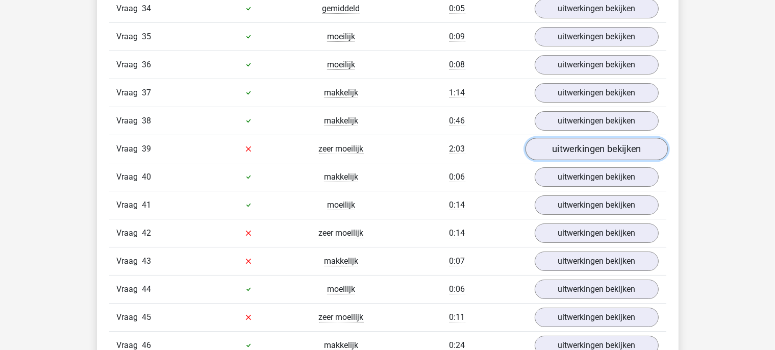
click at [603, 141] on link "uitwerkingen bekijken" at bounding box center [596, 149] width 142 height 22
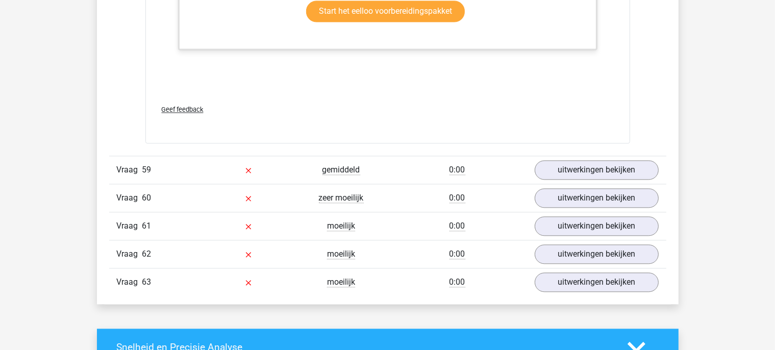
scroll to position [9921, 0]
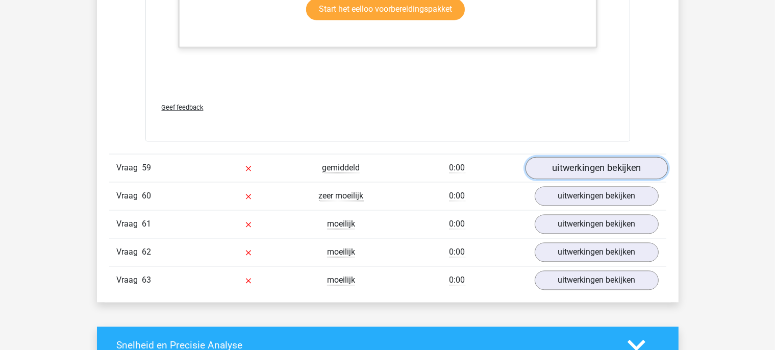
click at [588, 157] on link "uitwerkingen bekijken" at bounding box center [596, 168] width 142 height 22
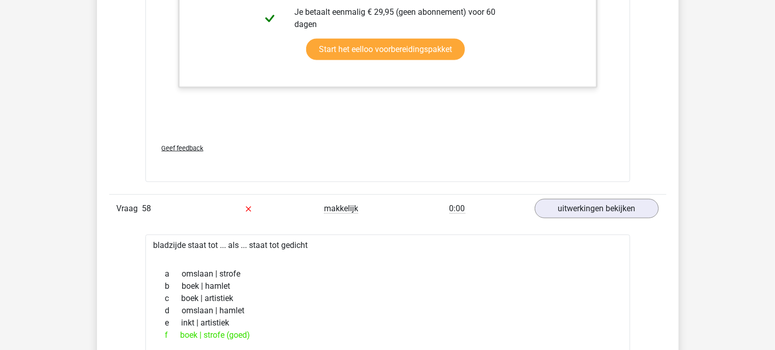
scroll to position [9338, 0]
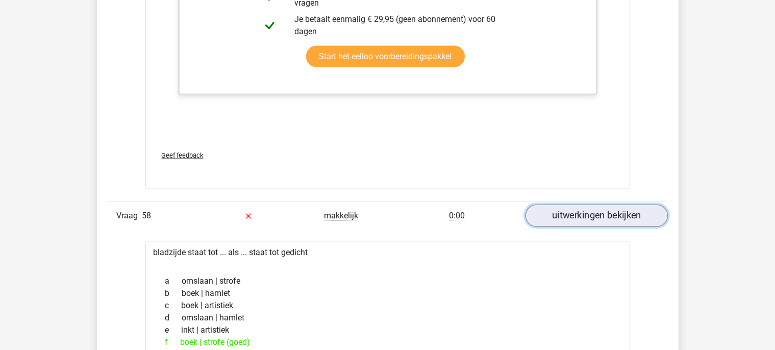
click at [578, 205] on link "uitwerkingen bekijken" at bounding box center [596, 216] width 142 height 22
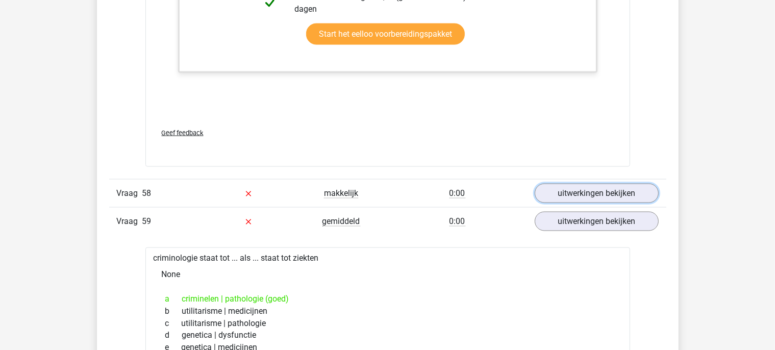
scroll to position [9361, 0]
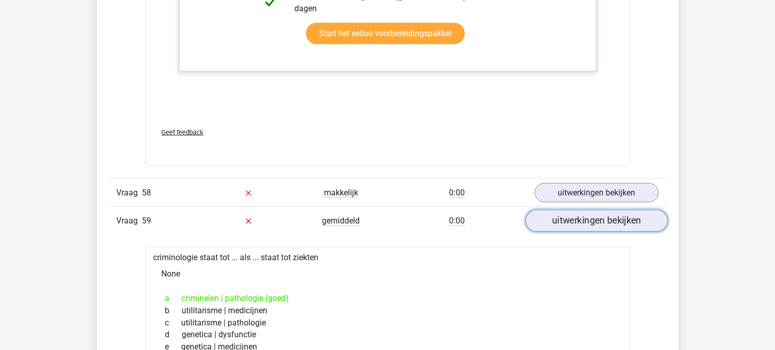
click at [569, 209] on link "uitwerkingen bekijken" at bounding box center [596, 220] width 142 height 22
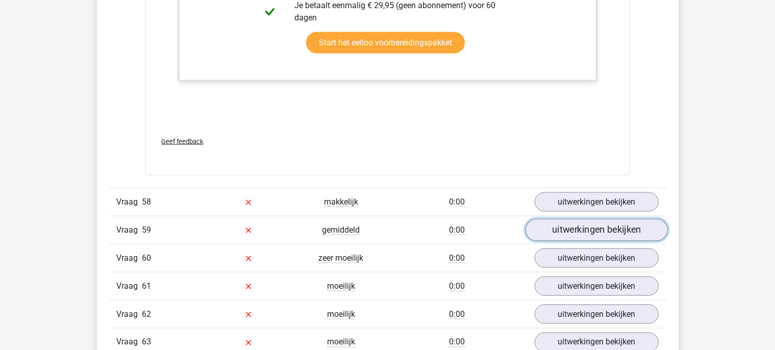
scroll to position [9352, 0]
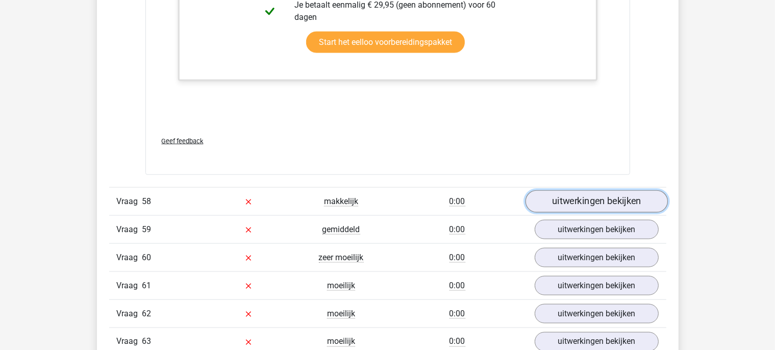
click at [576, 190] on link "uitwerkingen bekijken" at bounding box center [596, 201] width 142 height 22
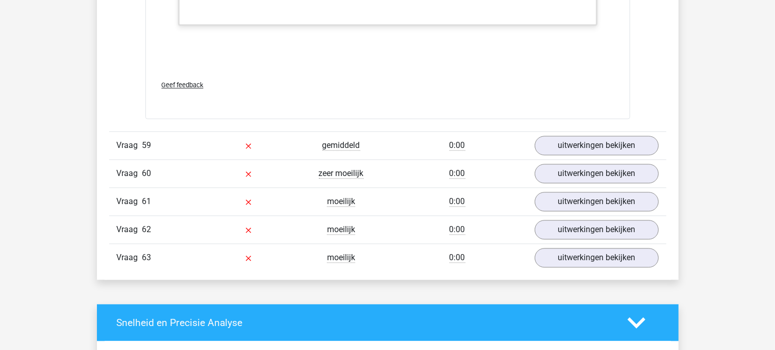
scroll to position [9944, 0]
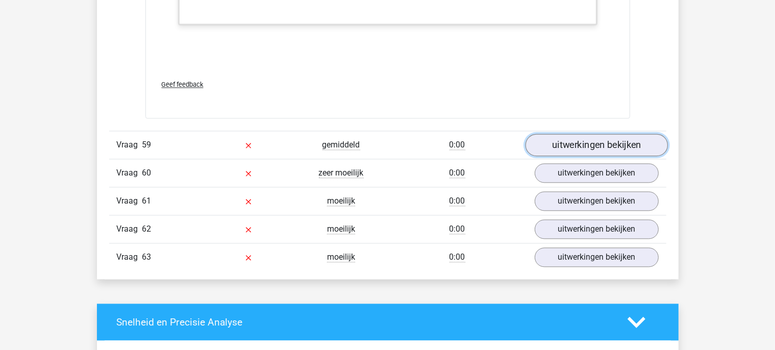
click at [585, 134] on link "uitwerkingen bekijken" at bounding box center [596, 145] width 142 height 22
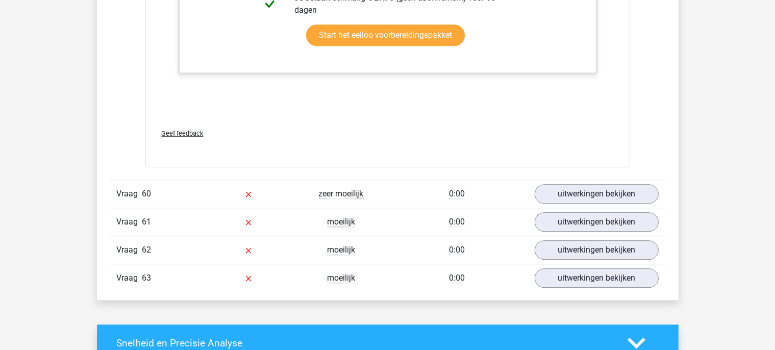
scroll to position [10445, 0]
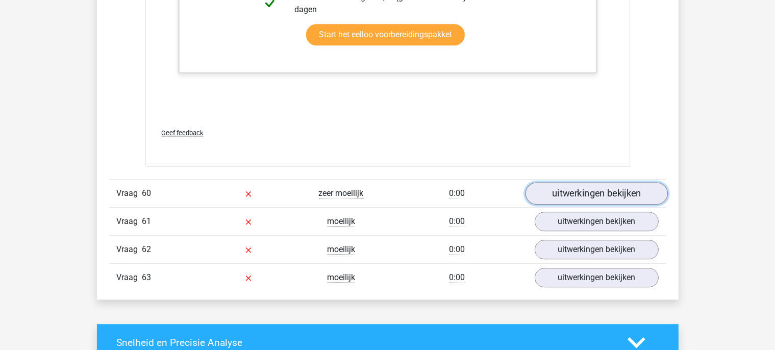
click at [572, 183] on link "uitwerkingen bekijken" at bounding box center [596, 194] width 142 height 22
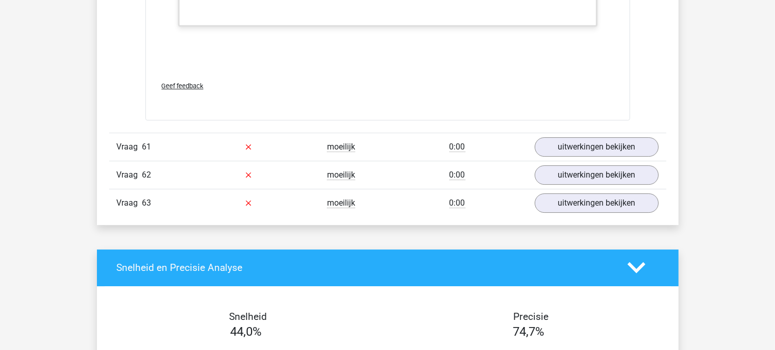
scroll to position [11009, 0]
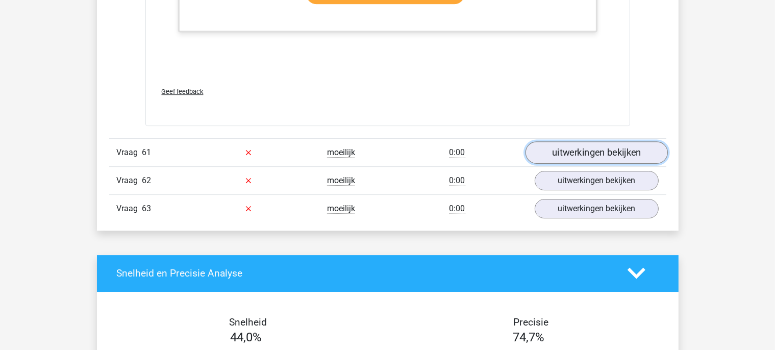
click at [603, 142] on link "uitwerkingen bekijken" at bounding box center [596, 153] width 142 height 22
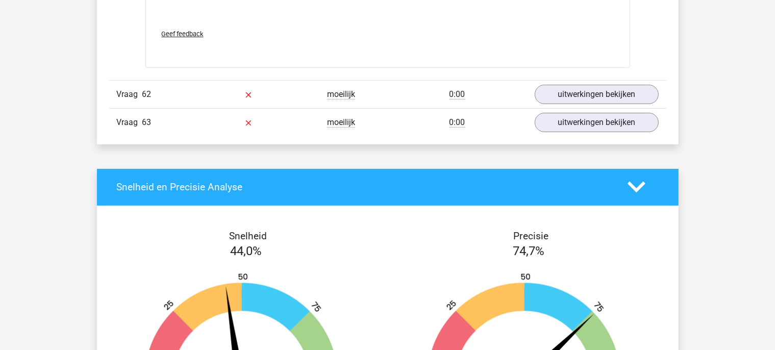
scroll to position [11703, 0]
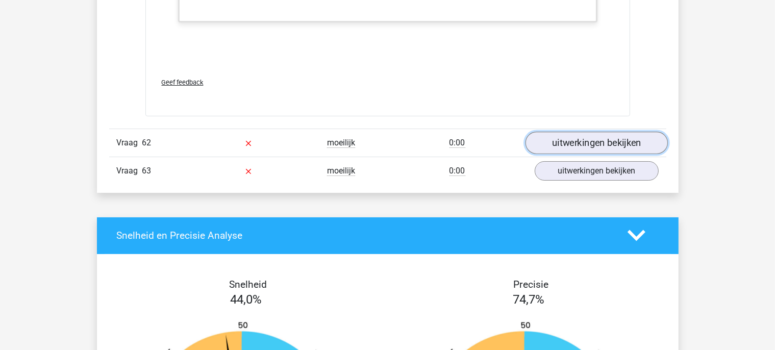
click at [584, 132] on link "uitwerkingen bekijken" at bounding box center [596, 143] width 142 height 22
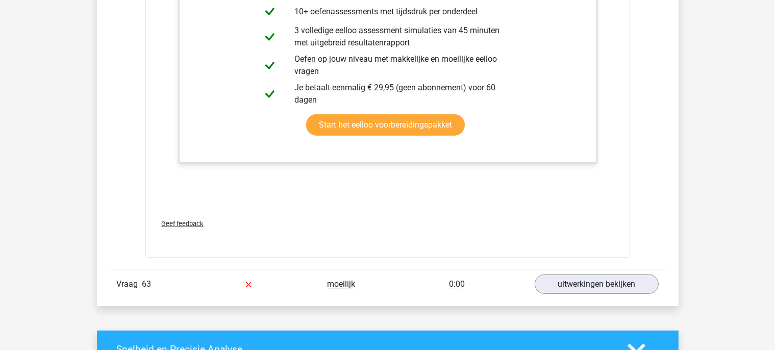
scroll to position [12277, 0]
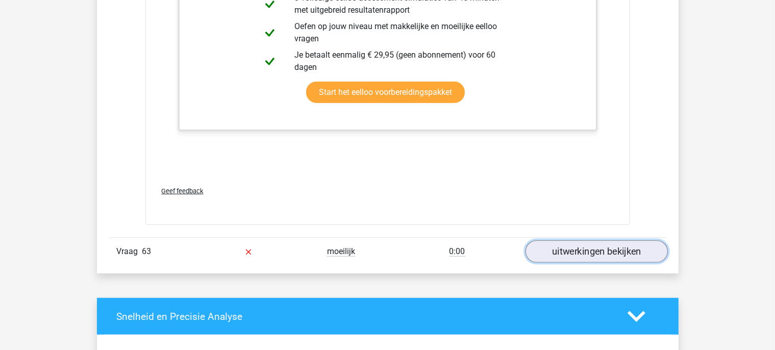
click at [559, 240] on link "uitwerkingen bekijken" at bounding box center [596, 251] width 142 height 22
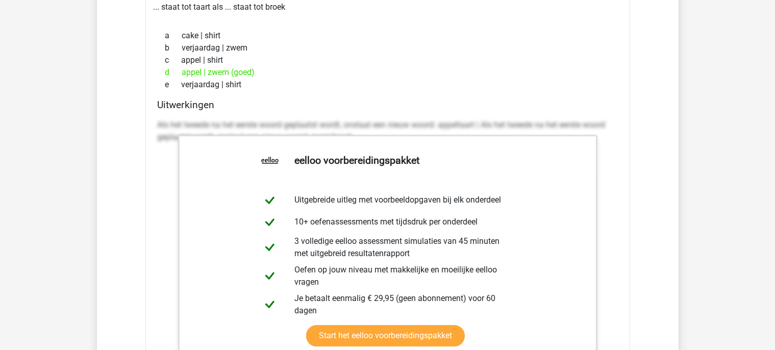
scroll to position [10664, 0]
